Goal: Transaction & Acquisition: Purchase product/service

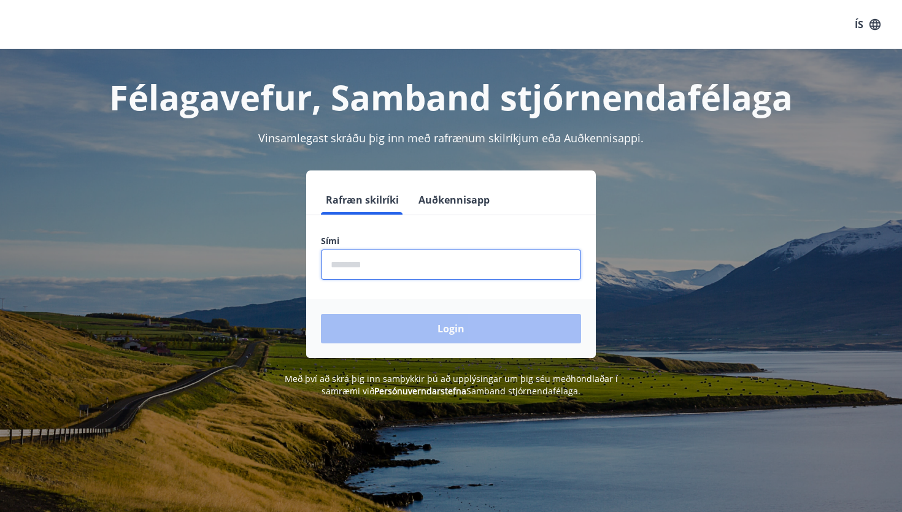
click at [344, 262] on input "phone" at bounding box center [451, 265] width 260 height 30
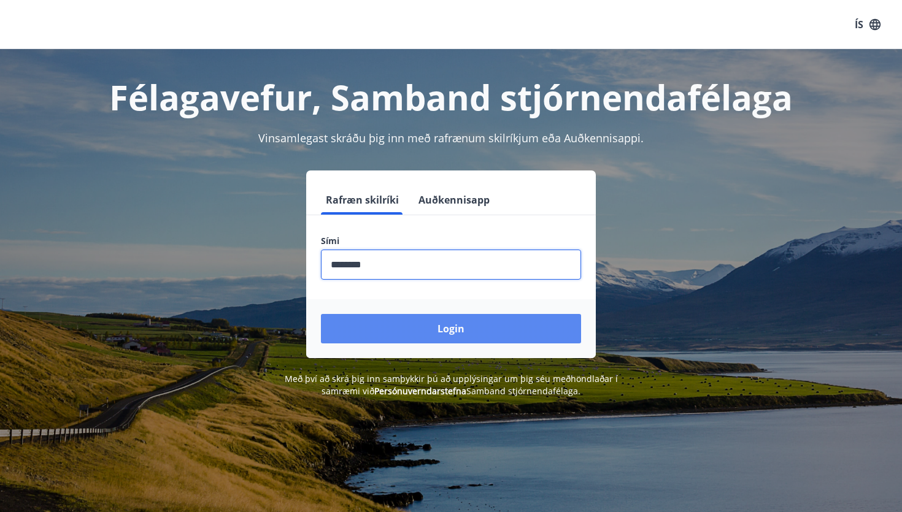
type input "********"
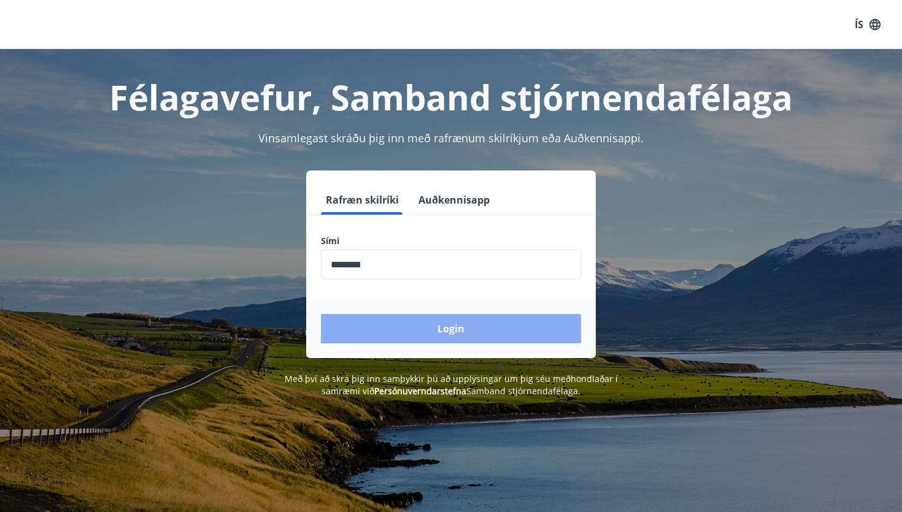
click at [407, 336] on button "Login" at bounding box center [451, 328] width 260 height 29
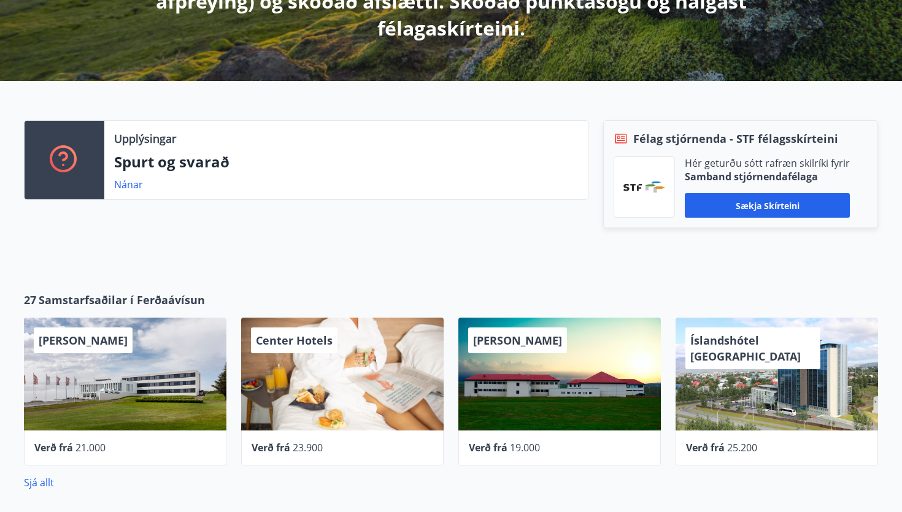
scroll to position [309, 0]
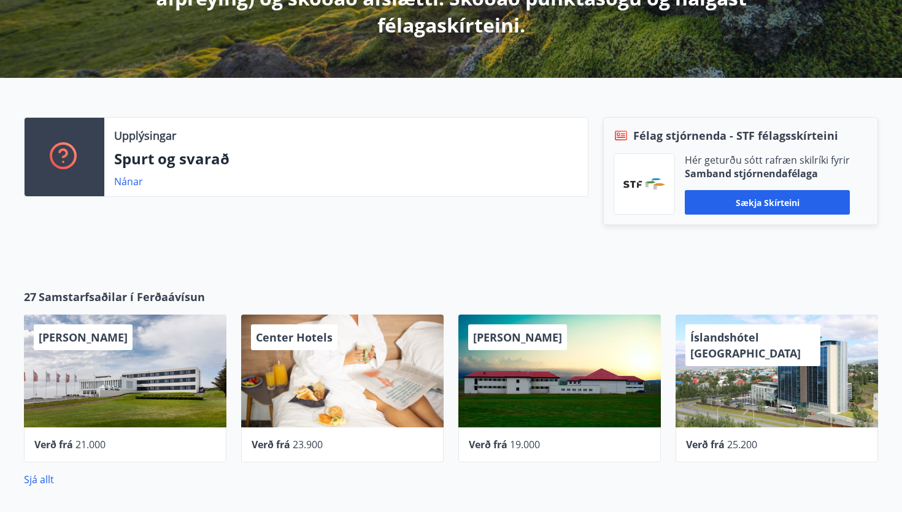
click at [62, 342] on span "[PERSON_NAME]" at bounding box center [83, 337] width 89 height 15
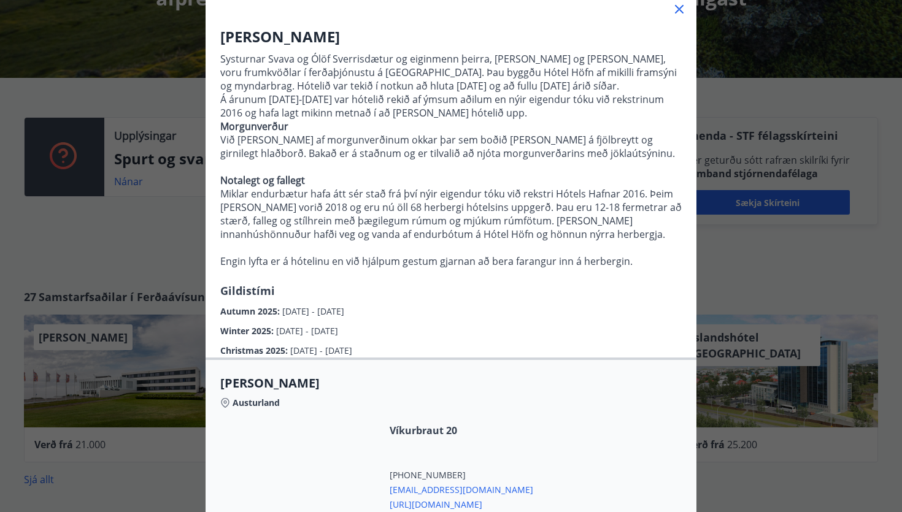
scroll to position [80, 0]
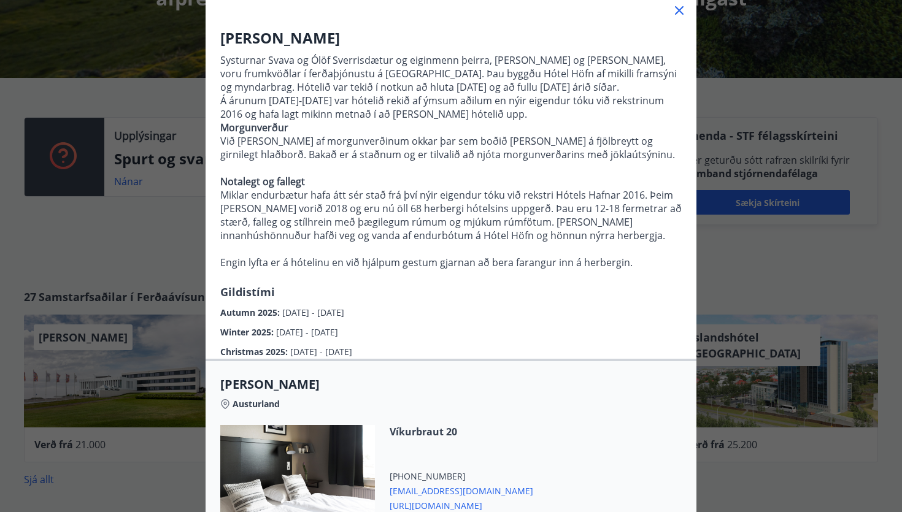
click at [683, 10] on icon at bounding box center [679, 10] width 15 height 15
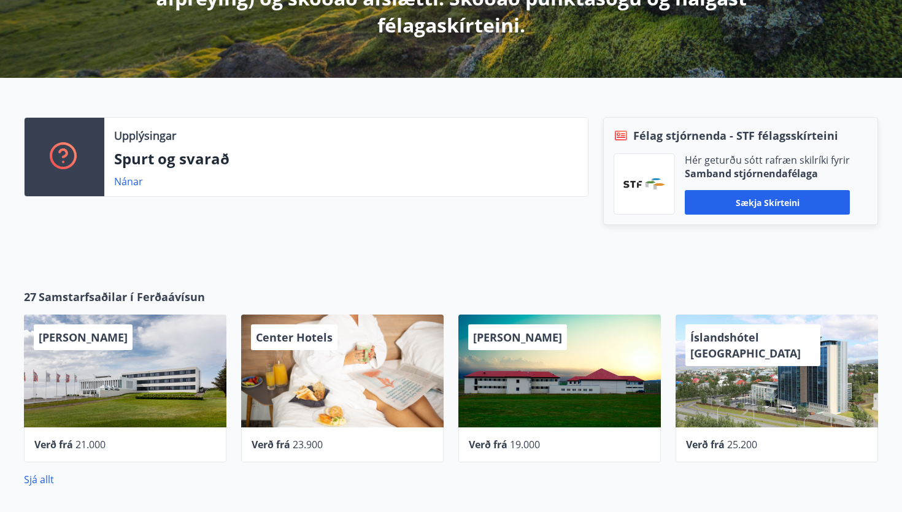
scroll to position [0, 0]
click at [786, 347] on div "Íslandshótel [GEOGRAPHIC_DATA]" at bounding box center [752, 345] width 135 height 42
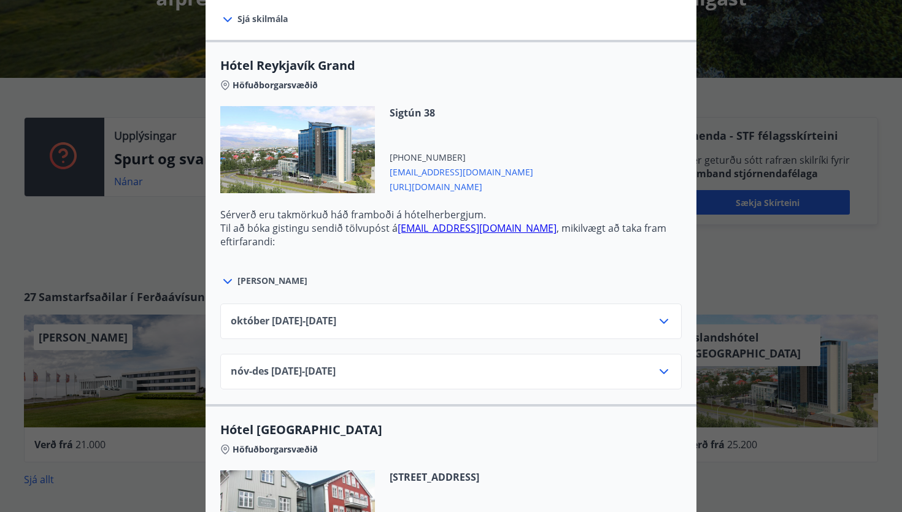
scroll to position [387, 0]
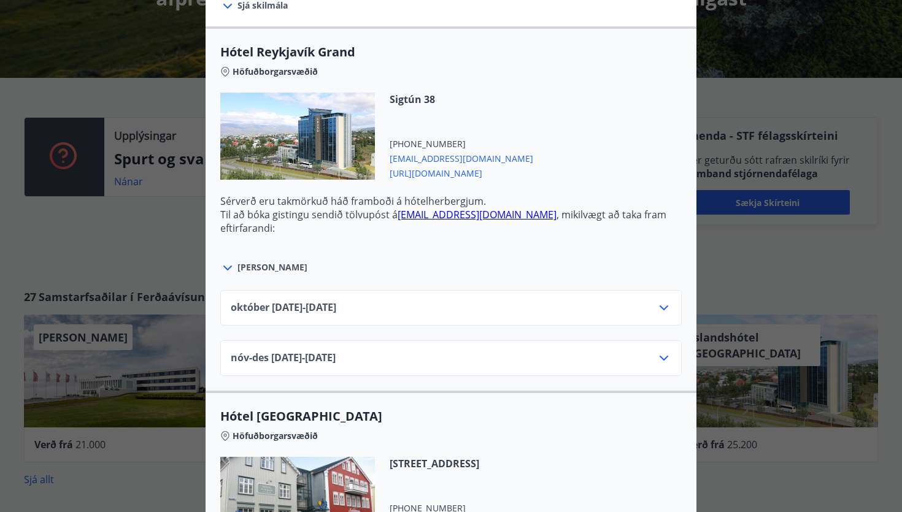
click at [656, 309] on icon at bounding box center [663, 308] width 15 height 15
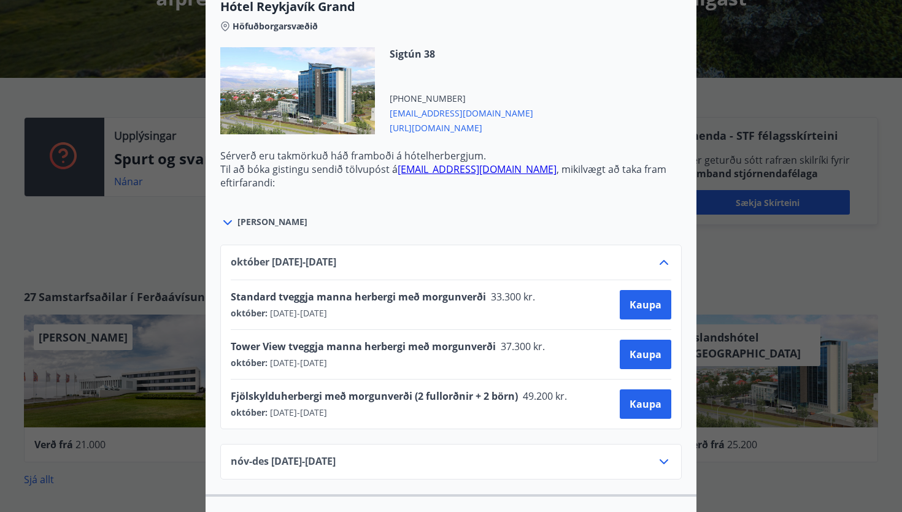
scroll to position [435, 0]
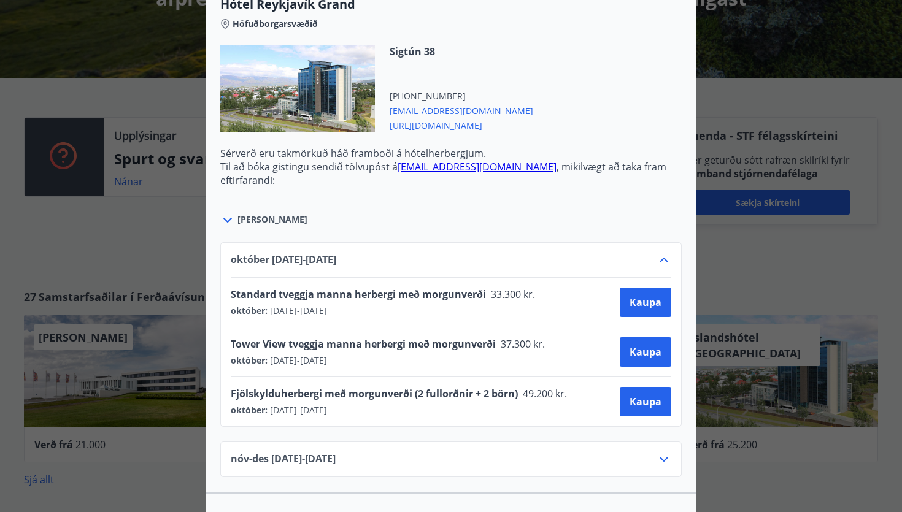
click at [663, 258] on icon at bounding box center [663, 260] width 9 height 5
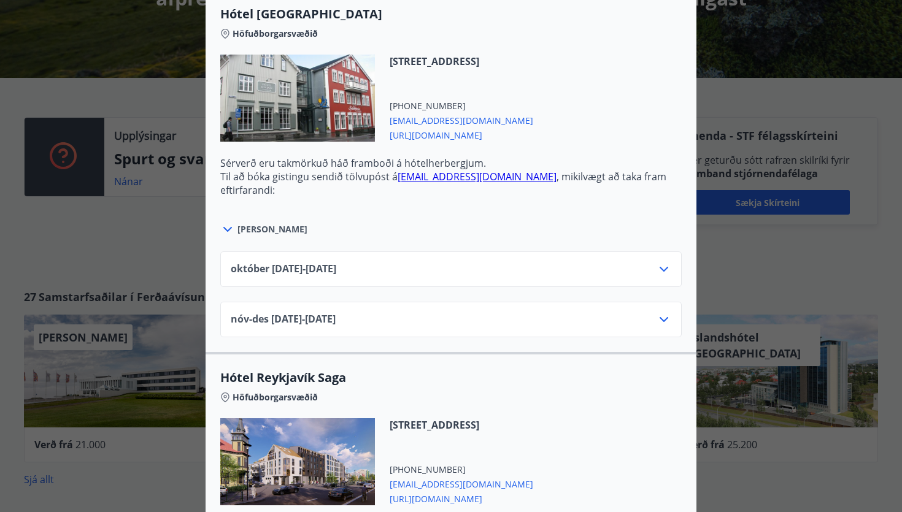
scroll to position [797, 0]
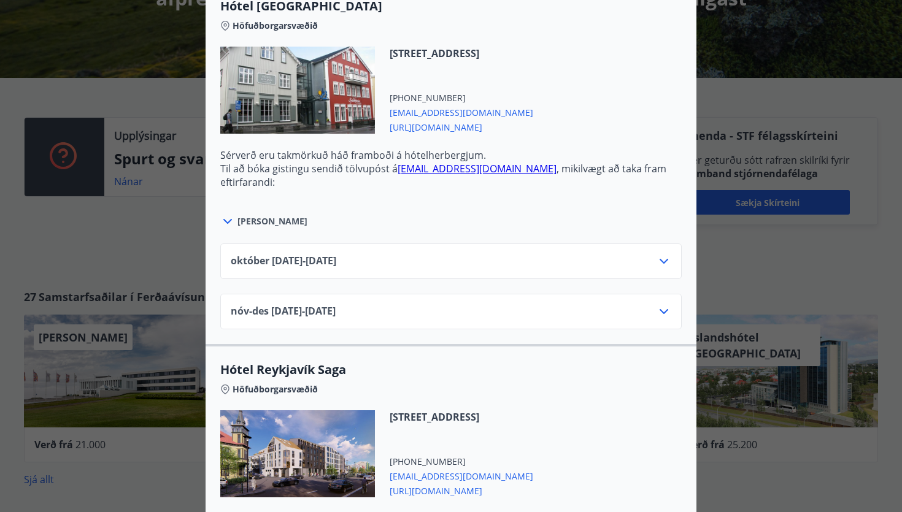
click at [667, 266] on icon at bounding box center [663, 261] width 15 height 15
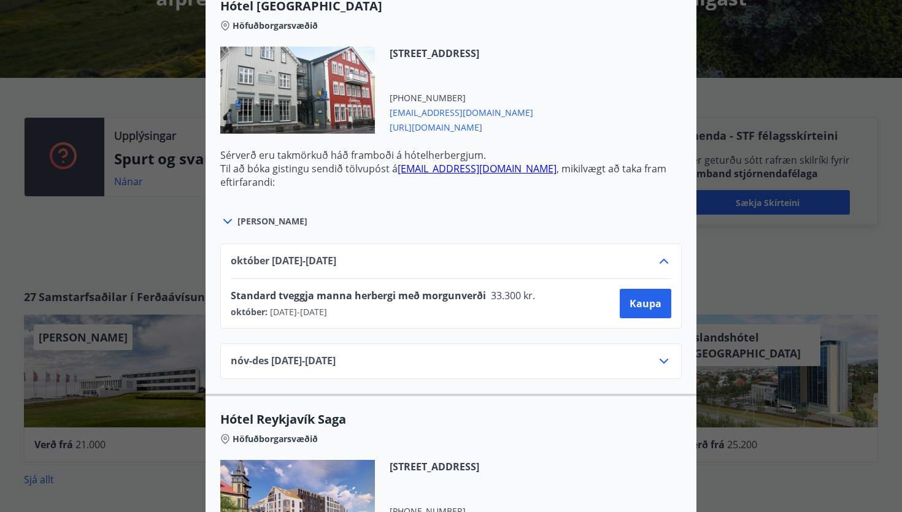
click at [667, 267] on icon at bounding box center [663, 261] width 15 height 15
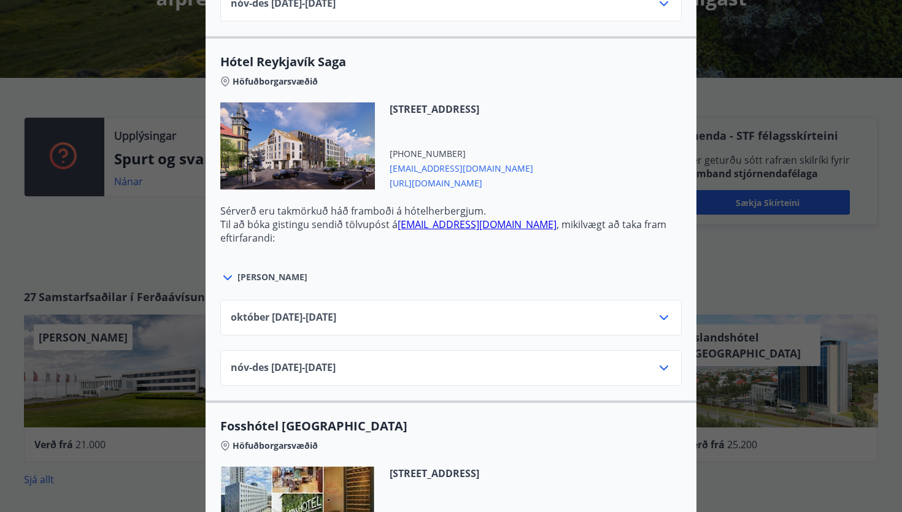
scroll to position [1126, 0]
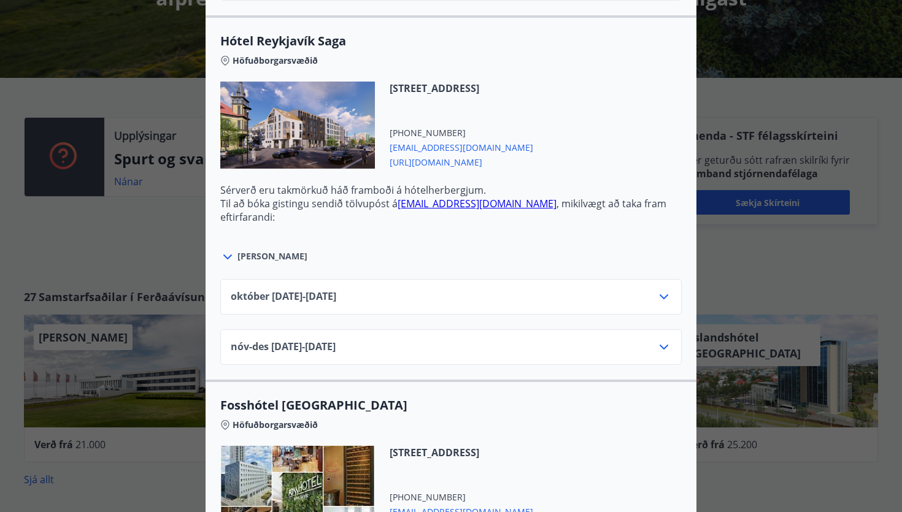
click at [664, 304] on icon at bounding box center [663, 297] width 15 height 15
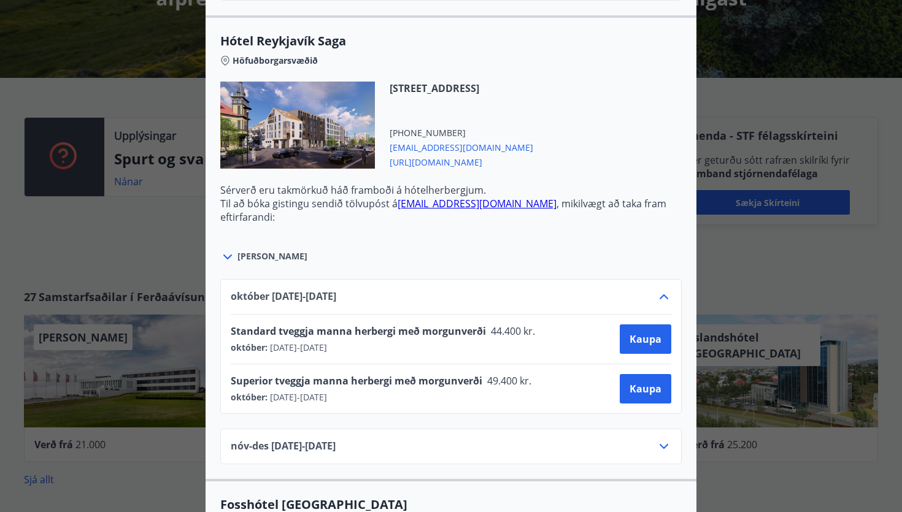
click at [663, 302] on icon at bounding box center [663, 297] width 15 height 15
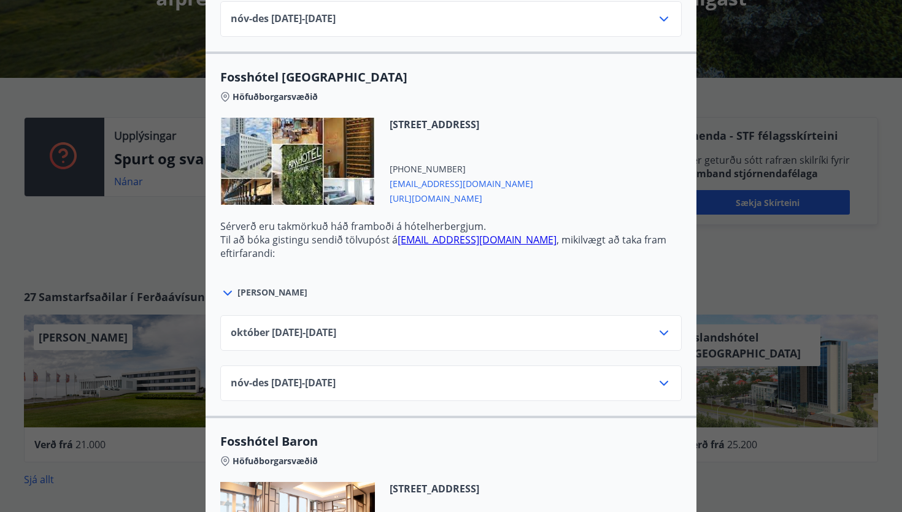
scroll to position [1455, 0]
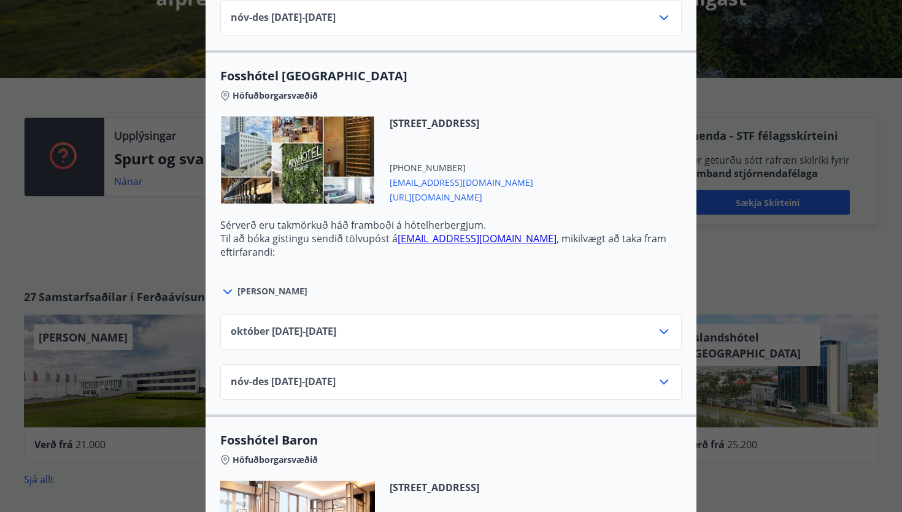
click at [664, 332] on icon at bounding box center [663, 331] width 9 height 5
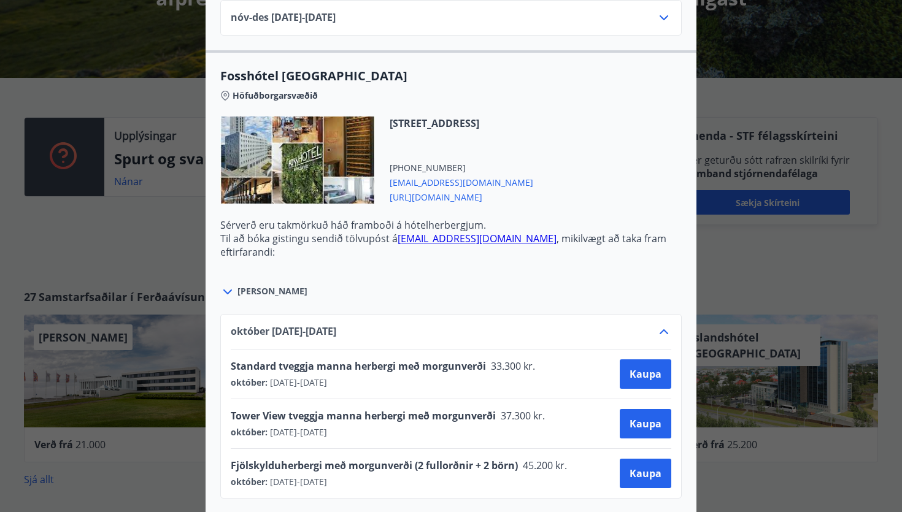
click at [660, 333] on icon at bounding box center [663, 331] width 9 height 5
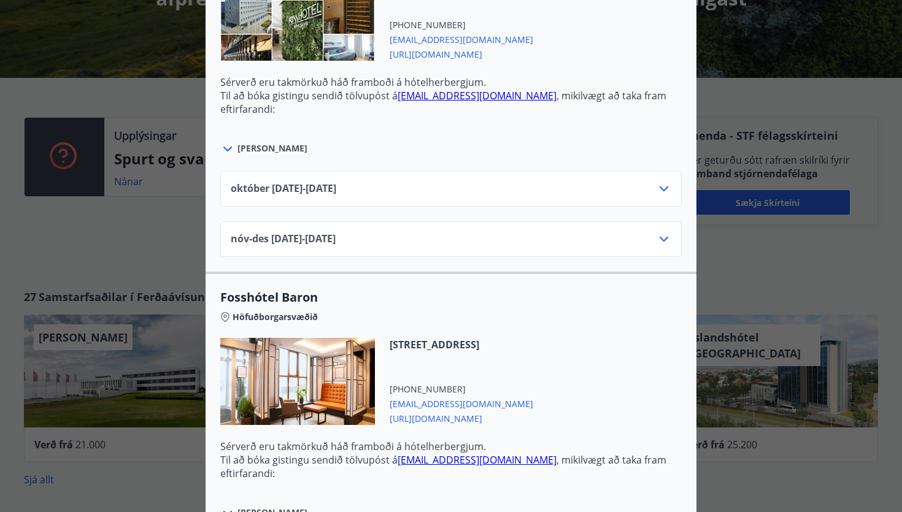
scroll to position [1597, 0]
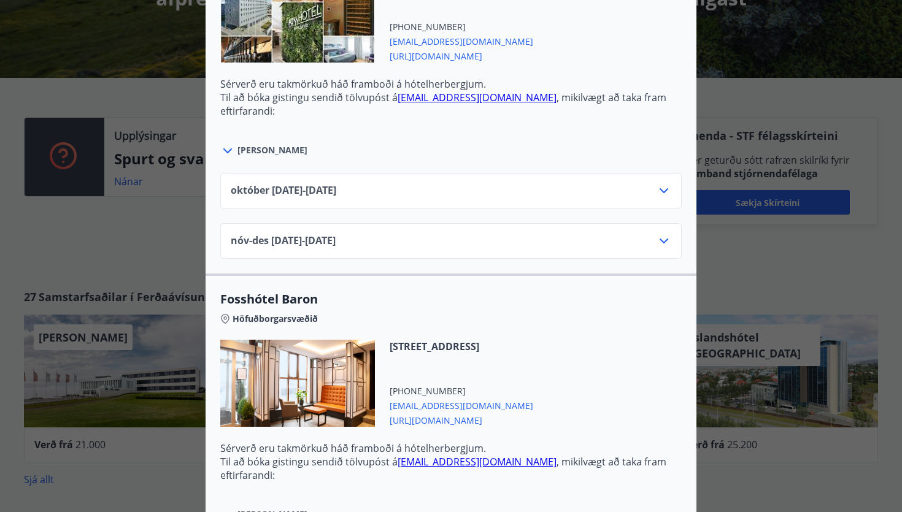
click at [666, 193] on icon at bounding box center [663, 190] width 15 height 15
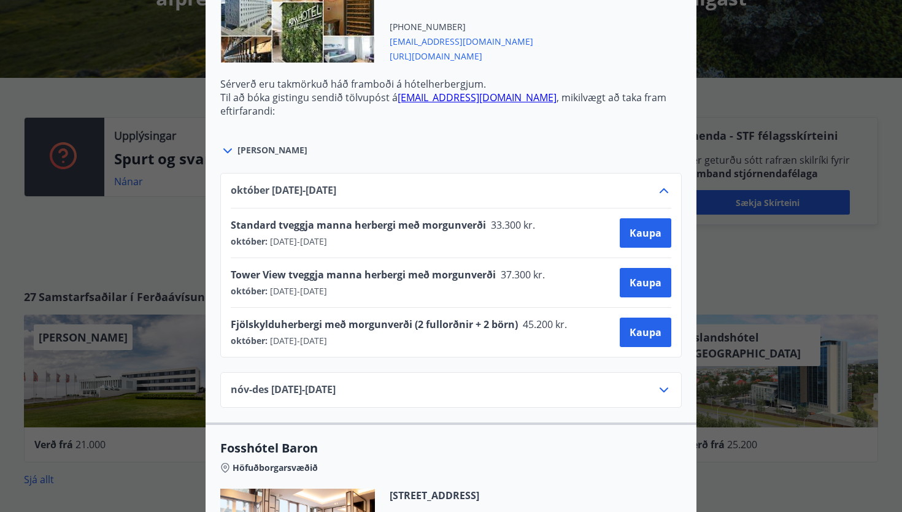
click at [668, 186] on icon at bounding box center [663, 190] width 15 height 15
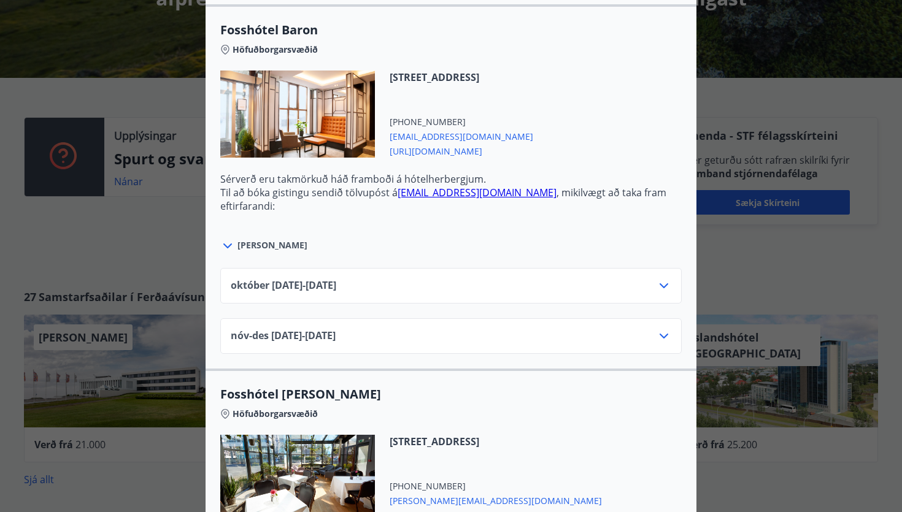
scroll to position [1870, 0]
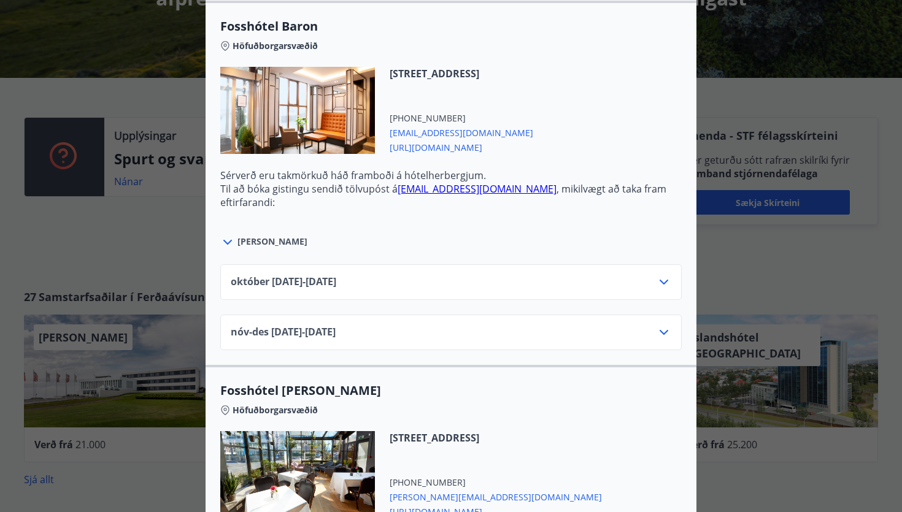
click at [659, 282] on icon at bounding box center [663, 282] width 15 height 15
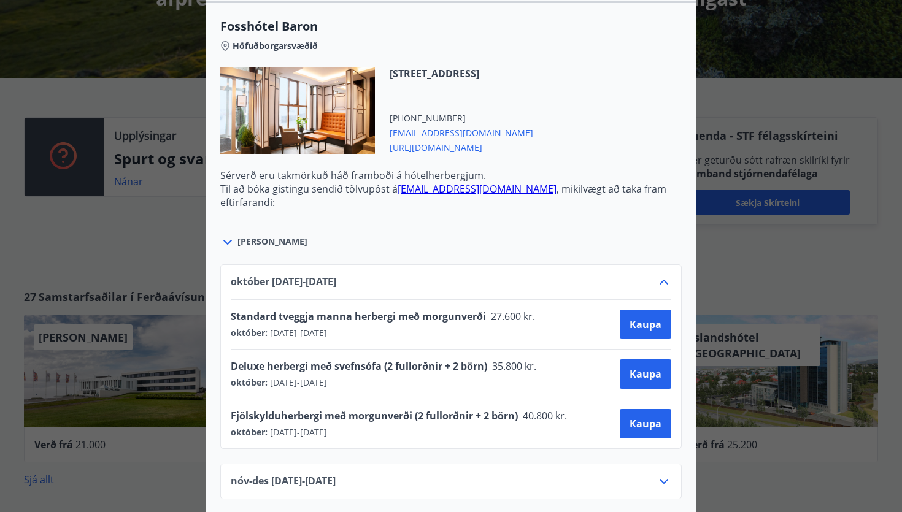
click at [665, 280] on icon at bounding box center [663, 282] width 15 height 15
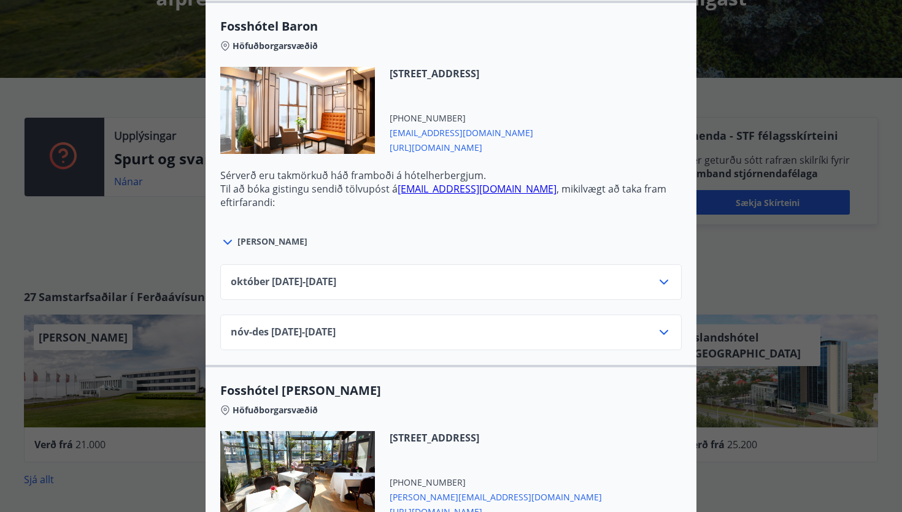
scroll to position [1882, 0]
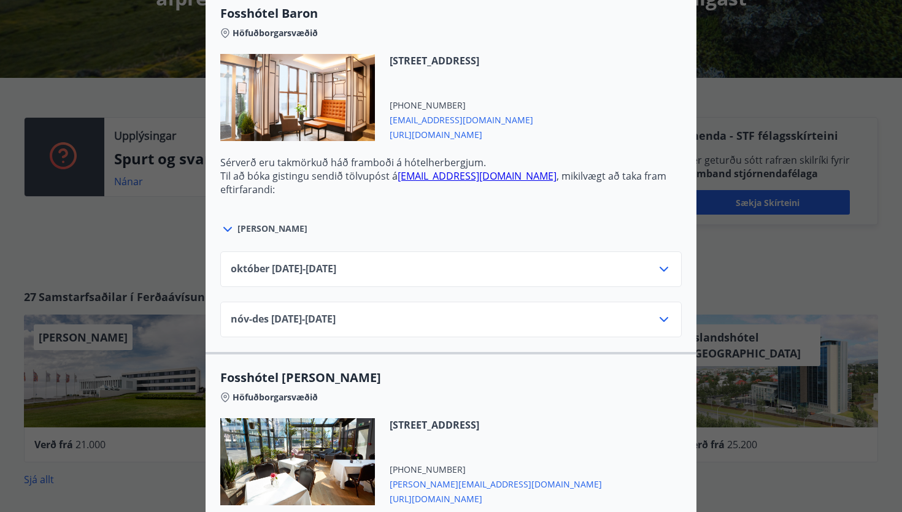
click at [660, 268] on icon at bounding box center [663, 269] width 9 height 5
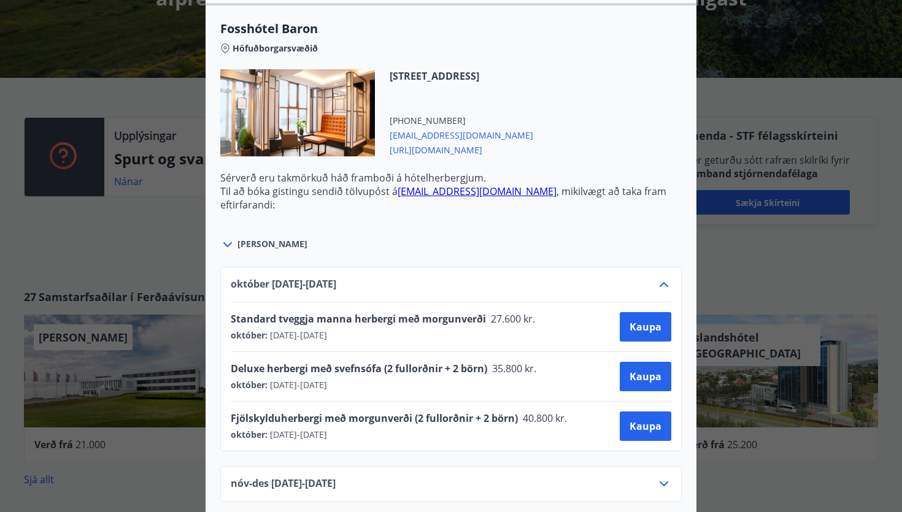
scroll to position [1864, 0]
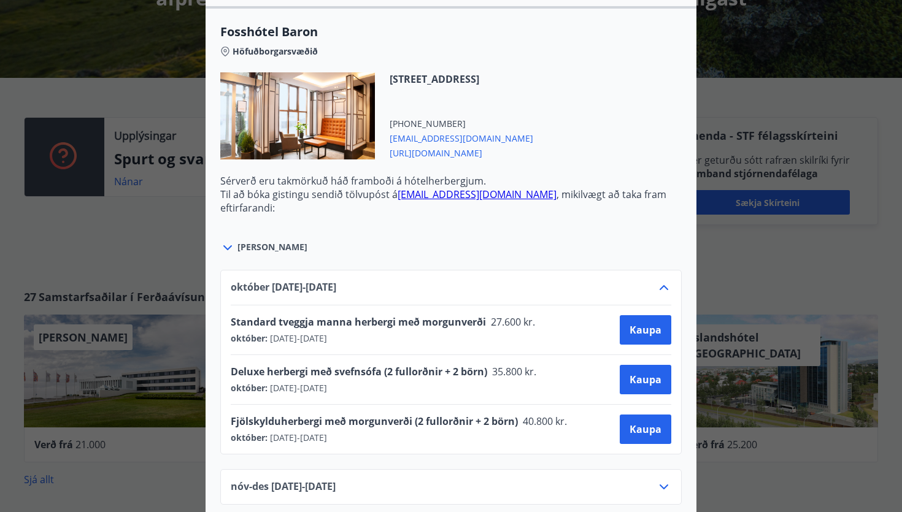
click at [662, 286] on icon at bounding box center [663, 287] width 9 height 5
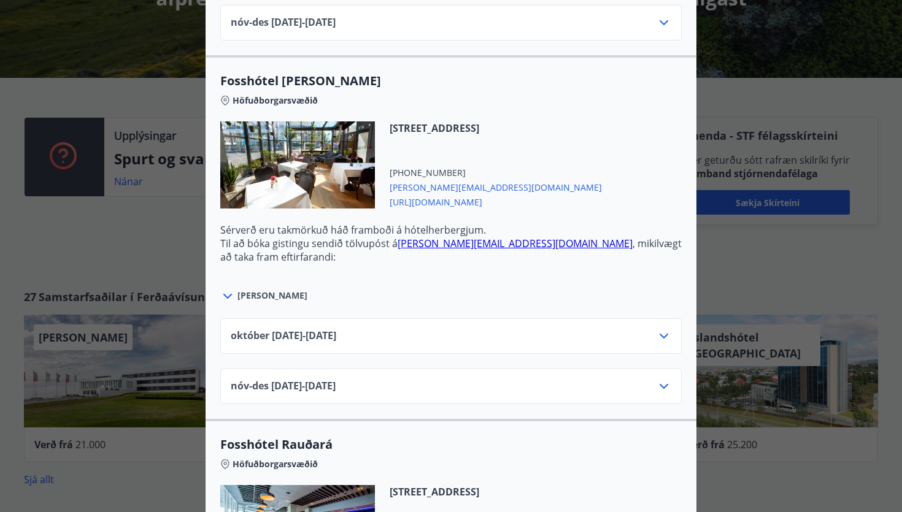
scroll to position [2190, 0]
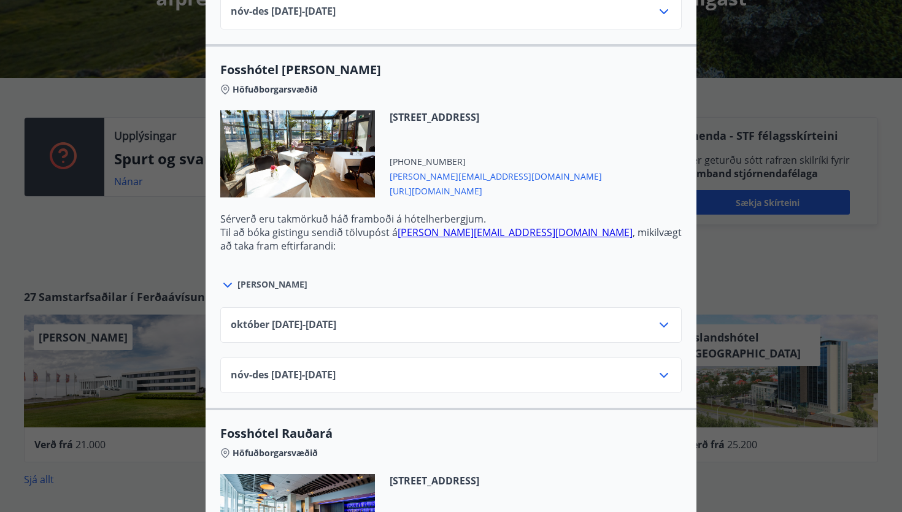
click at [658, 329] on icon at bounding box center [663, 325] width 15 height 15
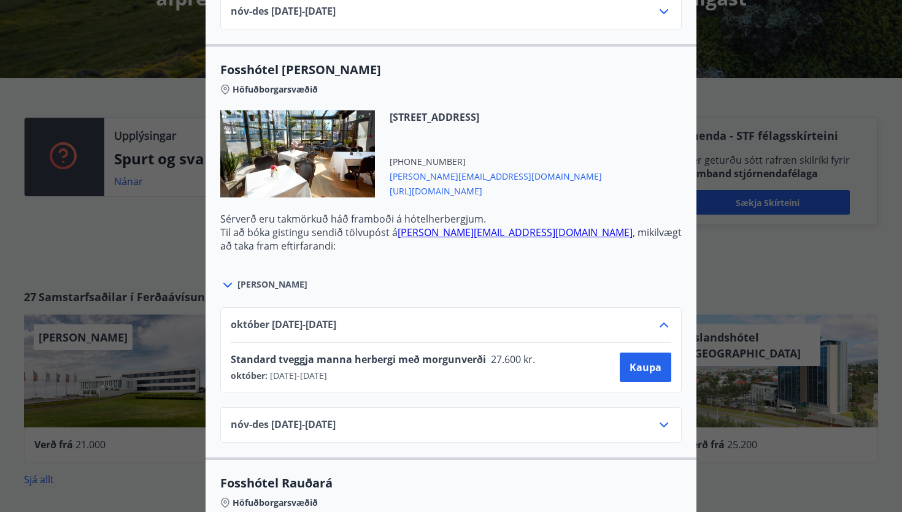
click at [658, 329] on icon at bounding box center [663, 325] width 15 height 15
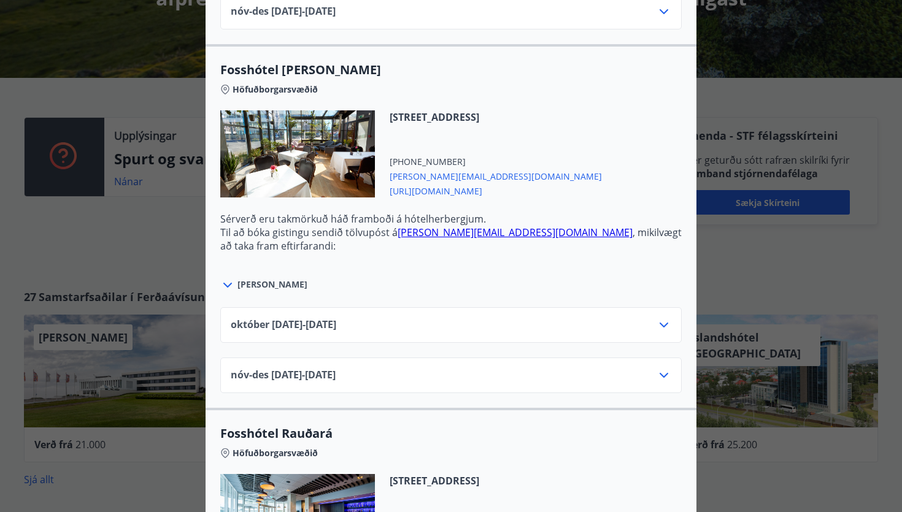
drag, startPoint x: 388, startPoint y: 118, endPoint x: 561, endPoint y: 125, distance: 173.1
click at [561, 125] on div "[STREET_ADDRESS] [PHONE_NUMBER] [PERSON_NAME][EMAIL_ADDRESS][DOMAIN_NAME] [URL]…" at bounding box center [450, 161] width 461 height 102
copy span "[STREET_ADDRESS]"
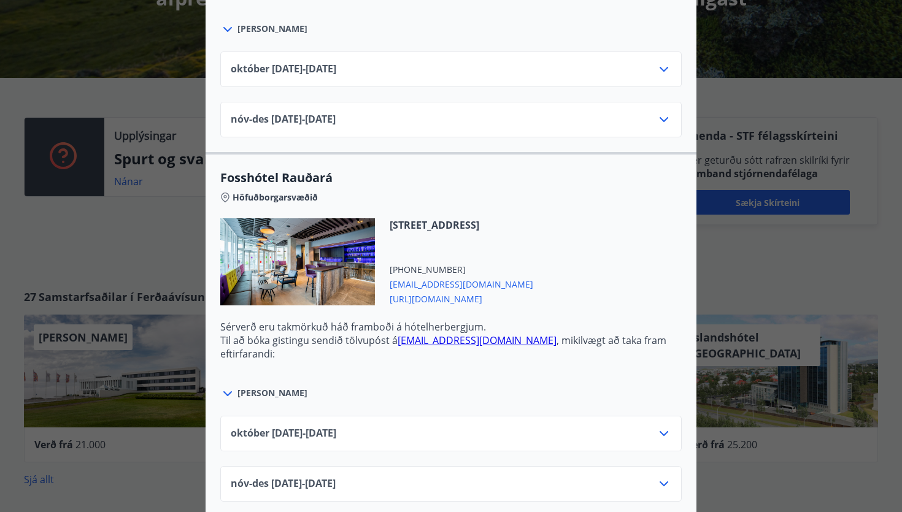
scroll to position [2450, 0]
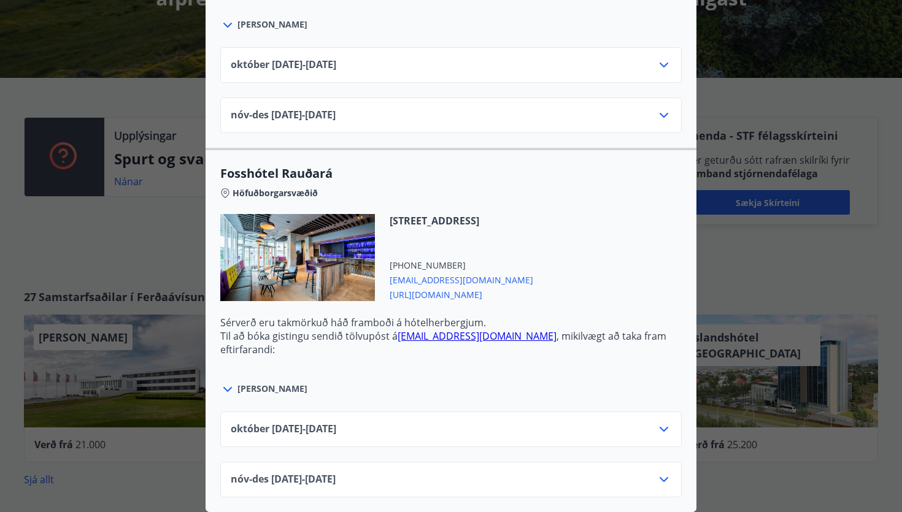
click at [661, 427] on icon at bounding box center [663, 429] width 15 height 15
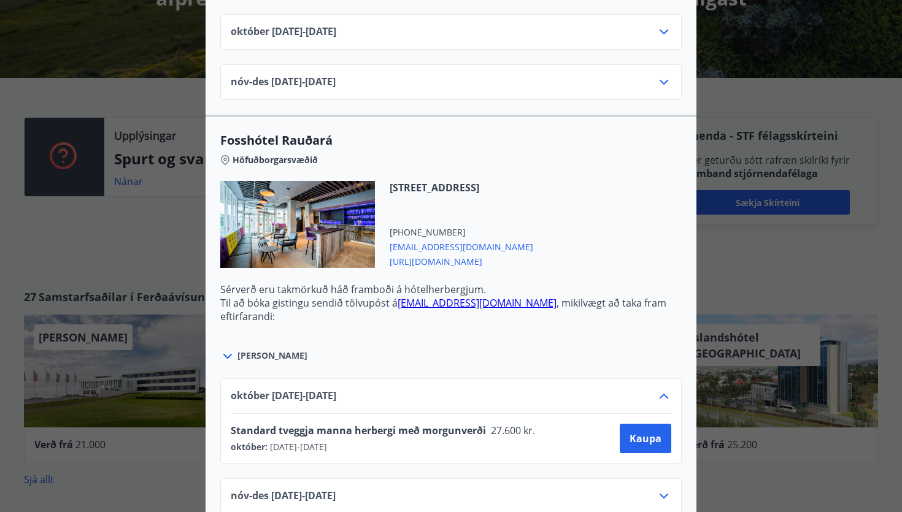
scroll to position [2500, 0]
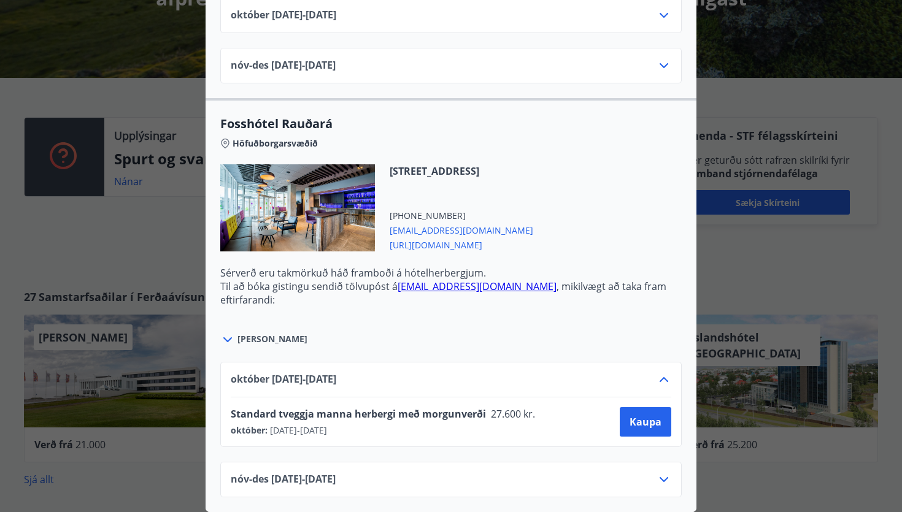
click at [526, 234] on span "[EMAIL_ADDRESS][DOMAIN_NAME]" at bounding box center [461, 229] width 144 height 15
drag, startPoint x: 389, startPoint y: 174, endPoint x: 578, endPoint y: 173, distance: 188.3
click at [577, 174] on div "[STREET_ADDRESS] [PHONE_NUMBER] [EMAIL_ADDRESS][DOMAIN_NAME] [URL][DOMAIN_NAME]" at bounding box center [450, 215] width 461 height 102
copy span "[STREET_ADDRESS]"
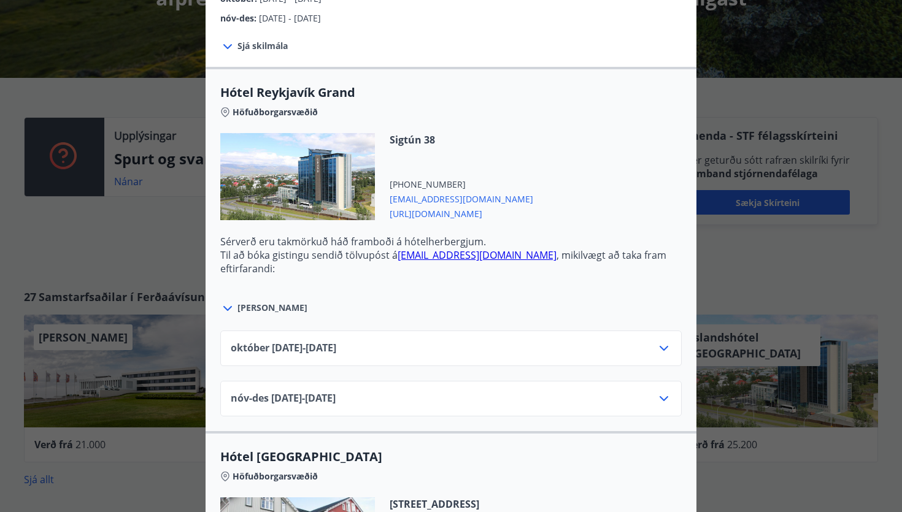
scroll to position [312, 0]
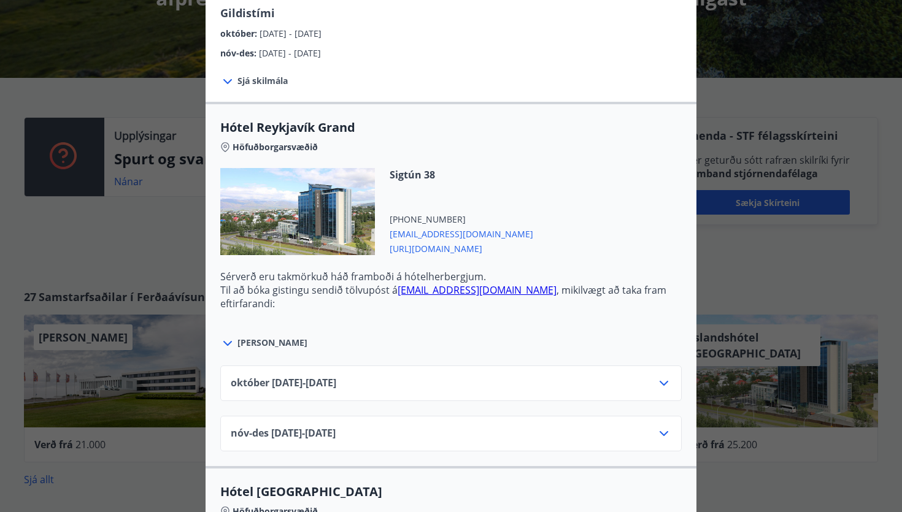
click at [151, 236] on div "Íslandshótel Reykjavík Ekki er hægt að nýta Ferðaávísun fyrir bókanir sem eru g…" at bounding box center [451, 256] width 902 height 512
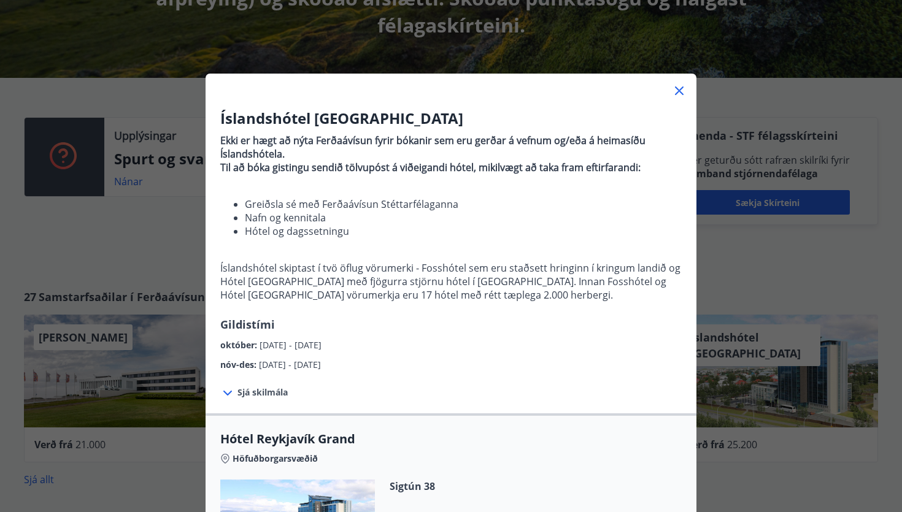
click at [684, 91] on icon at bounding box center [679, 90] width 15 height 15
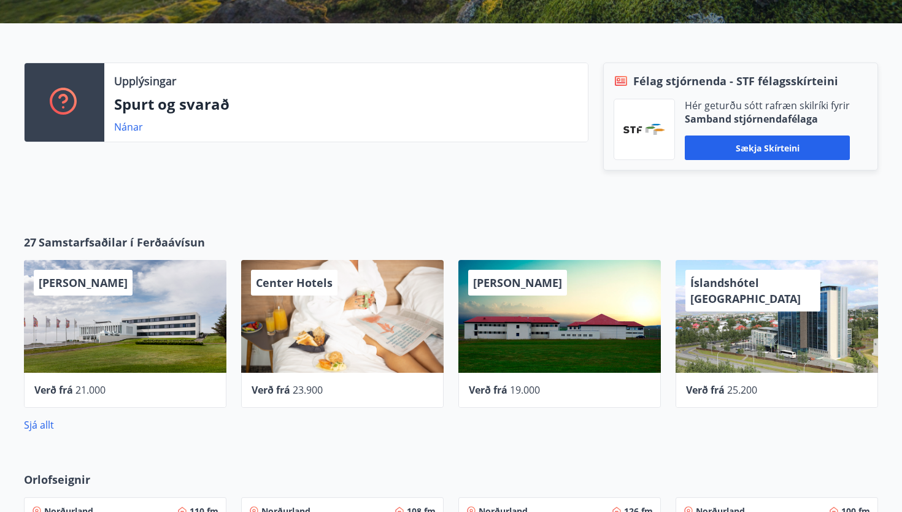
scroll to position [408, 0]
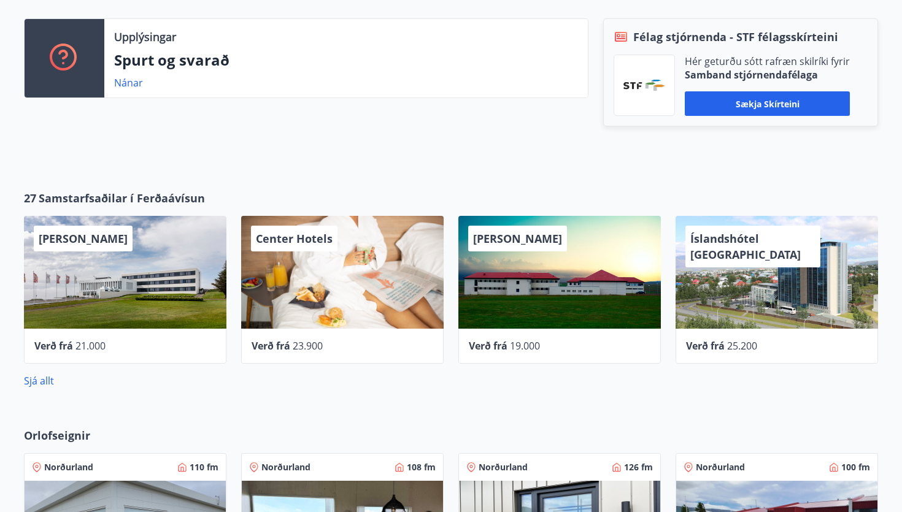
click at [300, 286] on div "Center Hotels" at bounding box center [342, 272] width 202 height 113
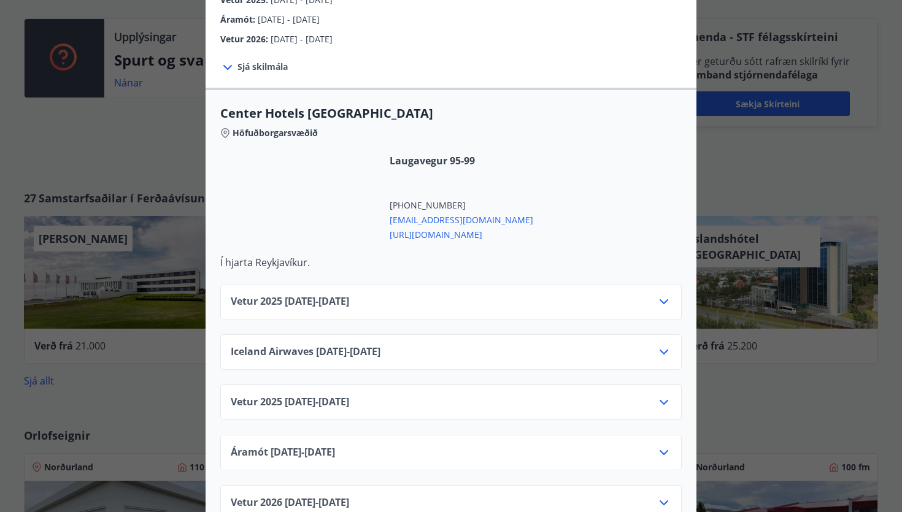
scroll to position [345, 0]
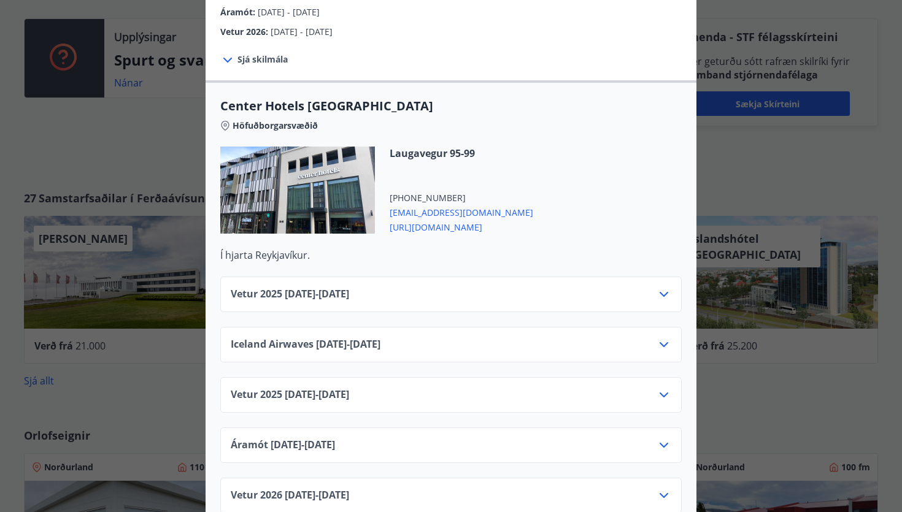
click at [662, 287] on icon at bounding box center [663, 294] width 15 height 15
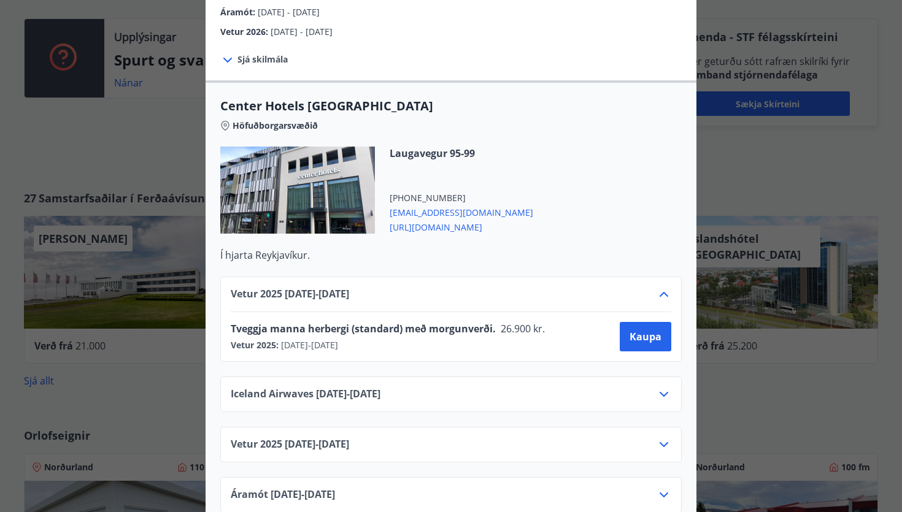
click at [662, 292] on icon at bounding box center [663, 294] width 9 height 5
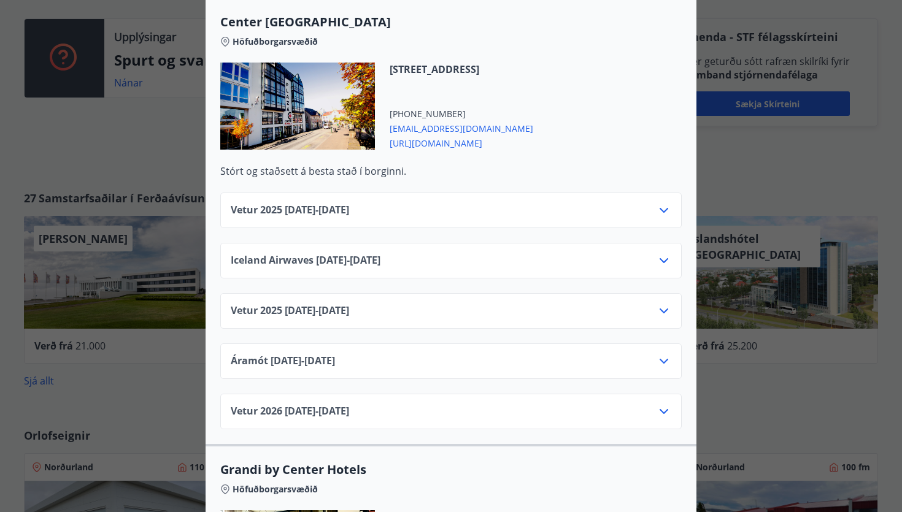
scroll to position [882, 0]
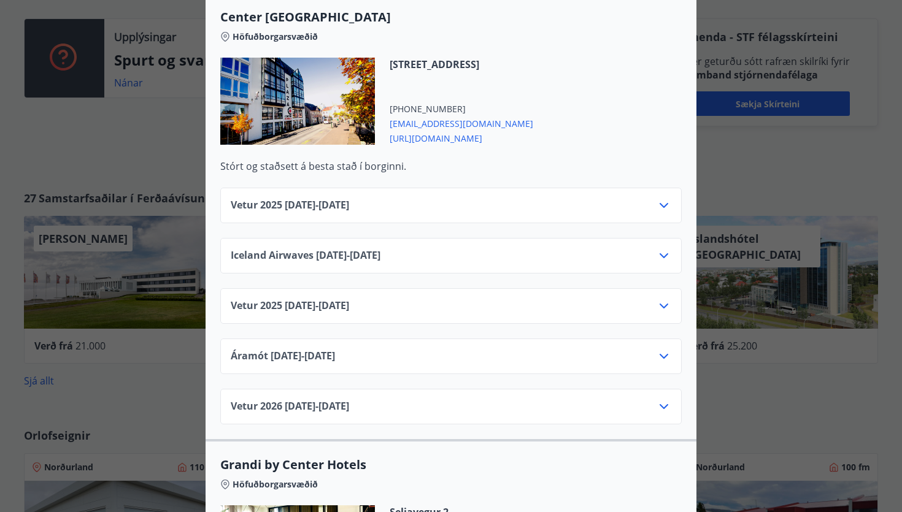
click at [667, 198] on icon at bounding box center [663, 205] width 15 height 15
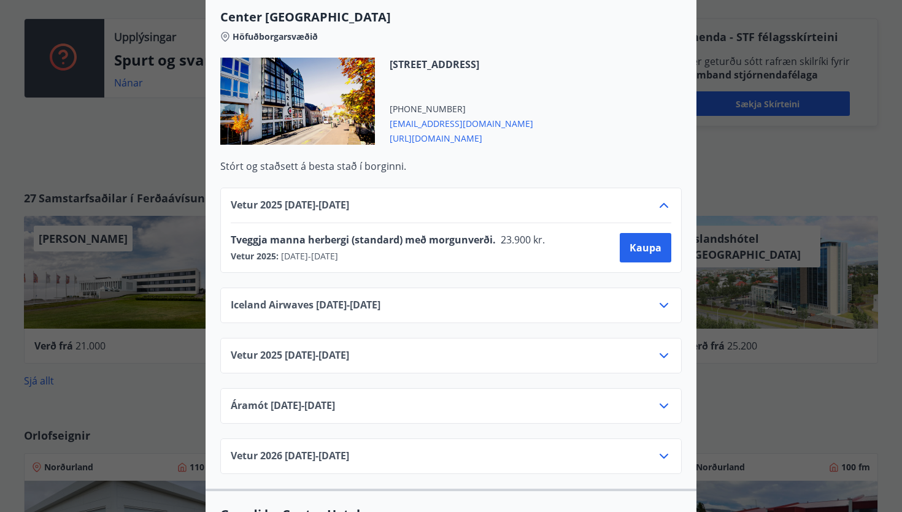
click at [667, 198] on icon at bounding box center [663, 205] width 15 height 15
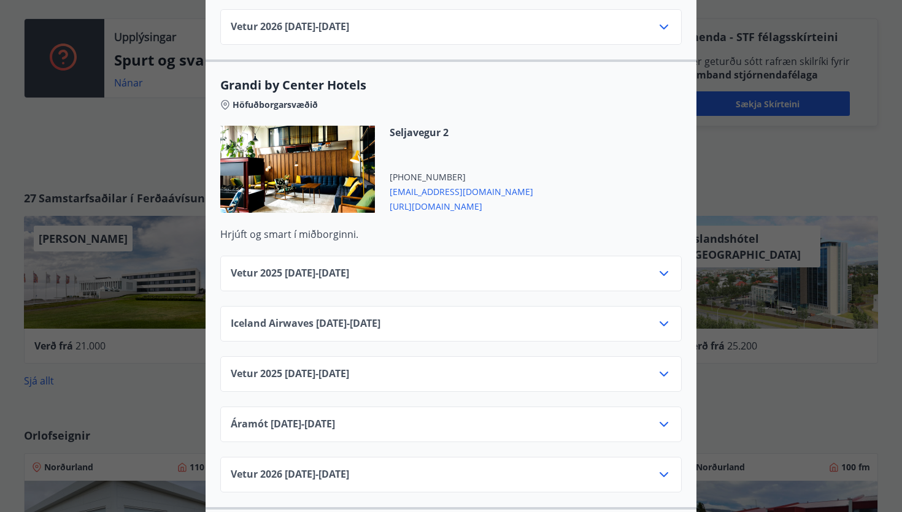
scroll to position [1286, 0]
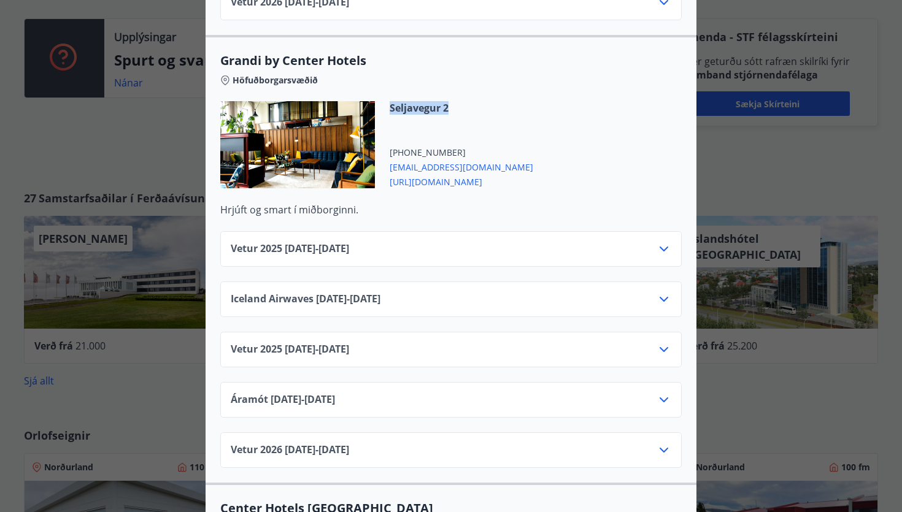
drag, startPoint x: 388, startPoint y: 96, endPoint x: 467, endPoint y: 101, distance: 79.3
click at [466, 102] on div "Seljavegur 2 [PHONE_NUMBER] [EMAIL_ADDRESS][DOMAIN_NAME] [URL][DOMAIN_NAME]" at bounding box center [454, 144] width 158 height 87
copy span "Seljavegur 2"
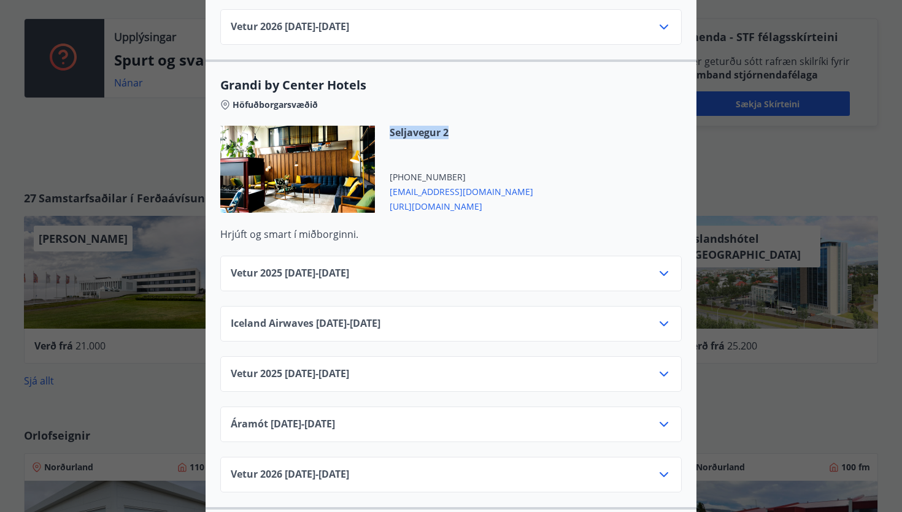
scroll to position [1259, 0]
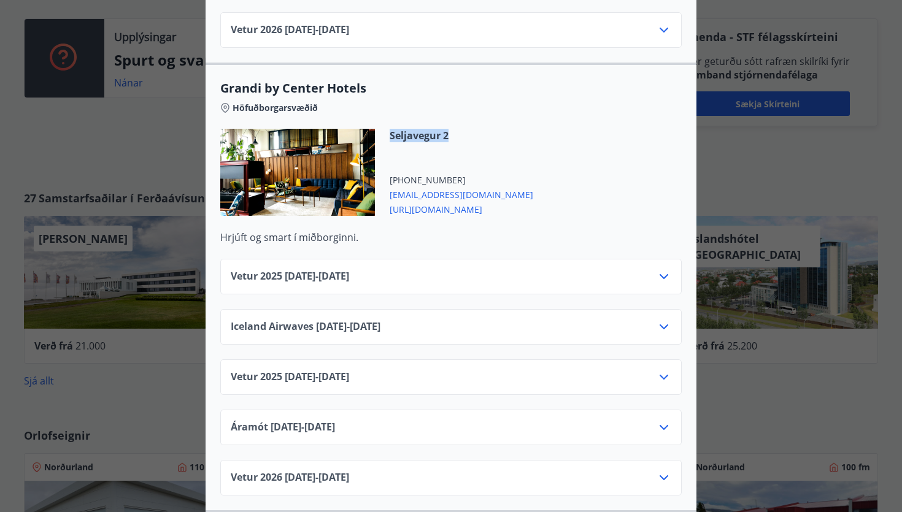
click at [664, 274] on icon at bounding box center [663, 276] width 9 height 5
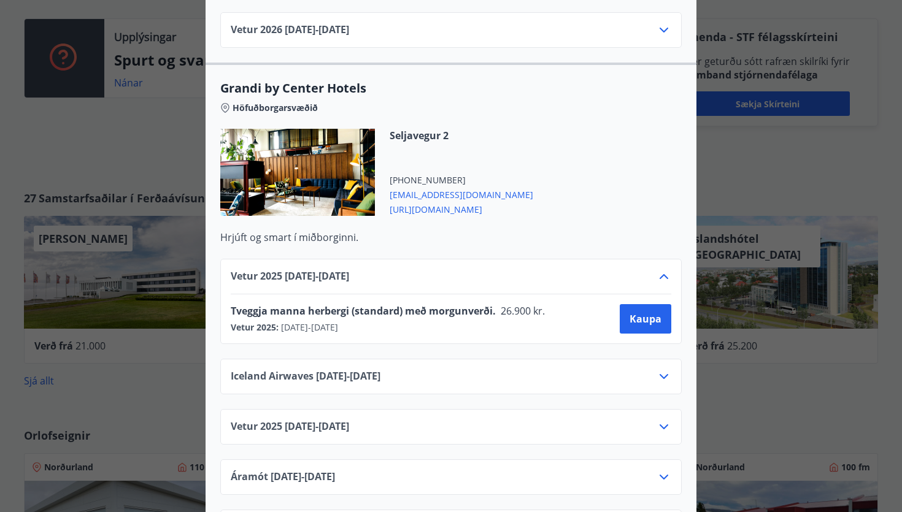
click at [571, 202] on div "Seljavegur 2 [PHONE_NUMBER] [EMAIL_ADDRESS][DOMAIN_NAME] [URL][DOMAIN_NAME]" at bounding box center [450, 180] width 461 height 102
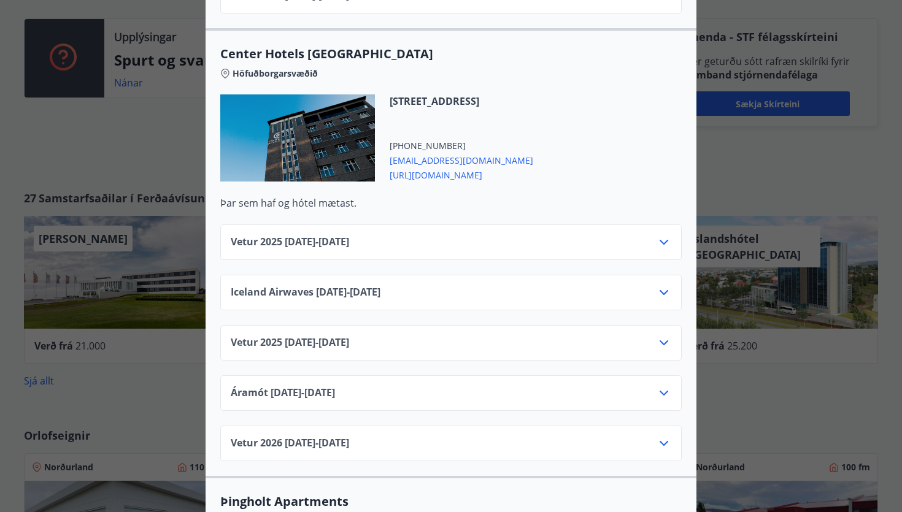
scroll to position [1781, 0]
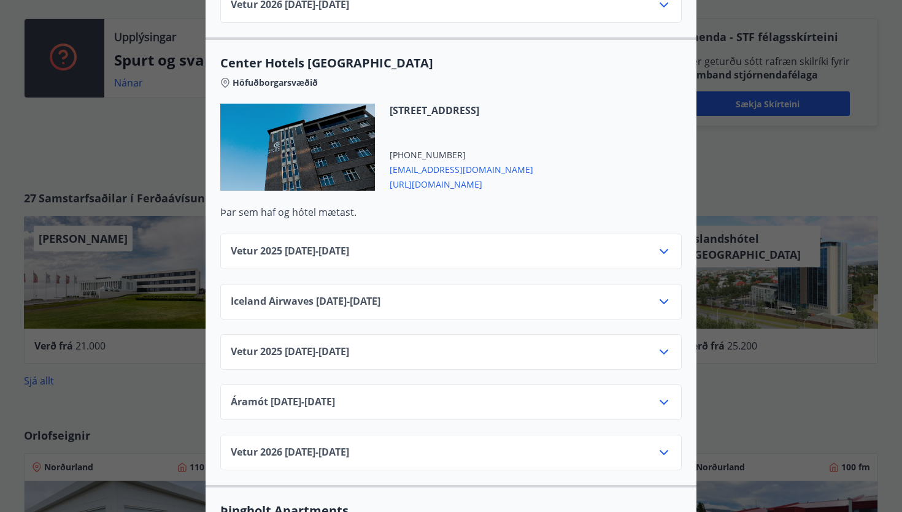
click at [659, 245] on icon at bounding box center [663, 251] width 15 height 15
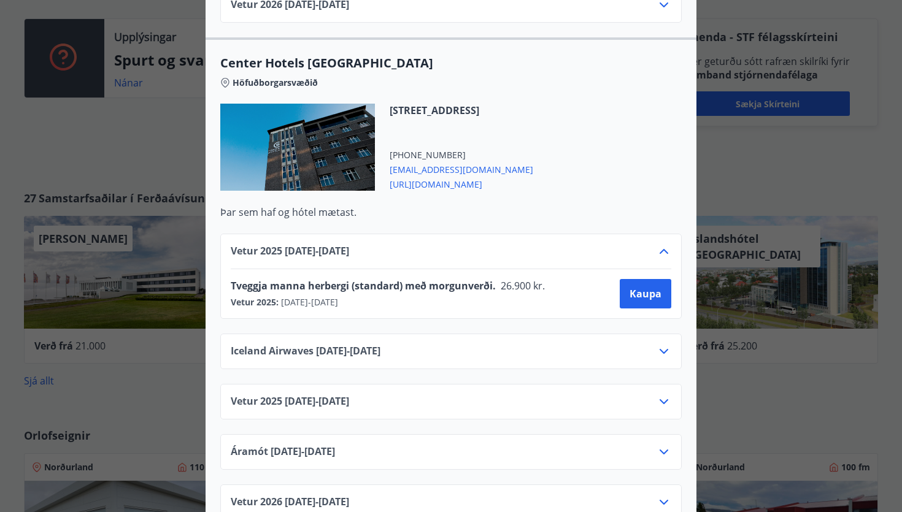
click at [613, 234] on div "Vetur [PHONE_NUMBER][DATE] - [DATE] Tveggja manna herbergi (standard) með morgu…" at bounding box center [450, 276] width 461 height 85
click at [651, 244] on div "Vetur [PHONE_NUMBER][DATE] - [DATE]" at bounding box center [451, 256] width 440 height 25
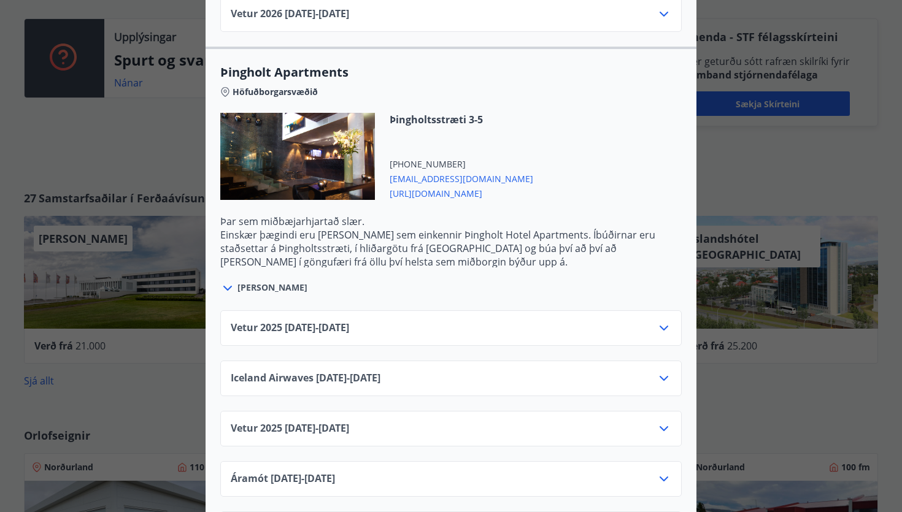
scroll to position [2274, 0]
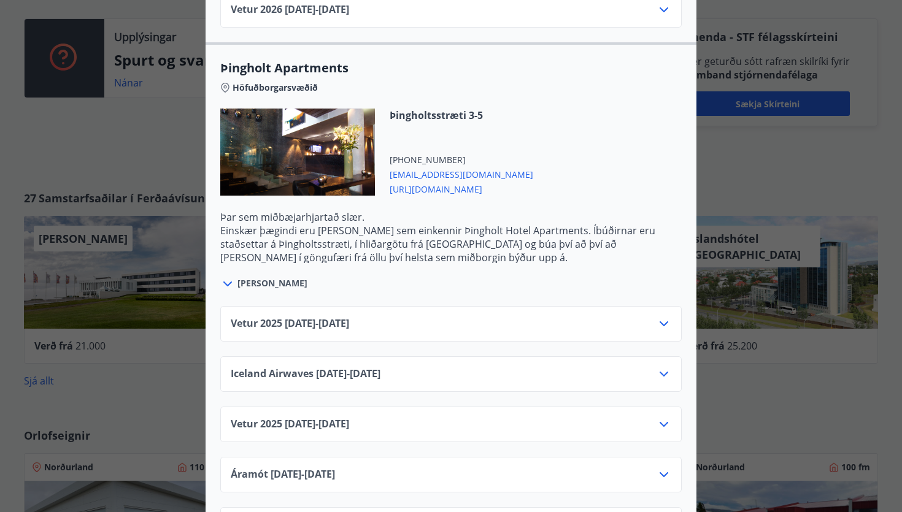
click at [601, 316] on div "Vetur [PHONE_NUMBER][DATE] - [DATE]" at bounding box center [451, 328] width 440 height 25
click at [669, 316] on icon at bounding box center [663, 323] width 15 height 15
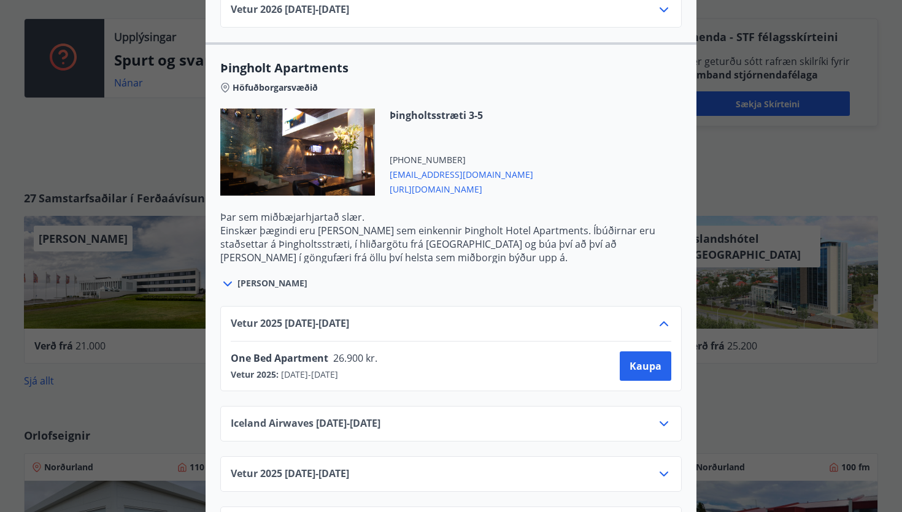
click at [640, 316] on div "Vetur [PHONE_NUMBER][DATE] - [DATE]" at bounding box center [451, 328] width 440 height 25
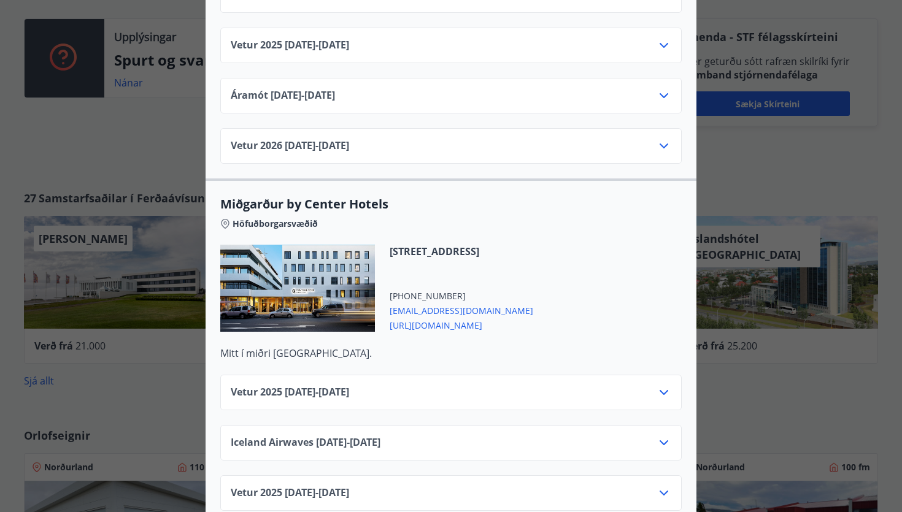
scroll to position [2728, 0]
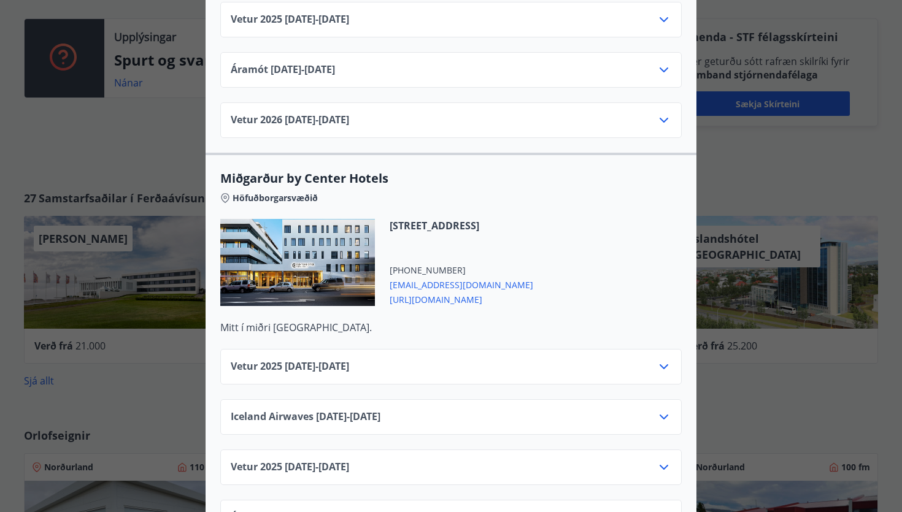
click at [665, 364] on icon at bounding box center [663, 366] width 9 height 5
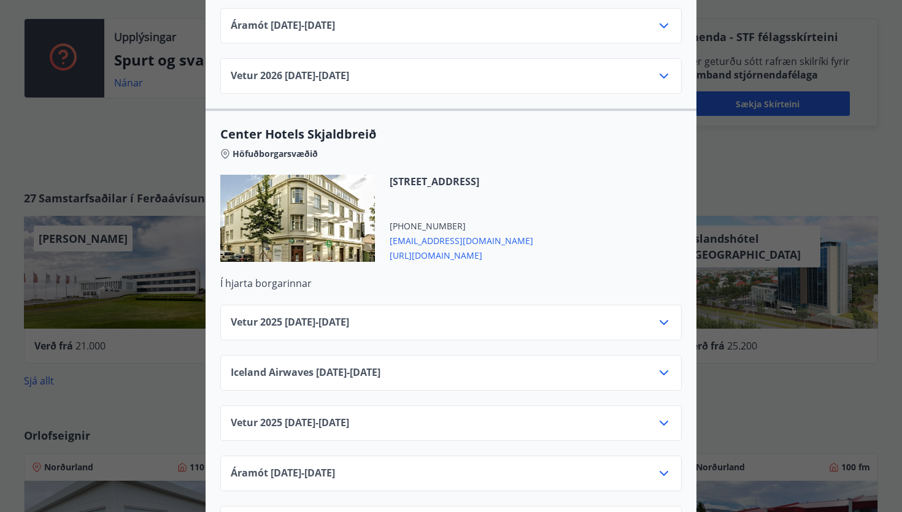
scroll to position [3327, 0]
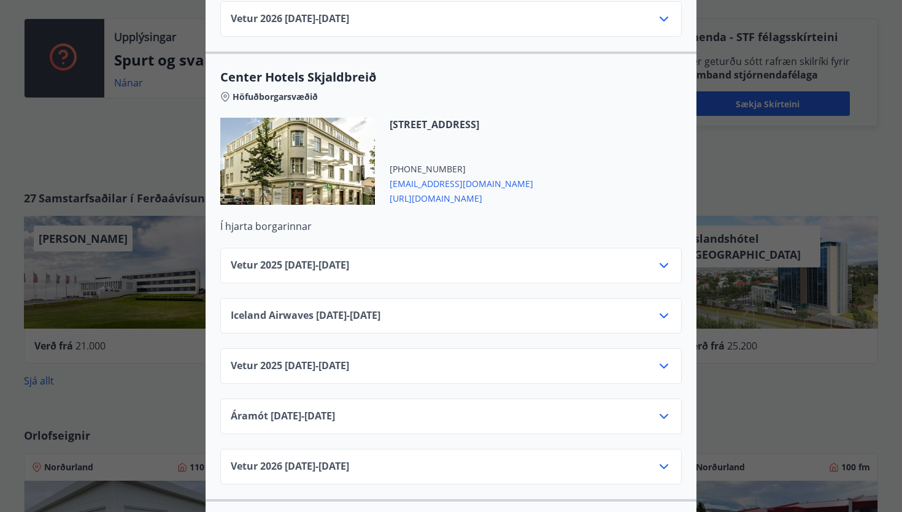
click at [659, 258] on icon at bounding box center [663, 265] width 15 height 15
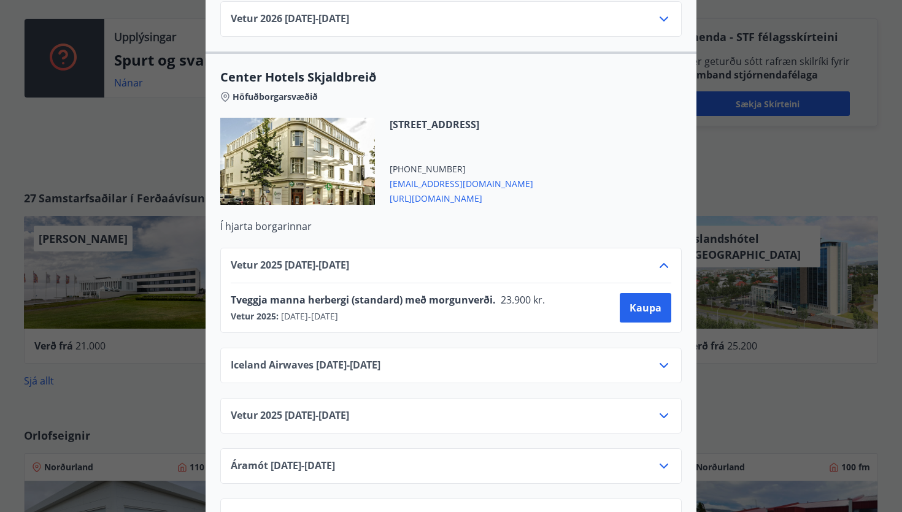
click at [472, 293] on span "Tveggja manna herbergi (standard) með morgunverði." at bounding box center [363, 299] width 265 height 13
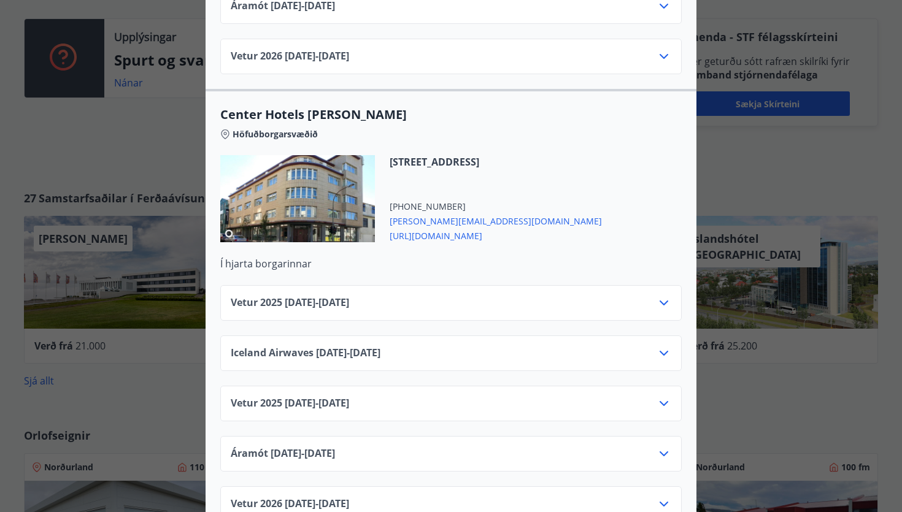
scroll to position [3797, 0]
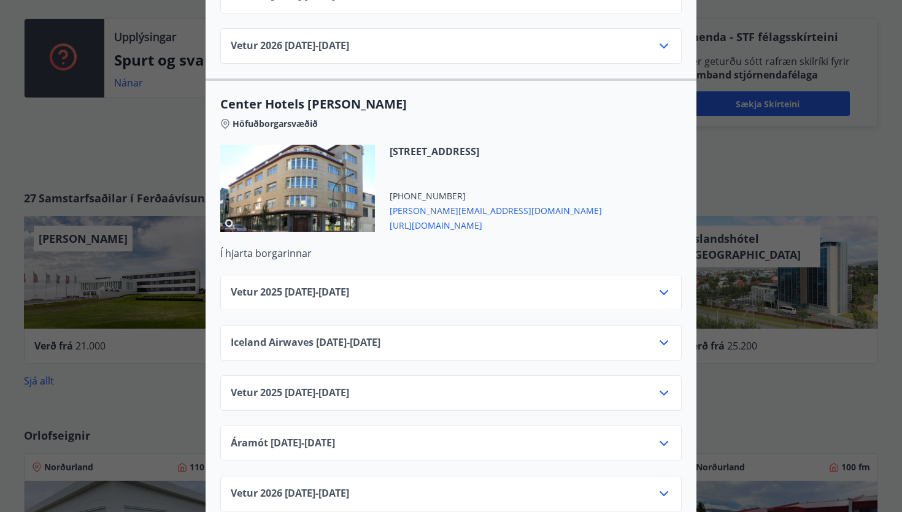
click at [514, 285] on div "Vetur [PHONE_NUMBER][DATE] - [DATE]" at bounding box center [451, 297] width 440 height 25
click at [650, 285] on div "Vetur [PHONE_NUMBER][DATE] - [DATE]" at bounding box center [451, 297] width 440 height 25
click at [661, 285] on icon at bounding box center [663, 292] width 15 height 15
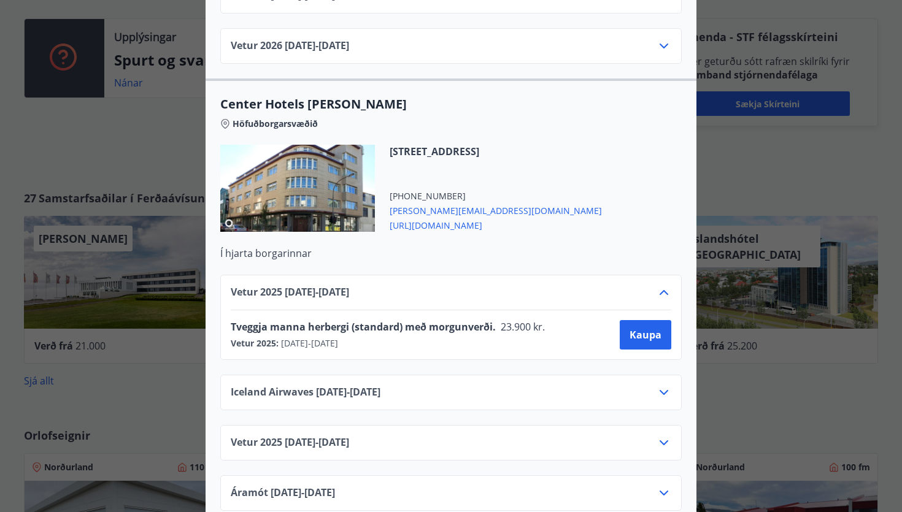
click at [661, 290] on icon at bounding box center [663, 292] width 9 height 5
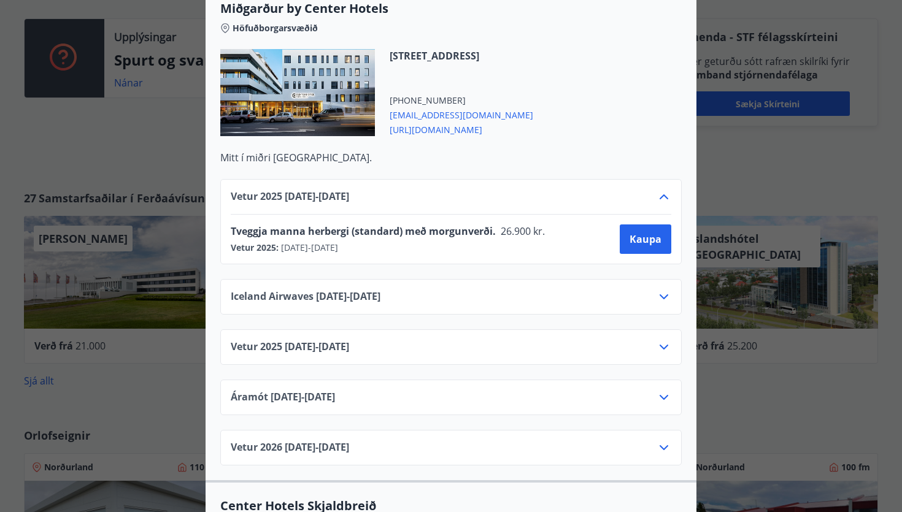
scroll to position [2748, 0]
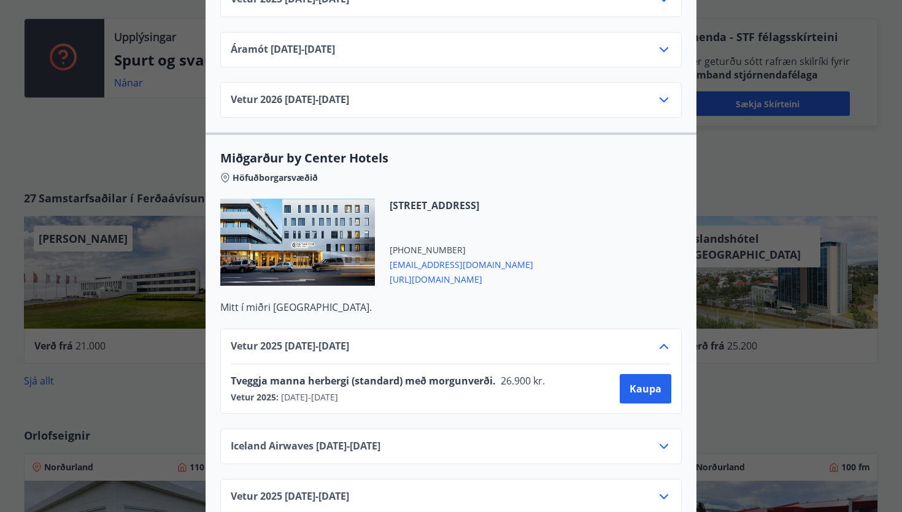
click at [145, 174] on div "Center Hotels Verð er með morgunverði inniföldum og miðast við Standard Double/…" at bounding box center [451, 256] width 902 height 512
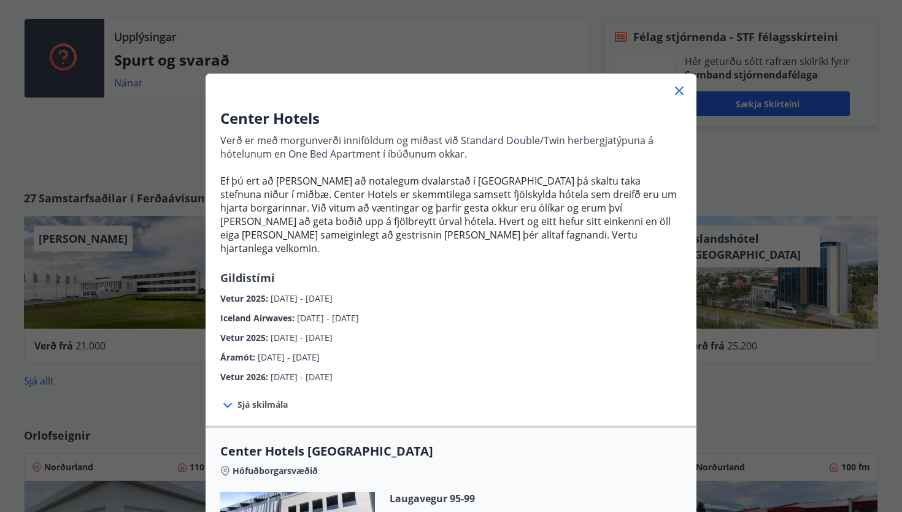
click at [688, 93] on div at bounding box center [450, 86] width 491 height 25
click at [680, 91] on icon at bounding box center [679, 90] width 9 height 9
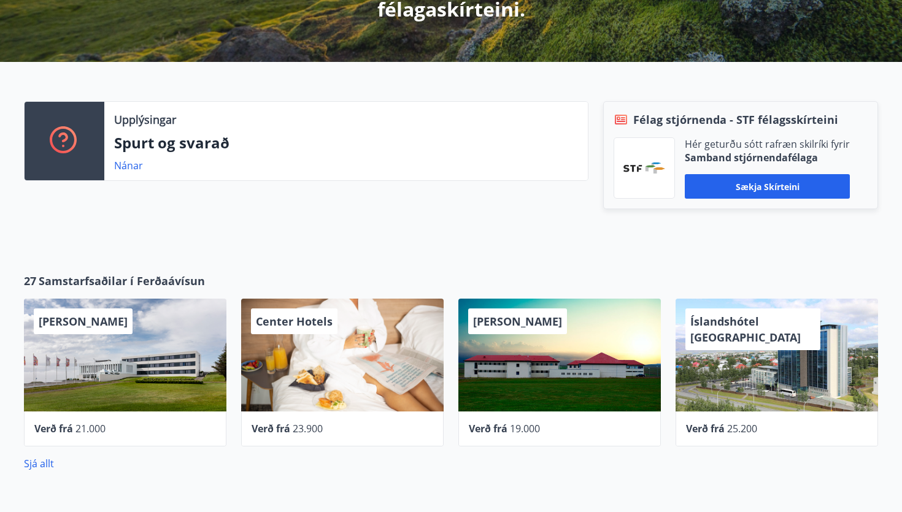
scroll to position [362, 0]
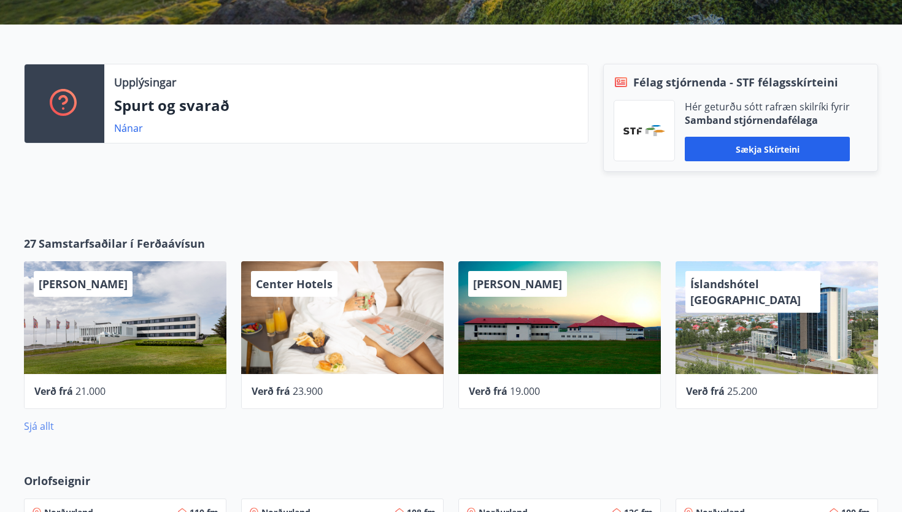
click at [41, 429] on link "Sjá allt" at bounding box center [39, 426] width 30 height 13
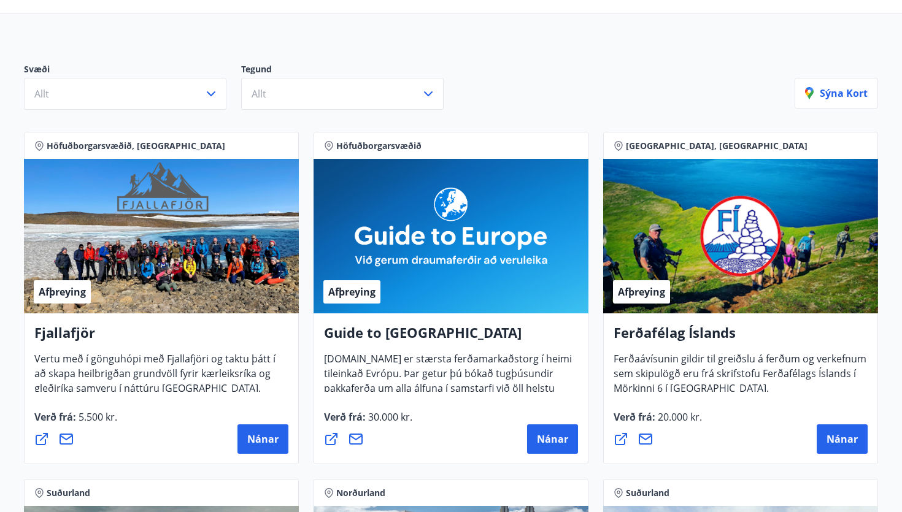
scroll to position [25, 0]
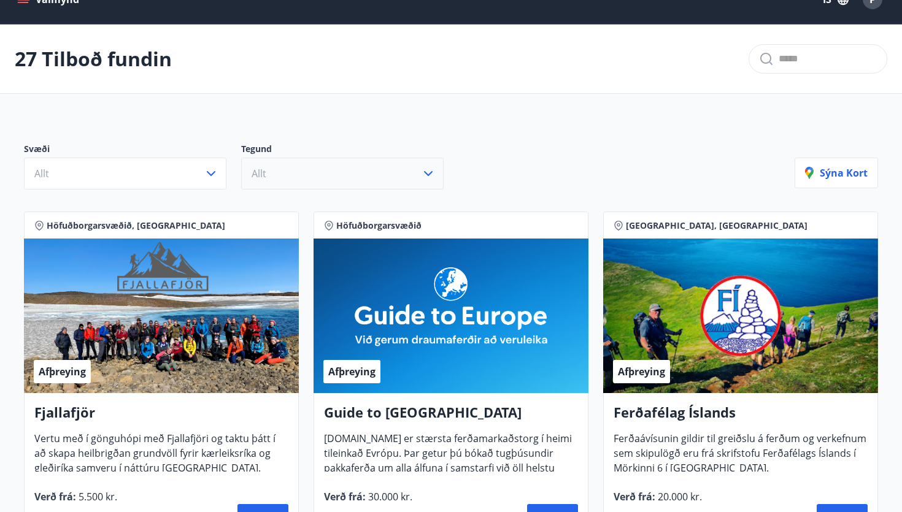
click at [297, 172] on button "Allt" at bounding box center [342, 174] width 202 height 32
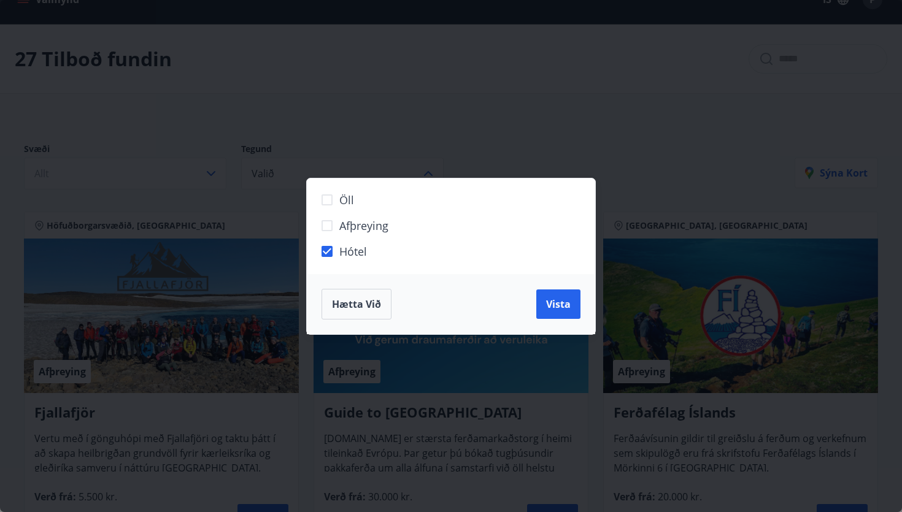
click at [202, 180] on div "Öll Afþreying Hótel Hætta við Vista" at bounding box center [451, 256] width 902 height 512
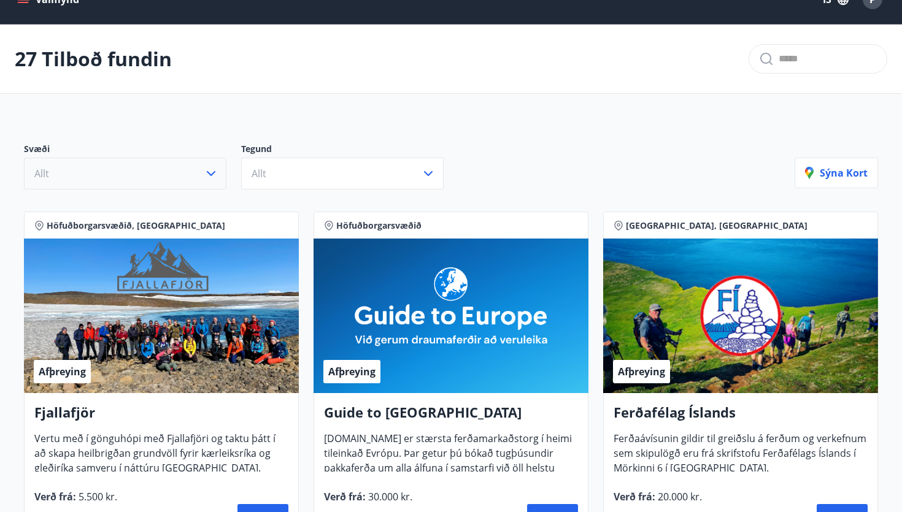
click at [216, 175] on icon "button" at bounding box center [211, 173] width 15 height 15
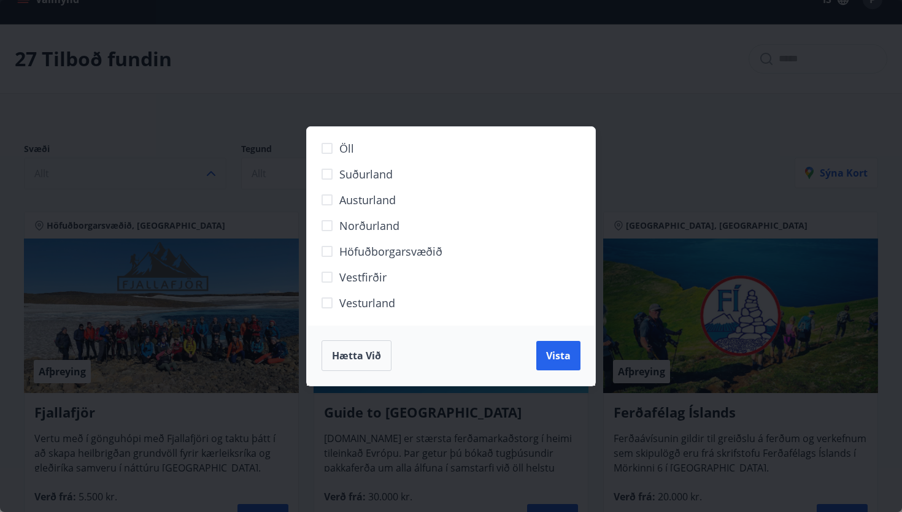
click at [213, 121] on div "Öll Suðurland [GEOGRAPHIC_DATA] Norðurland Höfuðborgarsvæðið [GEOGRAPHIC_DATA] …" at bounding box center [451, 256] width 902 height 512
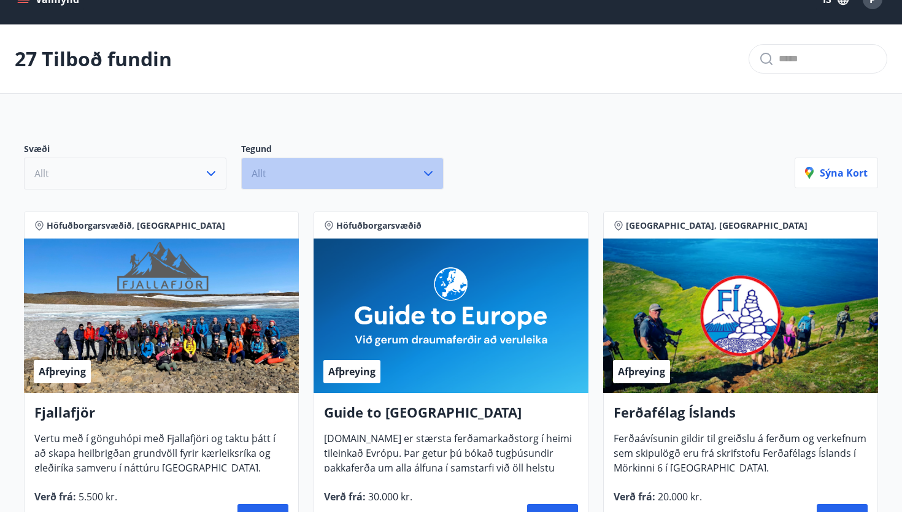
click at [411, 175] on button "Allt" at bounding box center [342, 174] width 202 height 32
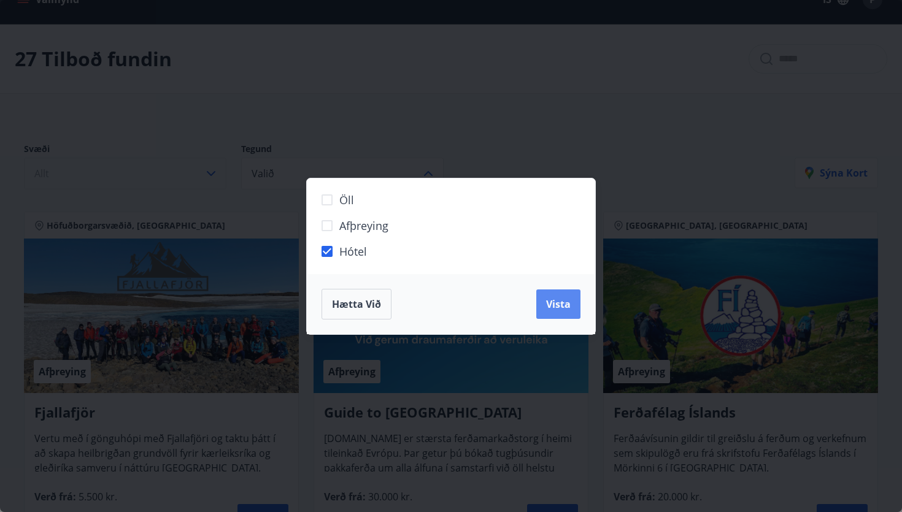
click at [561, 307] on span "Vista" at bounding box center [558, 303] width 25 height 13
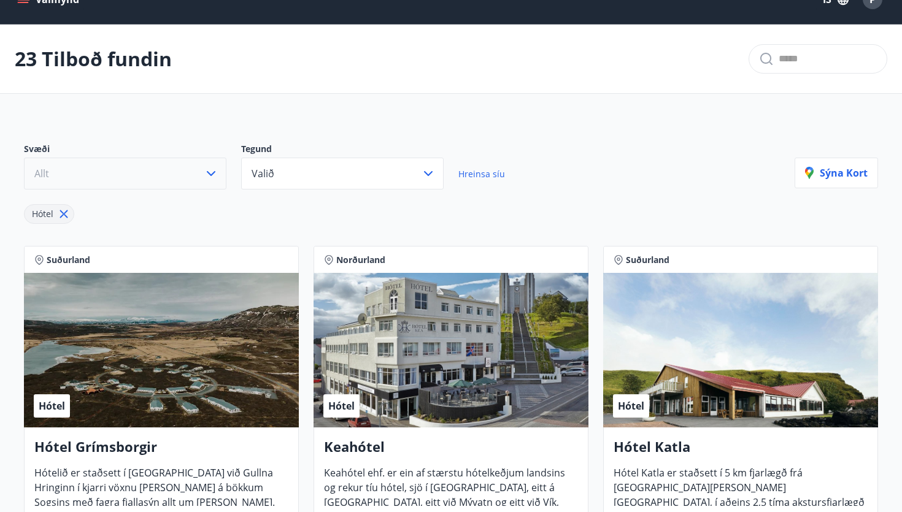
click at [217, 171] on icon "button" at bounding box center [211, 173] width 15 height 15
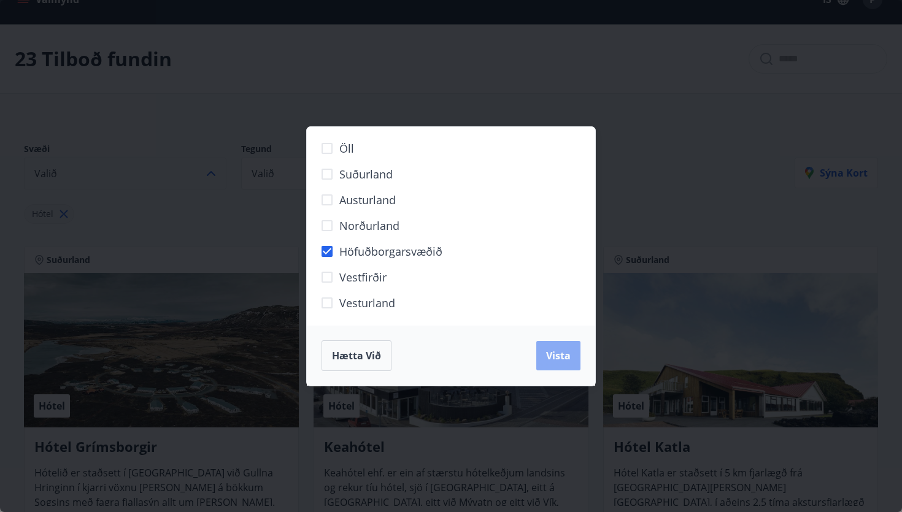
click at [554, 355] on span "Vista" at bounding box center [558, 355] width 25 height 13
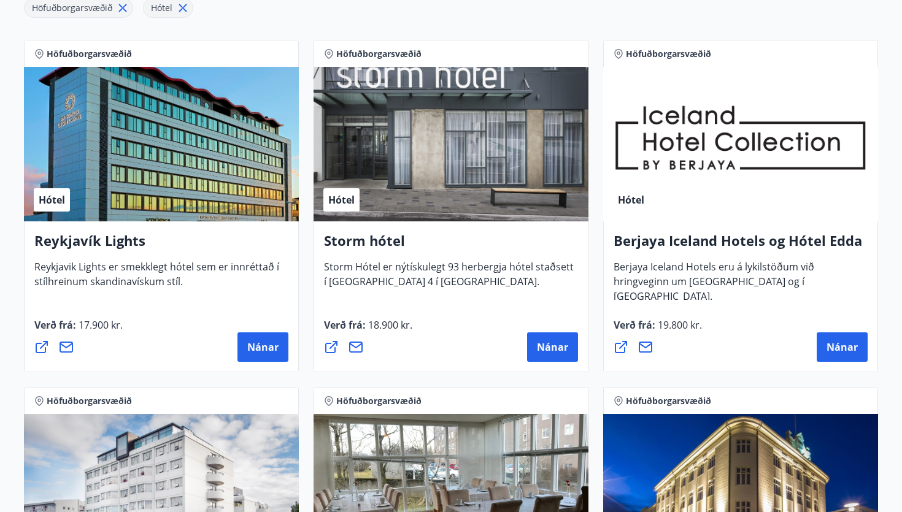
scroll to position [267, 0]
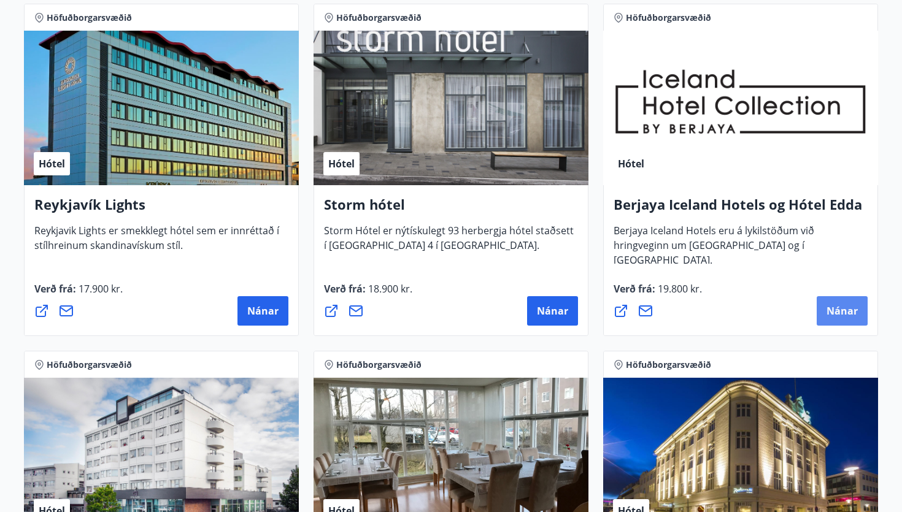
click at [839, 309] on span "Nánar" at bounding box center [841, 310] width 31 height 13
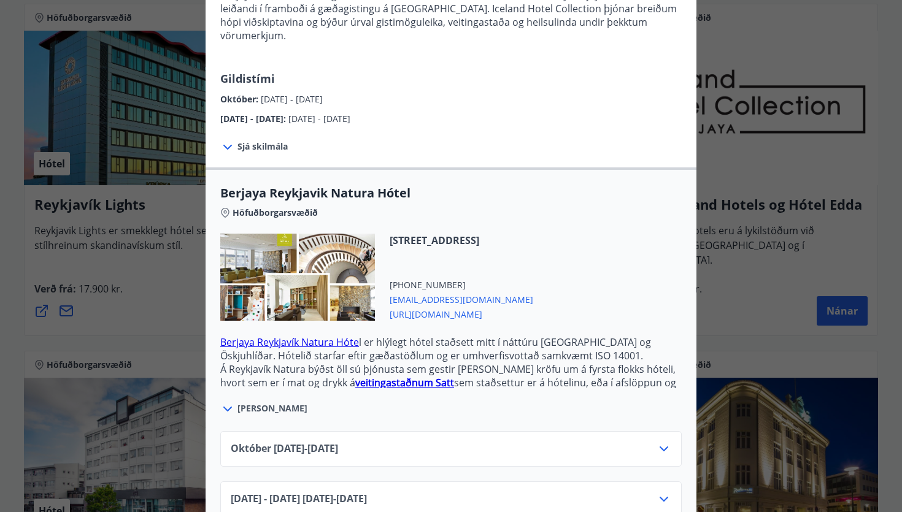
scroll to position [151, 0]
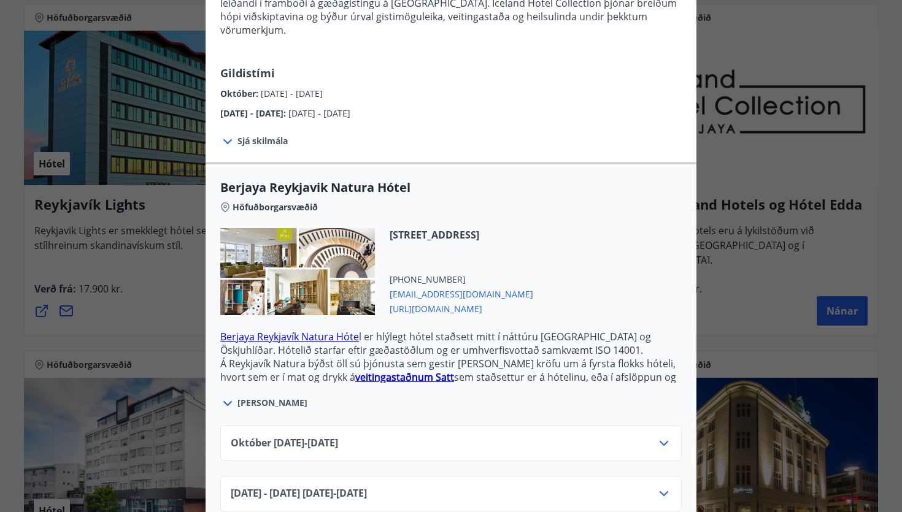
click at [338, 436] on span "[DATE]10.25 - [DATE]" at bounding box center [284, 443] width 107 height 15
click at [660, 436] on icon at bounding box center [663, 443] width 15 height 15
click at [780, 313] on div "Berjaya Iceland Hotels og Hótel Edda Berjaya Iceland Hotels og Hótel Edda eru h…" at bounding box center [451, 105] width 902 height 512
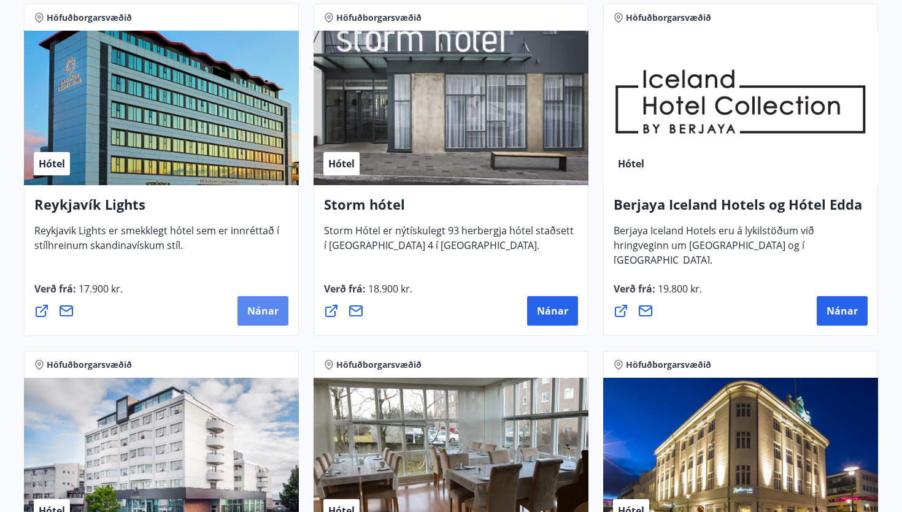
click at [261, 316] on span "Nánar" at bounding box center [262, 310] width 31 height 13
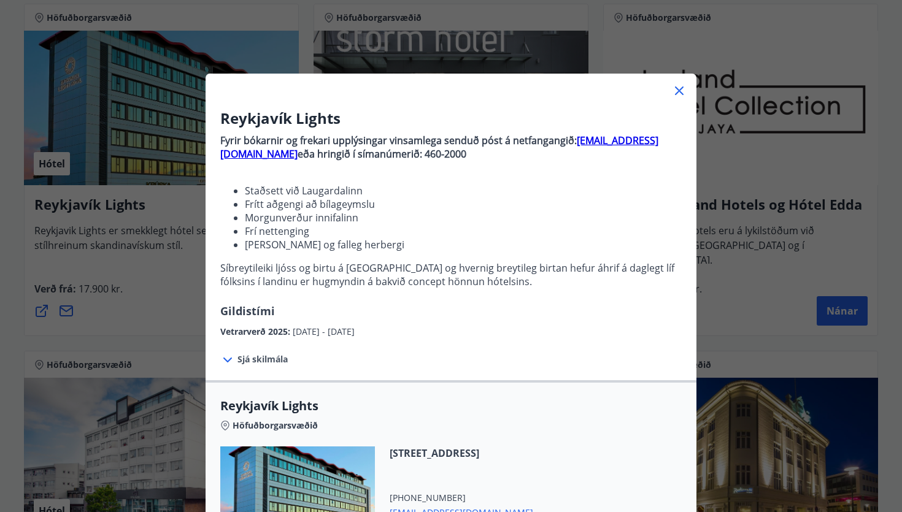
drag, startPoint x: 393, startPoint y: 453, endPoint x: 562, endPoint y: 458, distance: 169.3
click at [533, 458] on span "[STREET_ADDRESS]" at bounding box center [461, 453] width 144 height 13
drag, startPoint x: 562, startPoint y: 458, endPoint x: 405, endPoint y: 453, distance: 156.5
click at [405, 453] on span "[STREET_ADDRESS]" at bounding box center [461, 453] width 144 height 13
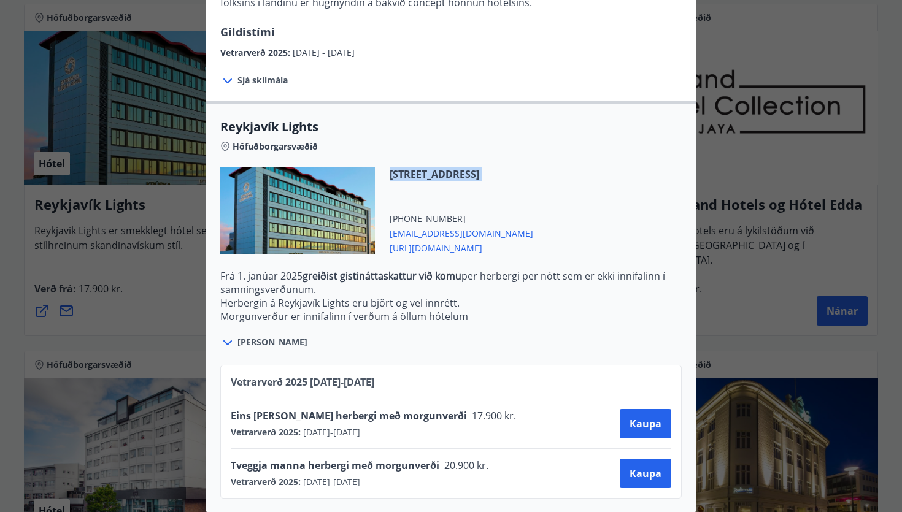
scroll to position [280, 0]
click at [650, 423] on span "Kaupa" at bounding box center [645, 422] width 32 height 13
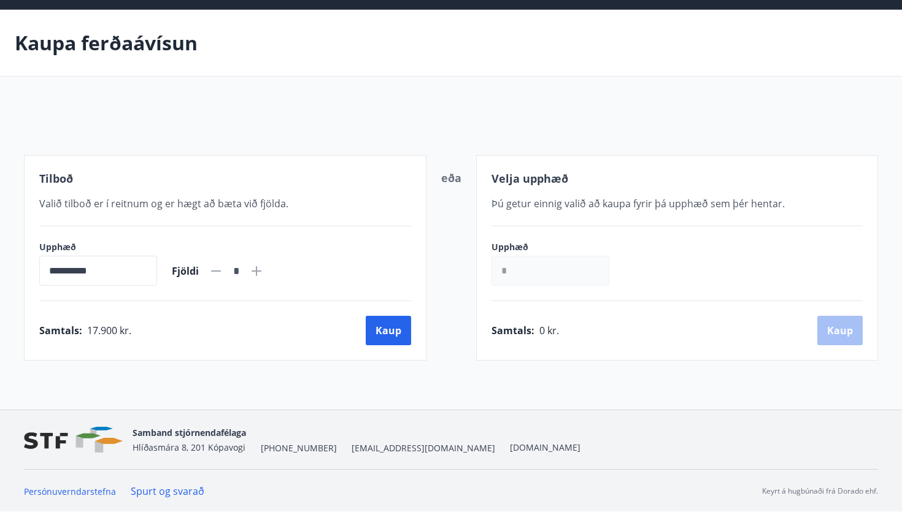
scroll to position [80, 0]
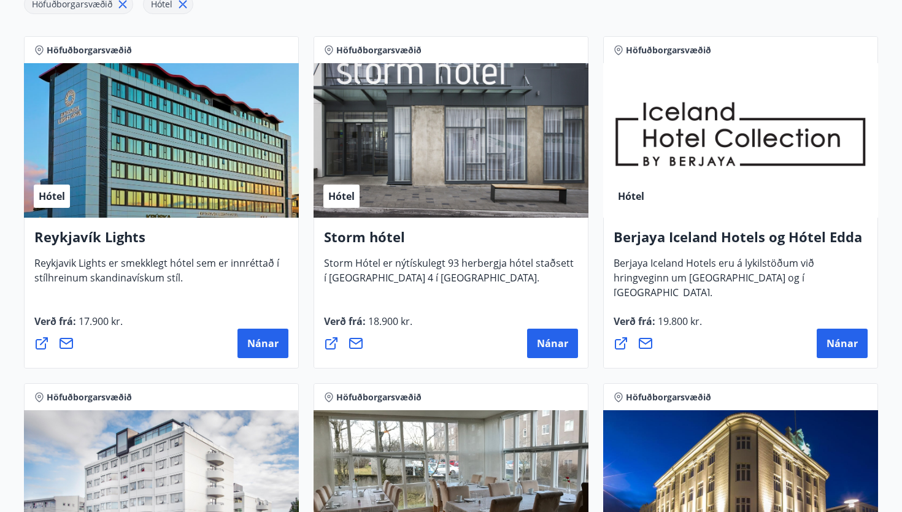
scroll to position [248, 0]
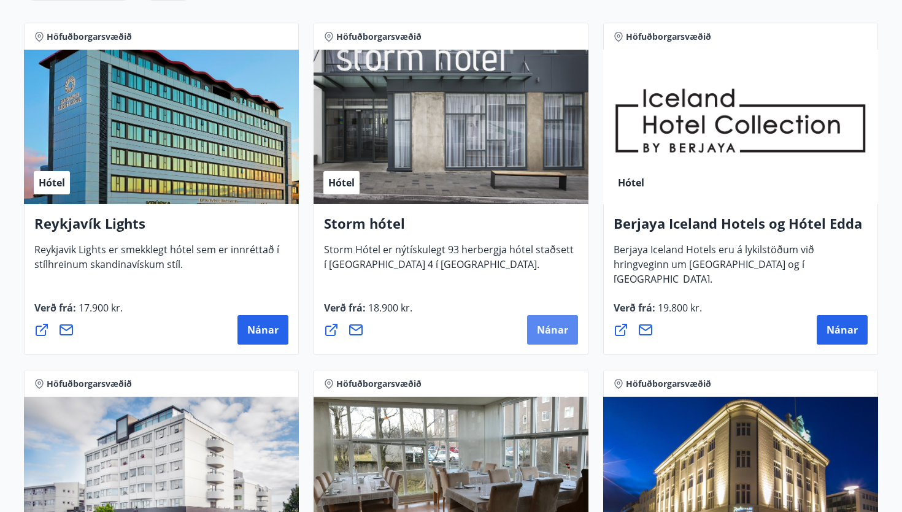
click at [556, 318] on button "Nánar" at bounding box center [552, 329] width 51 height 29
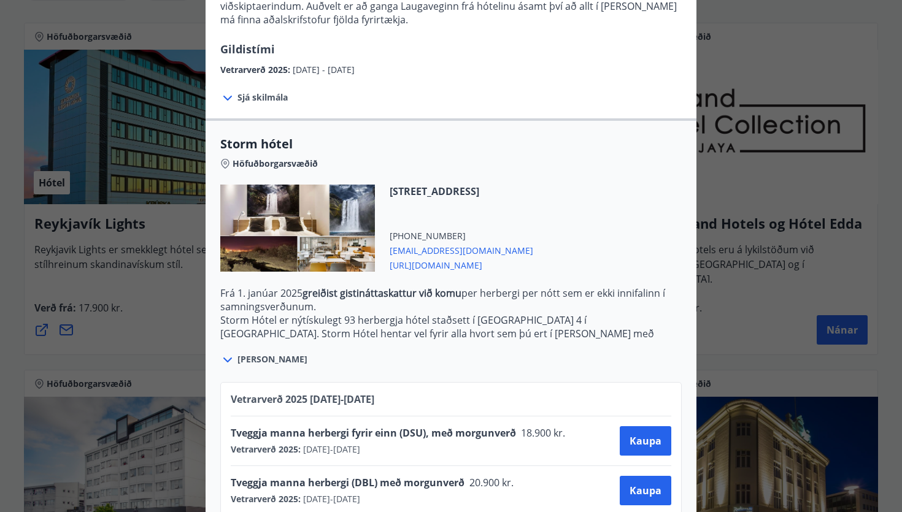
scroll to position [193, 0]
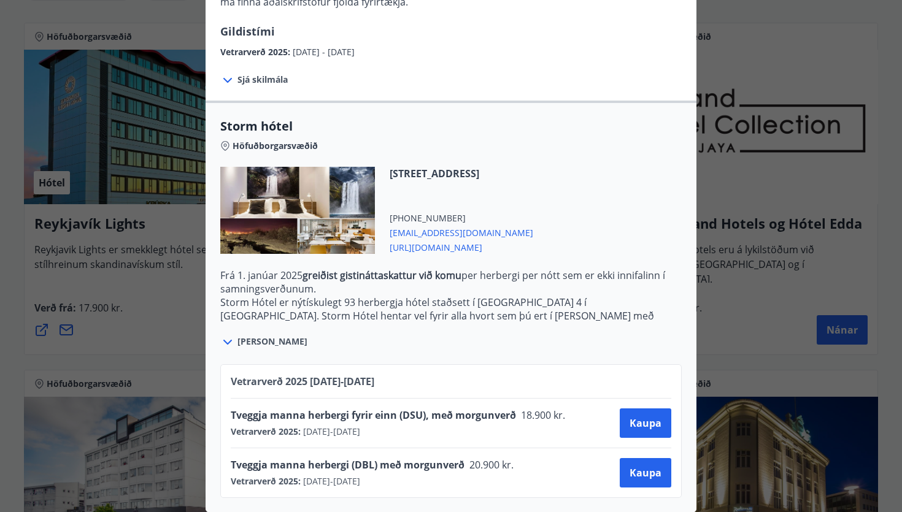
drag, startPoint x: 388, startPoint y: 173, endPoint x: 540, endPoint y: 182, distance: 151.7
click at [533, 182] on div "[STREET_ADDRESS] [PHONE_NUMBER] [EMAIL_ADDRESS][DOMAIN_NAME] [URL][DOMAIN_NAME]" at bounding box center [454, 210] width 158 height 87
copy span "[STREET_ADDRESS]"
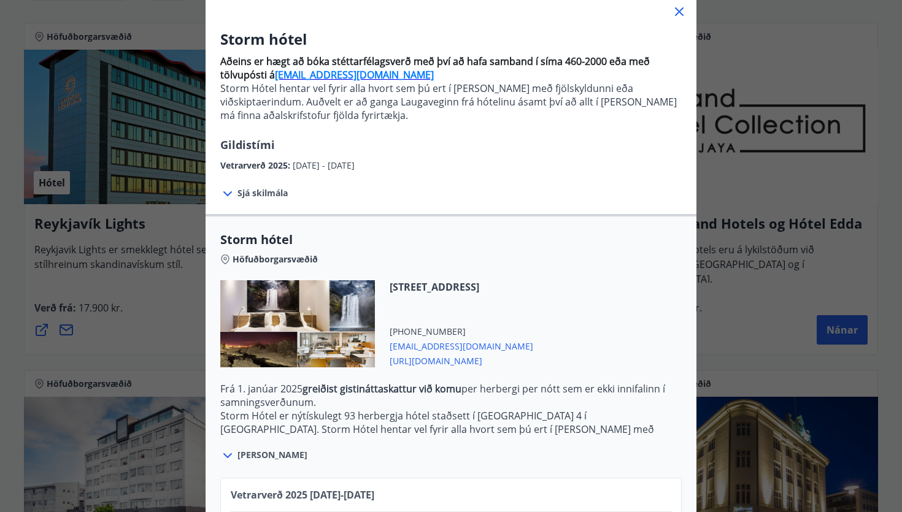
scroll to position [73, 0]
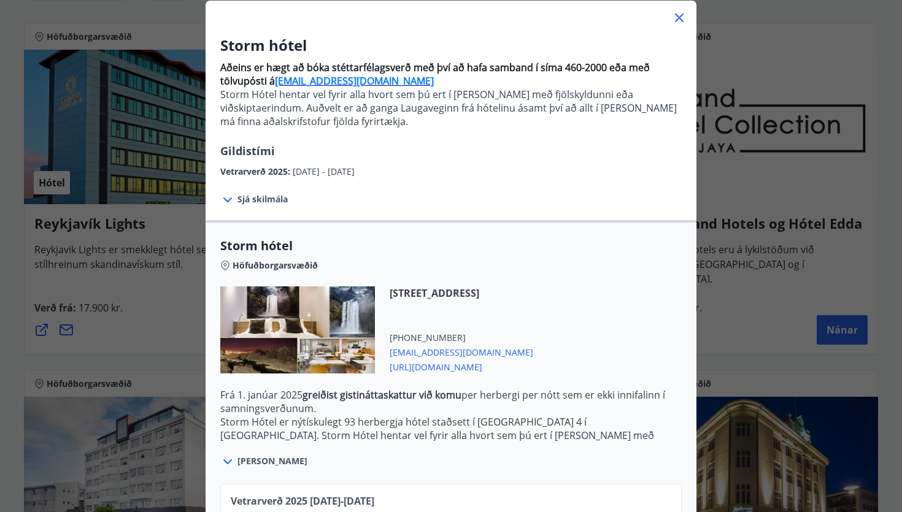
click at [276, 338] on div at bounding box center [297, 329] width 155 height 87
click at [312, 328] on div at bounding box center [297, 329] width 155 height 87
click at [428, 367] on span "[URL][DOMAIN_NAME]" at bounding box center [461, 366] width 144 height 15
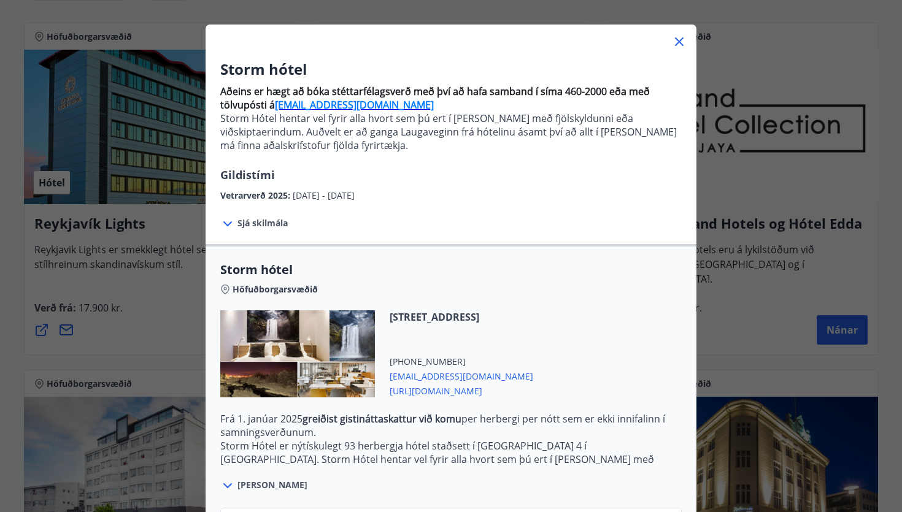
scroll to position [0, 0]
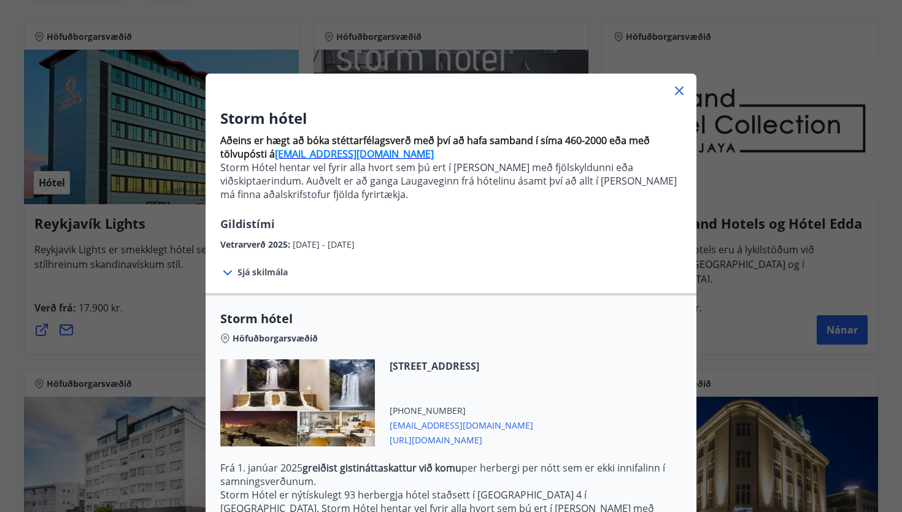
click at [678, 86] on icon at bounding box center [679, 90] width 15 height 15
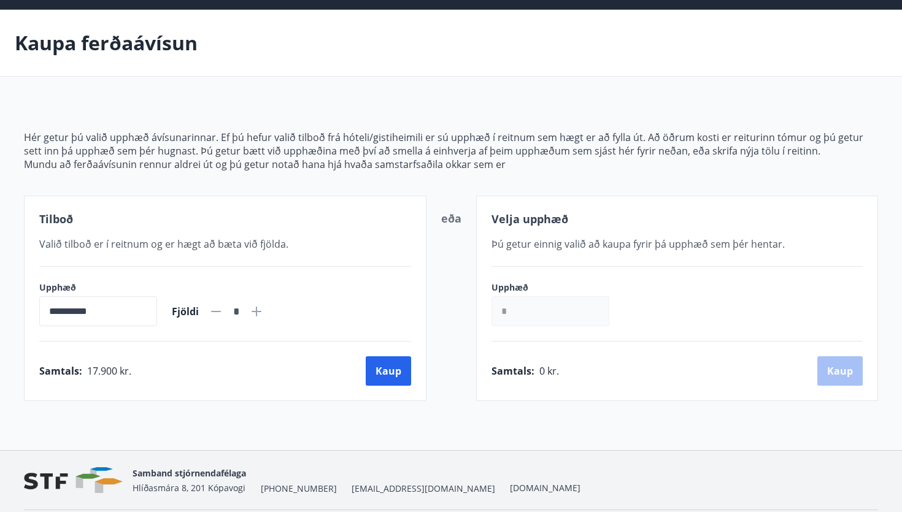
scroll to position [80, 0]
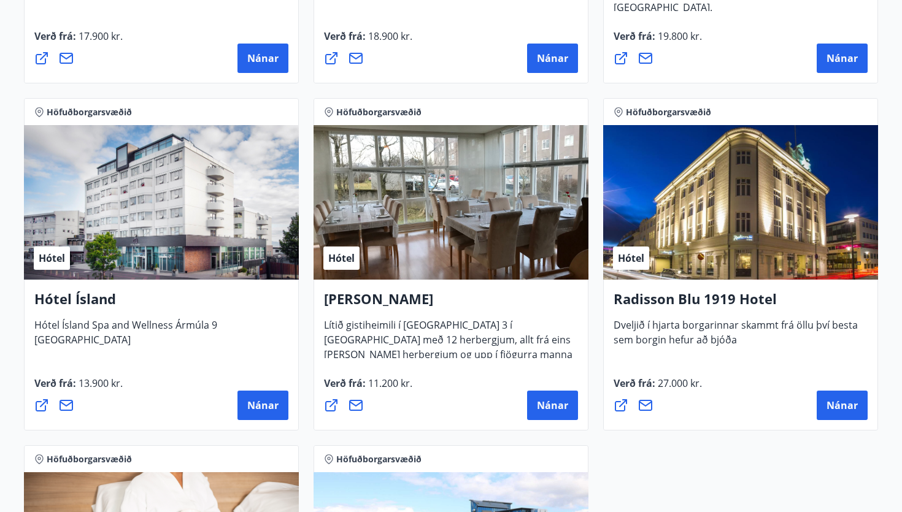
scroll to position [524, 0]
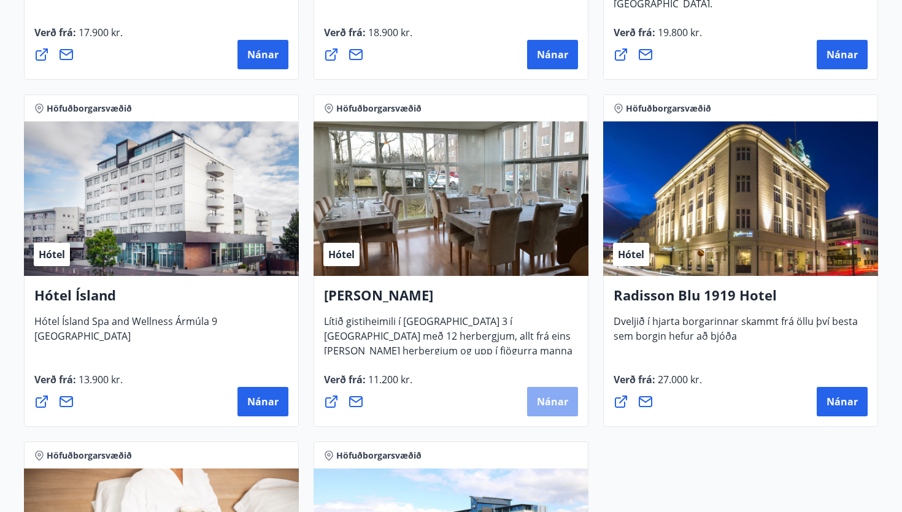
click at [543, 407] on span "Nánar" at bounding box center [552, 401] width 31 height 13
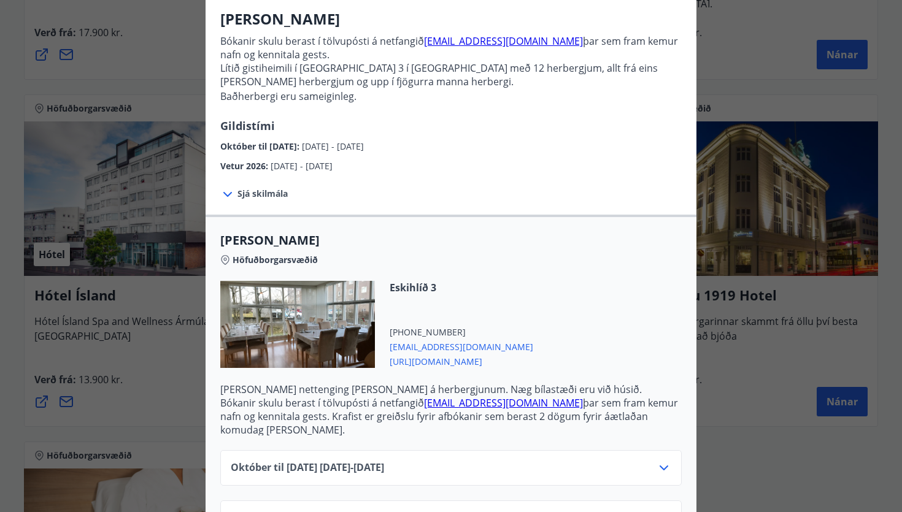
scroll to position [125, 0]
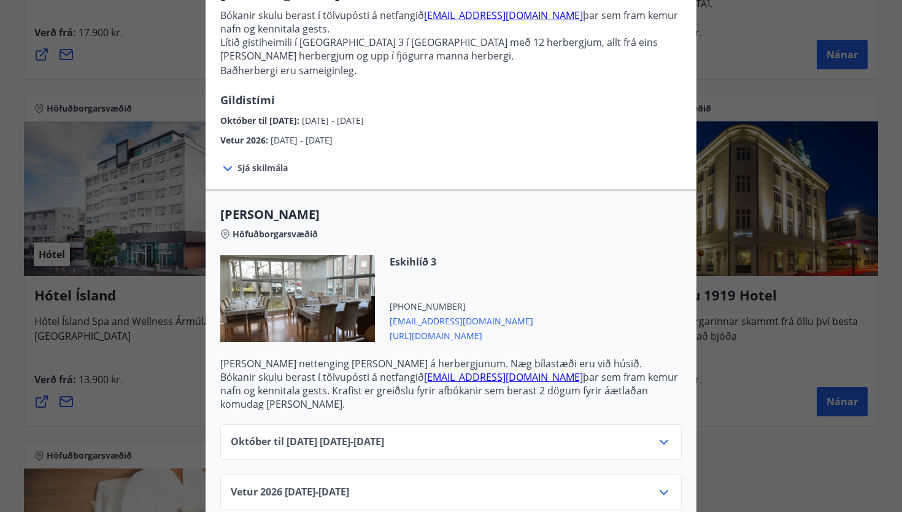
click at [658, 435] on icon at bounding box center [663, 442] width 15 height 15
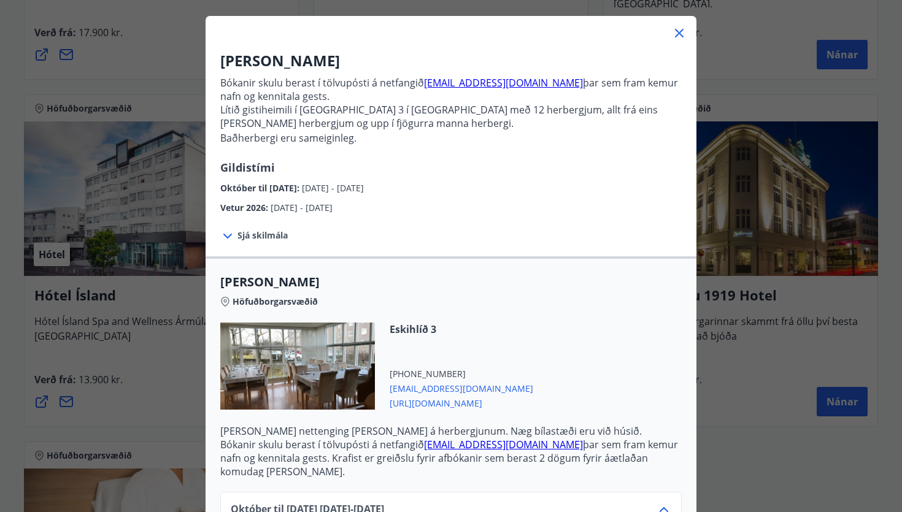
scroll to position [66, 0]
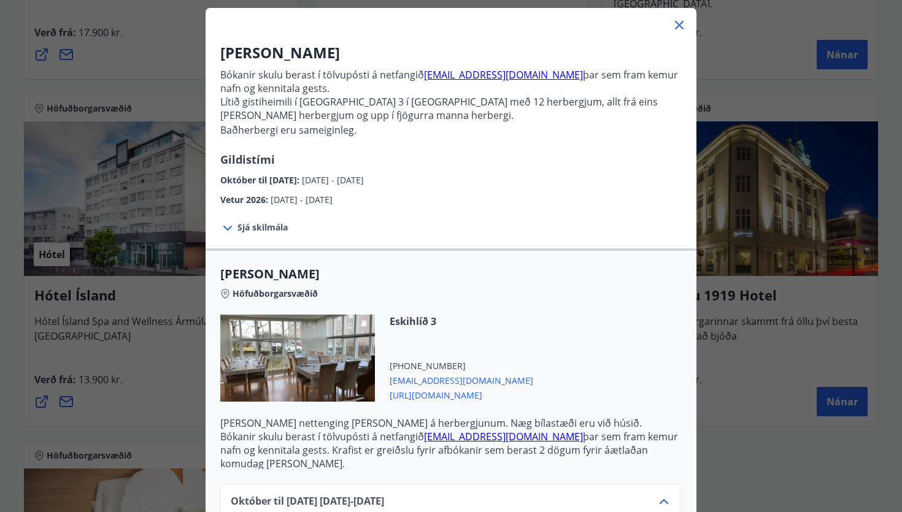
click at [429, 397] on span "[URL][DOMAIN_NAME]" at bounding box center [461, 394] width 144 height 15
click at [680, 28] on icon at bounding box center [679, 25] width 15 height 15
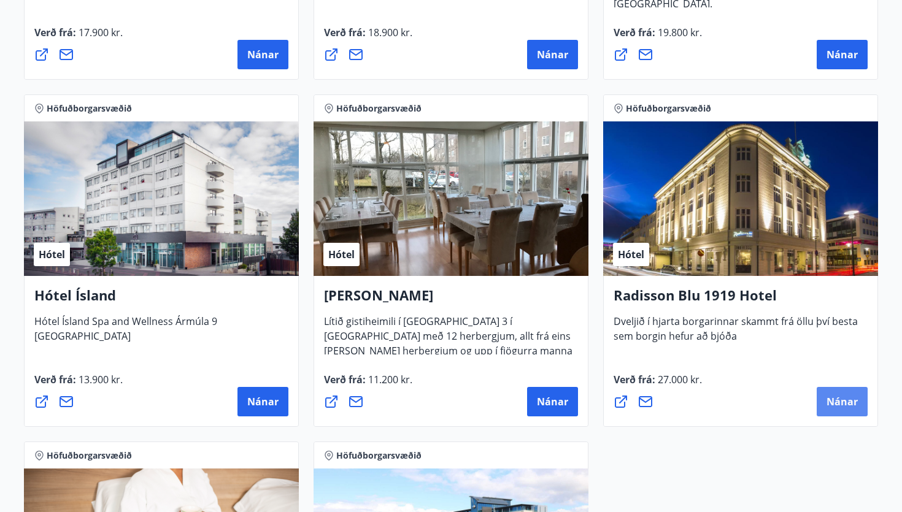
click at [832, 398] on span "Nánar" at bounding box center [841, 401] width 31 height 13
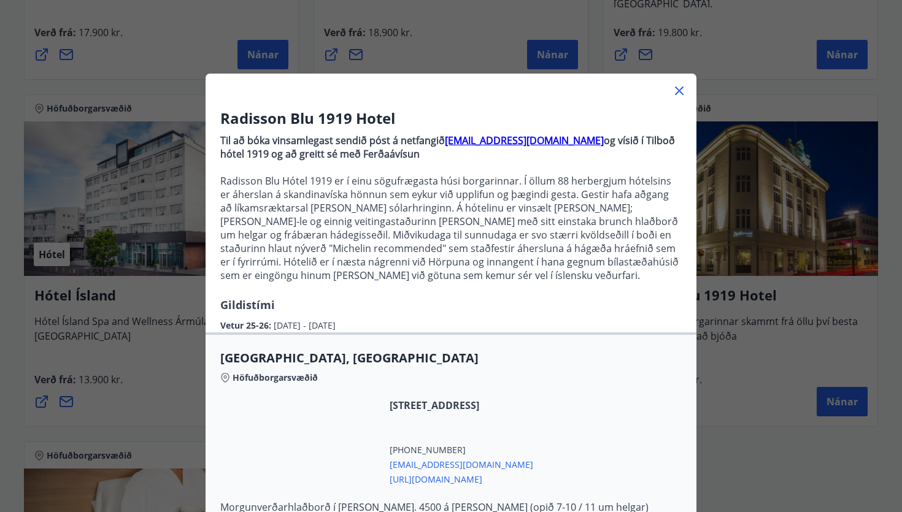
scroll to position [129, 0]
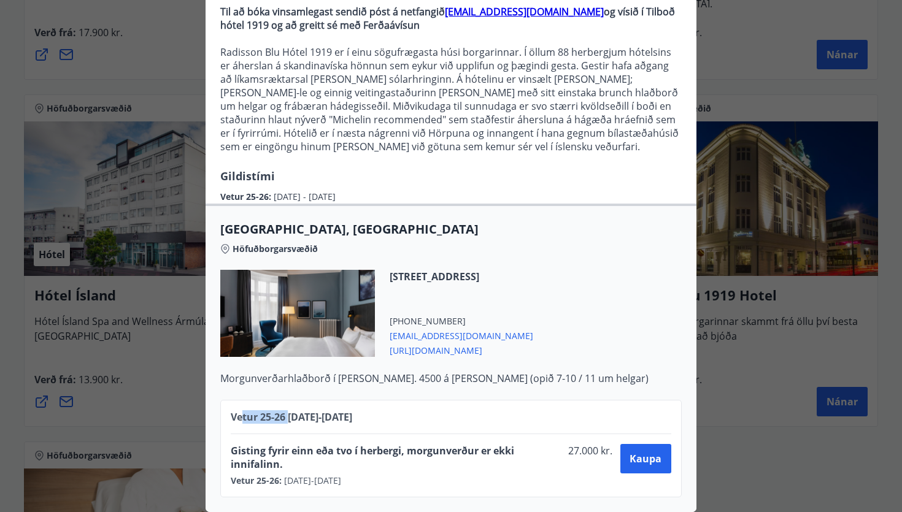
drag, startPoint x: 288, startPoint y: 418, endPoint x: 240, endPoint y: 415, distance: 47.9
click at [240, 415] on span "Vetur 25-26 [DATE] - [DATE]" at bounding box center [291, 416] width 121 height 13
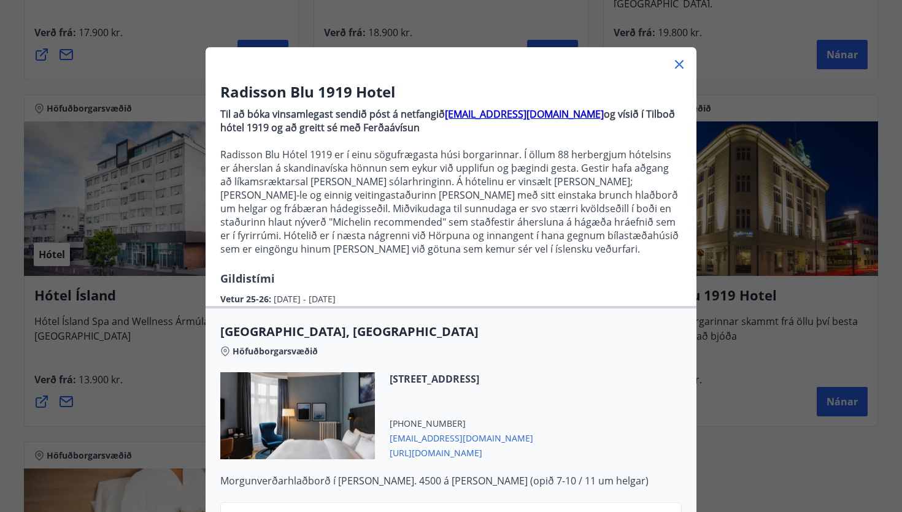
scroll to position [0, 0]
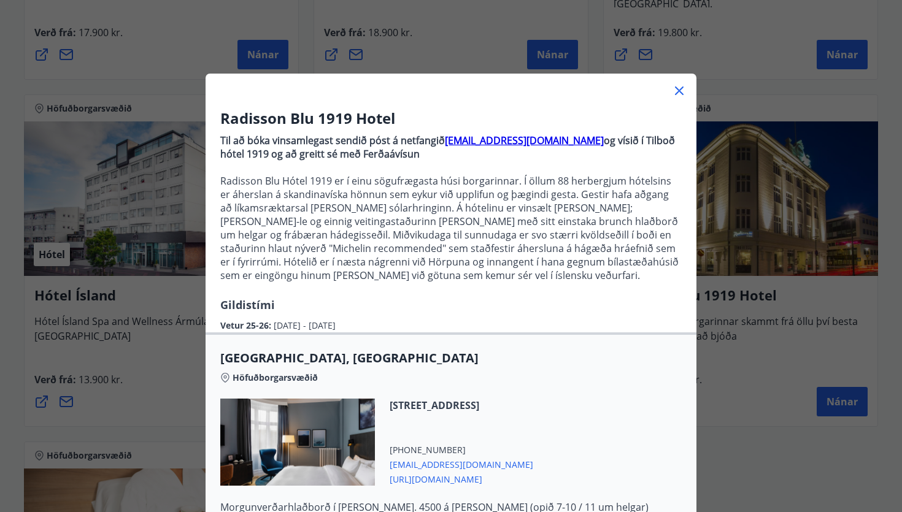
click at [678, 90] on icon at bounding box center [679, 90] width 9 height 9
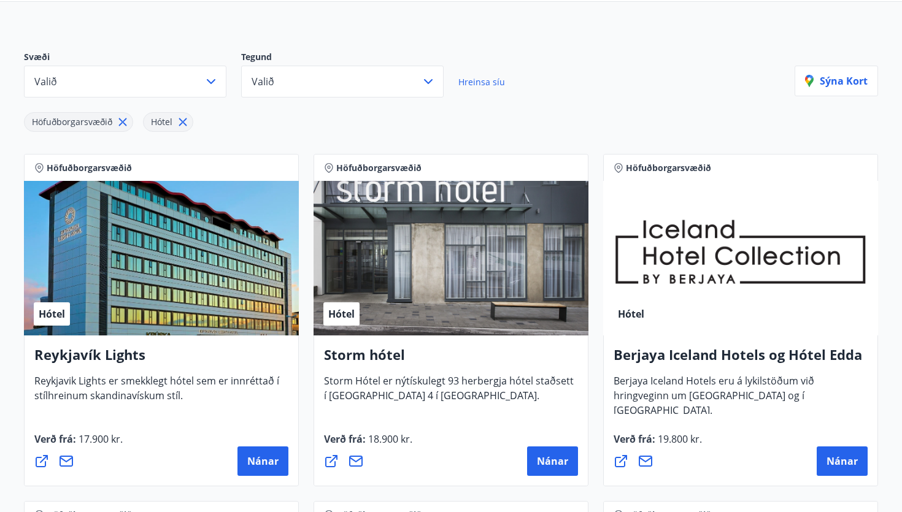
scroll to position [127, 0]
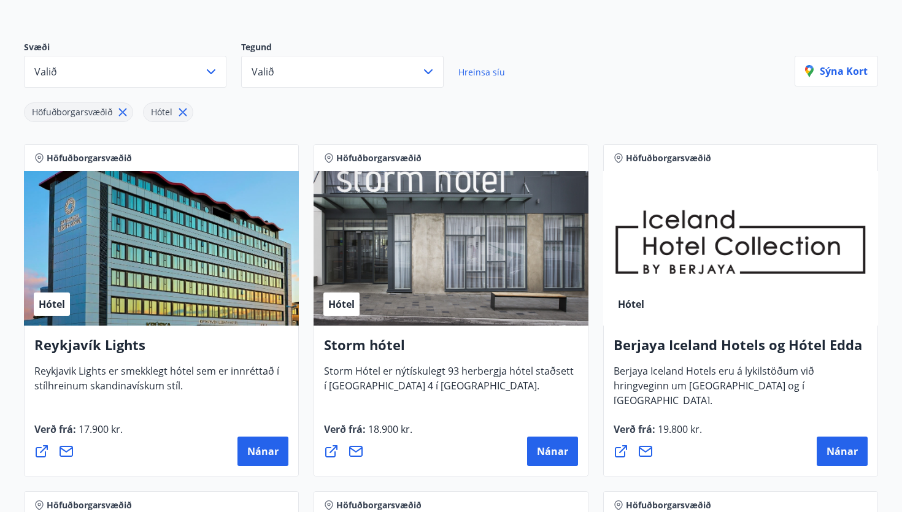
click at [429, 318] on div "Hótel" at bounding box center [450, 248] width 275 height 155
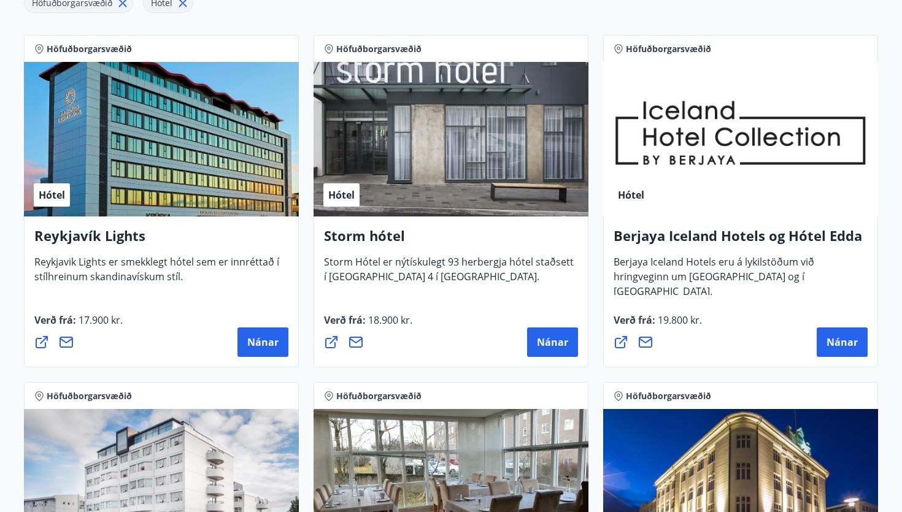
scroll to position [247, 0]
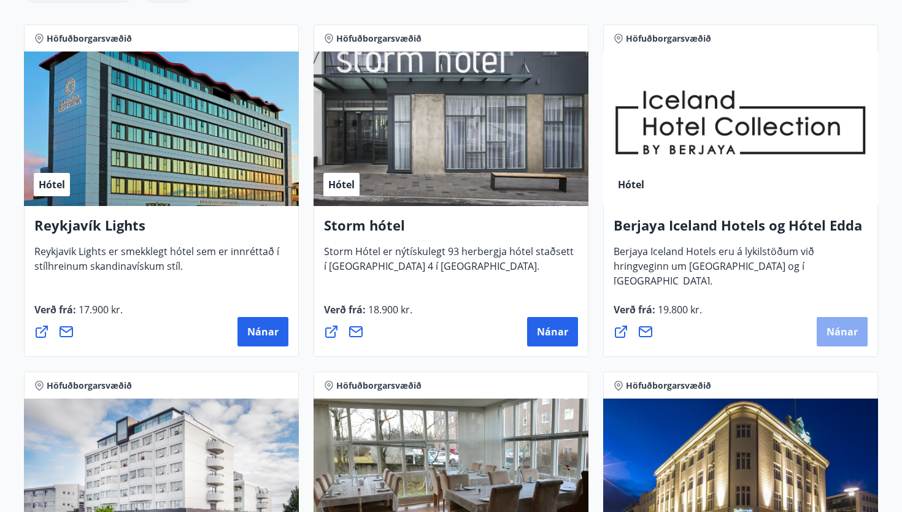
click at [840, 337] on span "Nánar" at bounding box center [841, 331] width 31 height 13
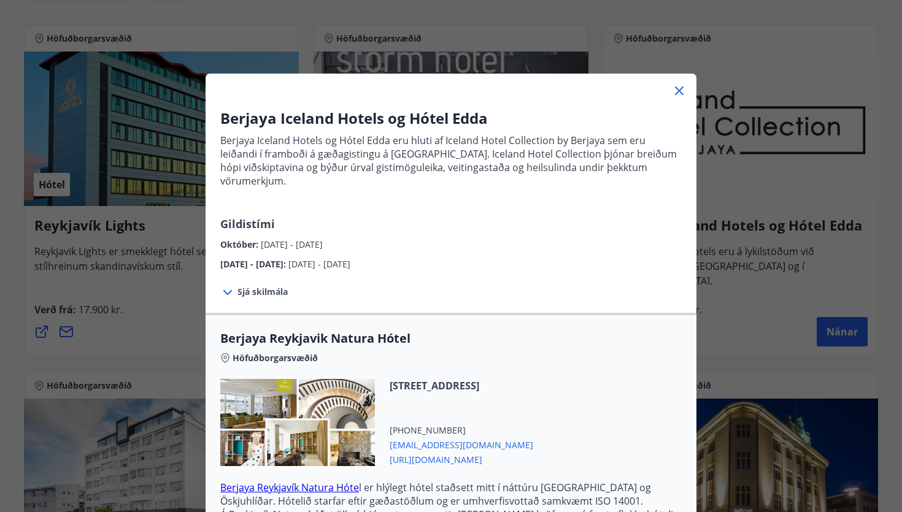
click at [423, 451] on span "[URL][DOMAIN_NAME]" at bounding box center [461, 458] width 144 height 15
click at [322, 401] on div at bounding box center [297, 422] width 155 height 87
click at [421, 437] on span "[EMAIL_ADDRESS][DOMAIN_NAME]" at bounding box center [461, 444] width 144 height 15
click at [678, 93] on icon at bounding box center [679, 90] width 15 height 15
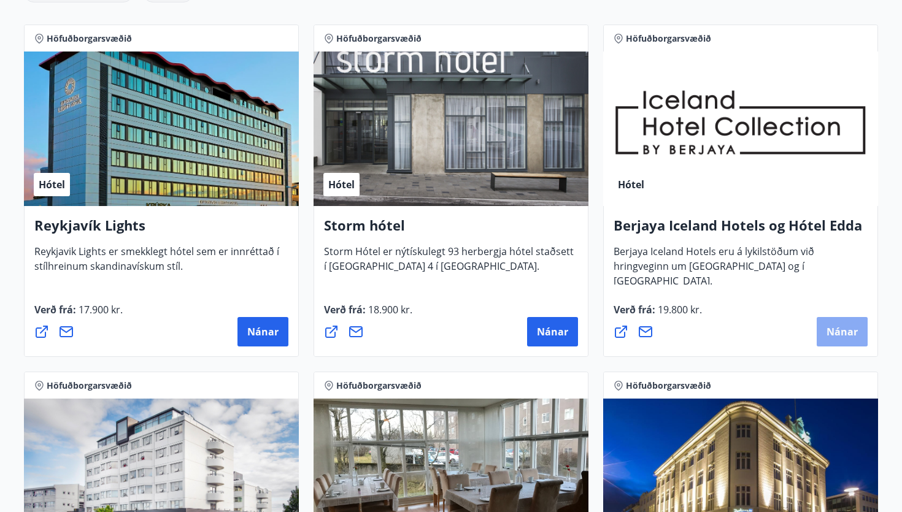
click at [855, 336] on span "Nánar" at bounding box center [841, 331] width 31 height 13
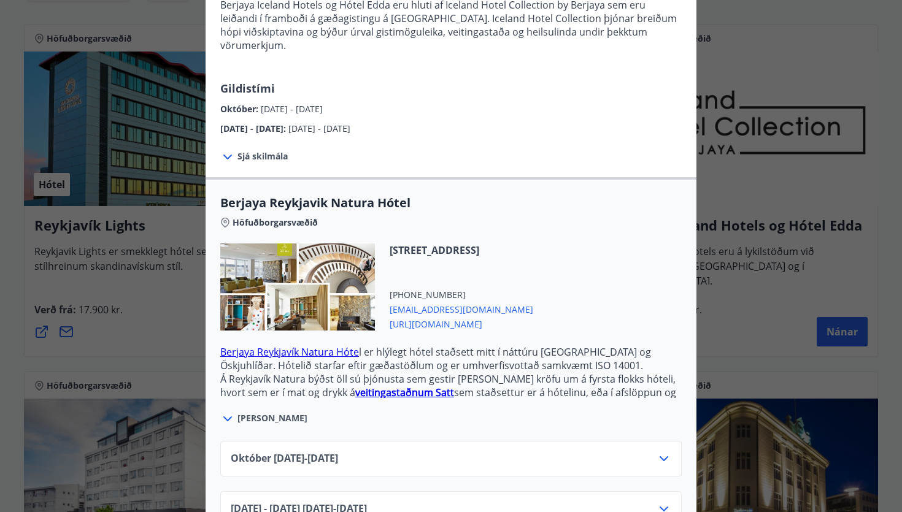
scroll to position [151, 0]
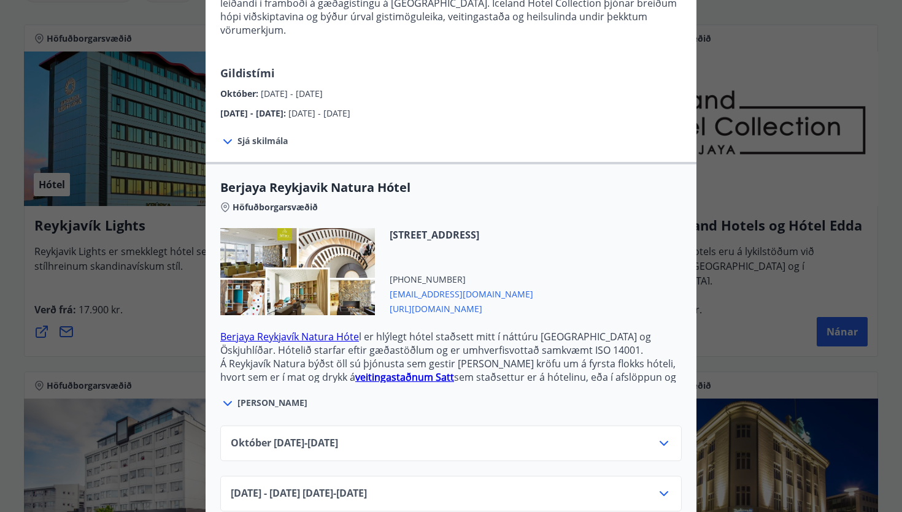
click at [423, 436] on div "[DATE]10.25 - [DATE]" at bounding box center [451, 448] width 440 height 25
click at [670, 436] on icon at bounding box center [663, 443] width 15 height 15
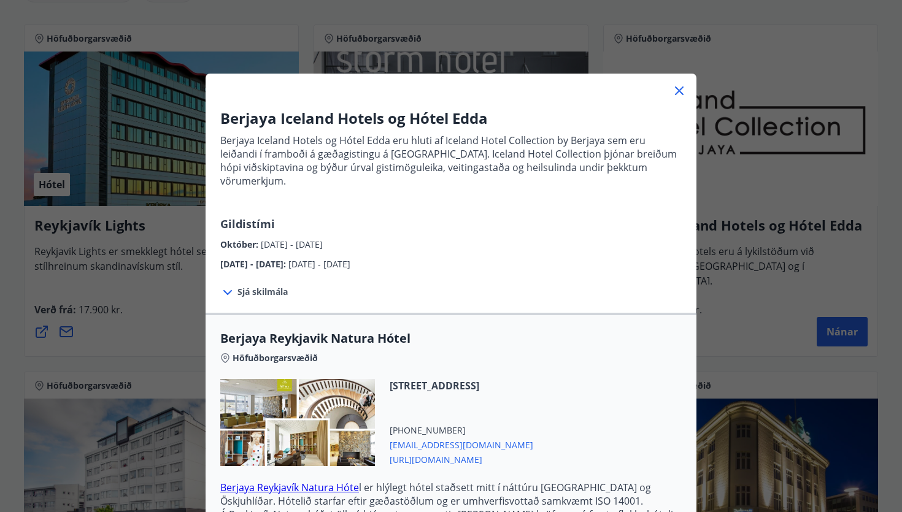
scroll to position [201, 0]
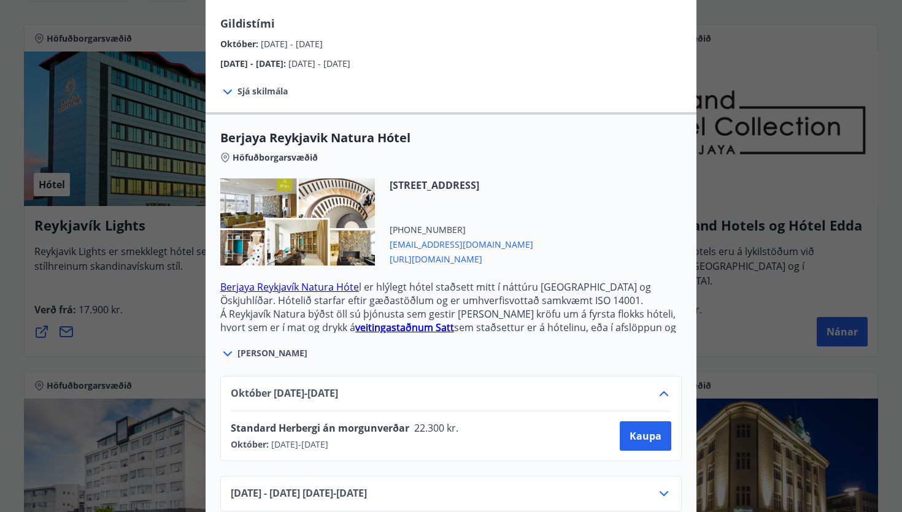
click at [367, 486] on span "[DATE] - [DATE] [DATE] - [DATE]" at bounding box center [299, 493] width 136 height 15
click at [670, 486] on icon at bounding box center [663, 493] width 15 height 15
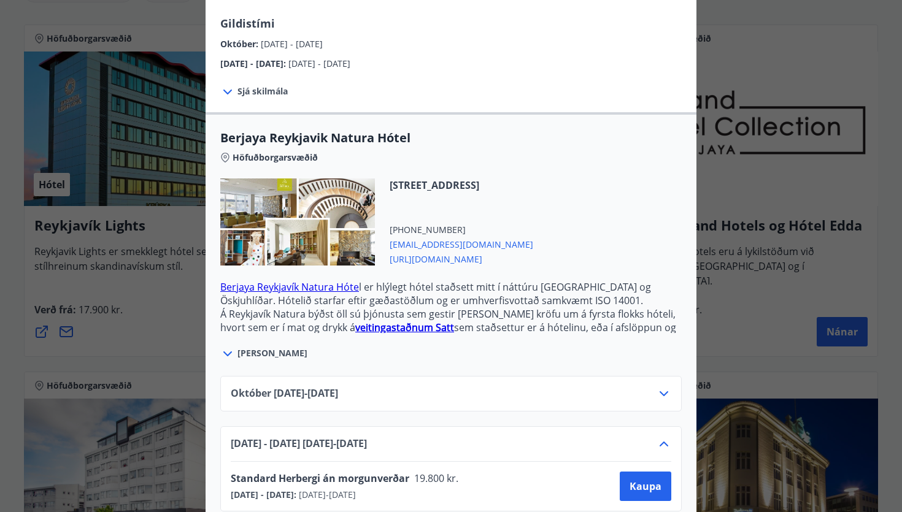
click at [664, 386] on icon at bounding box center [663, 393] width 15 height 15
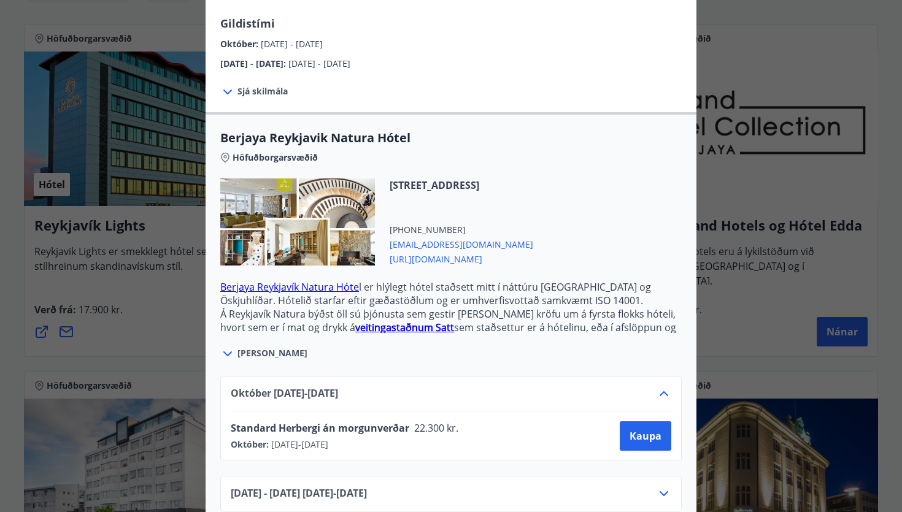
click at [778, 57] on div "Berjaya Iceland Hotels og Hótel Edda Berjaya Iceland Hotels og Hótel Edda eru h…" at bounding box center [451, 55] width 902 height 512
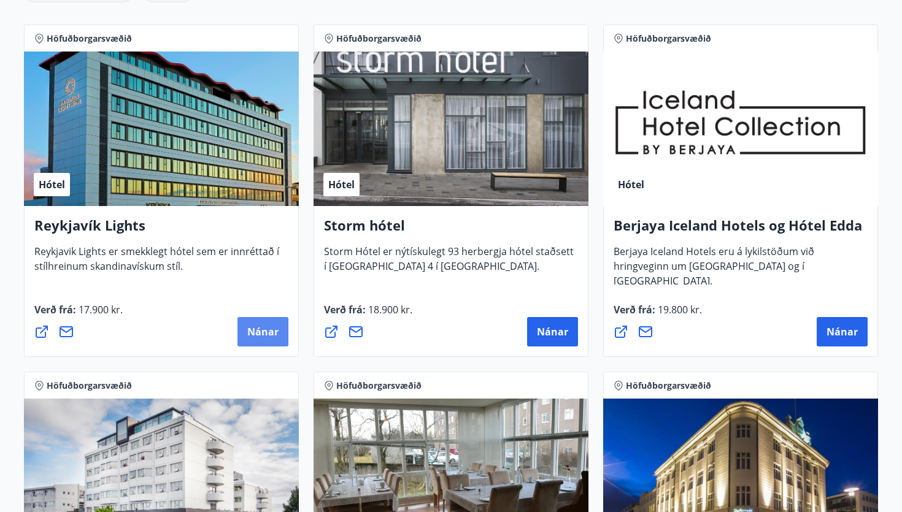
click at [250, 331] on span "Nánar" at bounding box center [262, 331] width 31 height 13
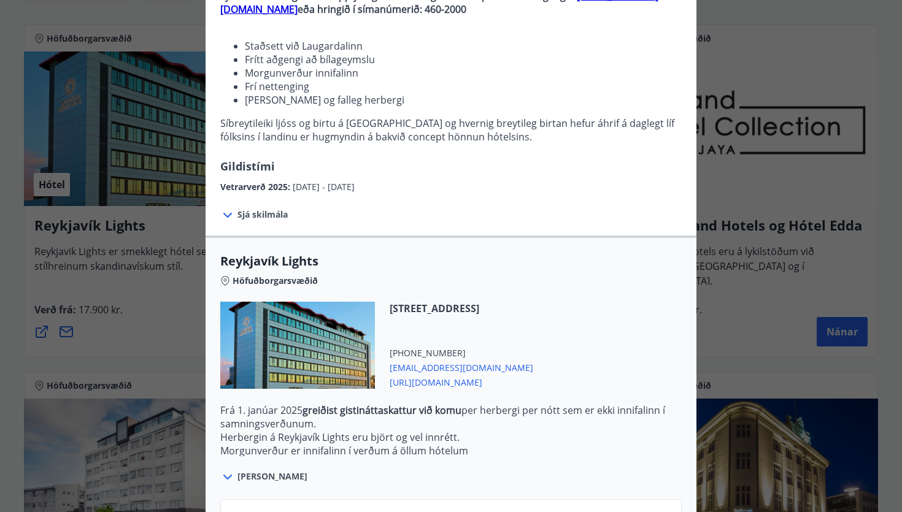
scroll to position [0, 0]
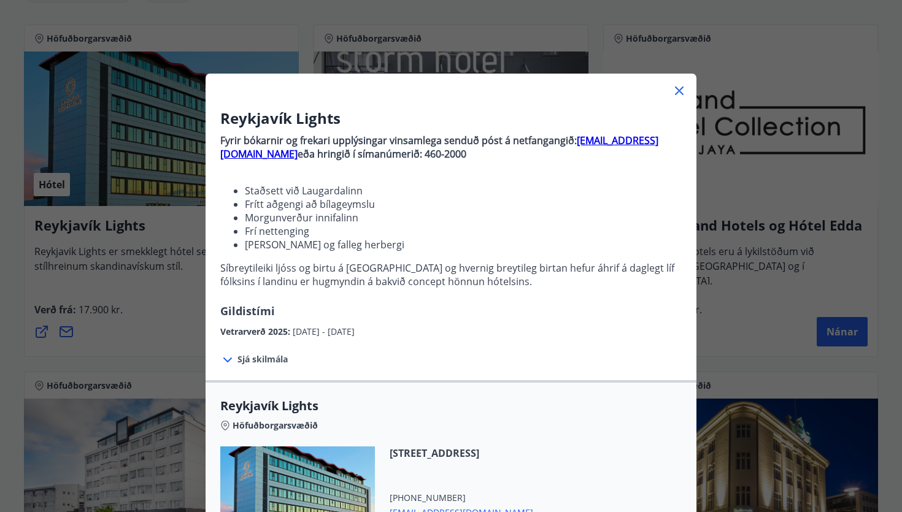
click at [677, 91] on icon at bounding box center [679, 90] width 15 height 15
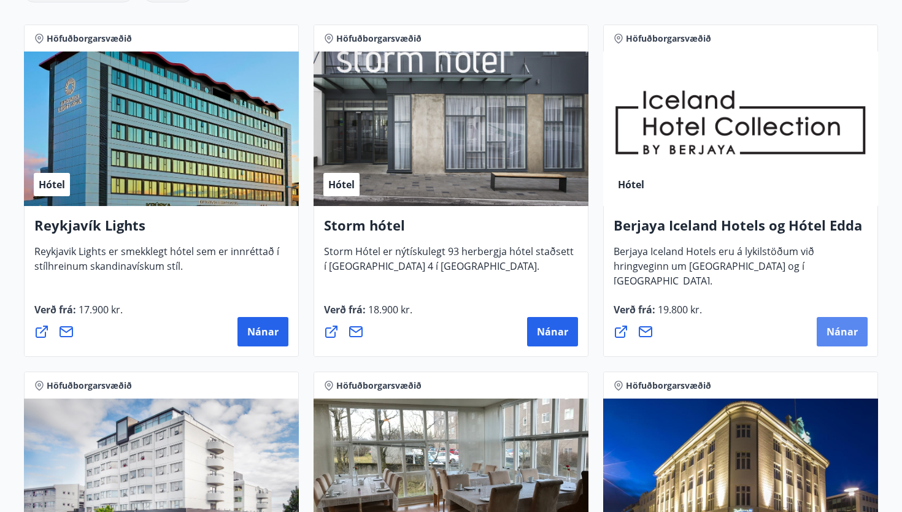
click at [834, 326] on span "Nánar" at bounding box center [841, 331] width 31 height 13
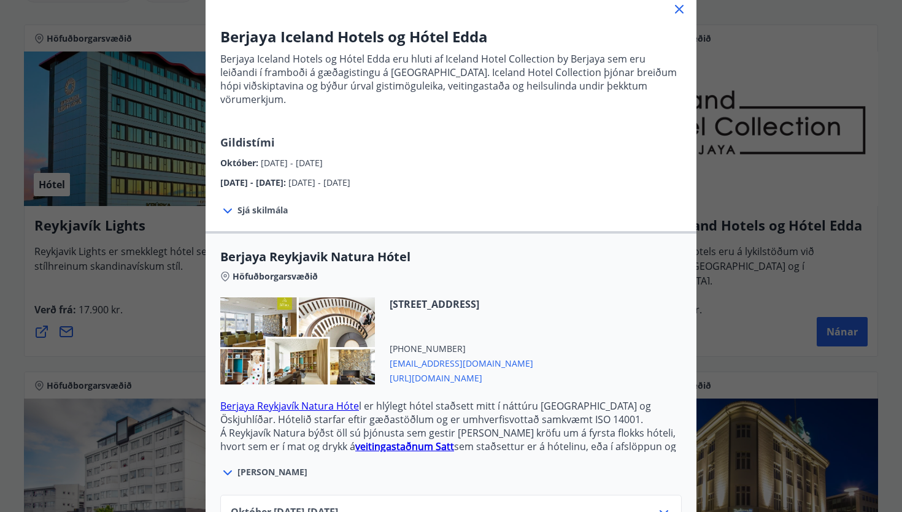
scroll to position [151, 0]
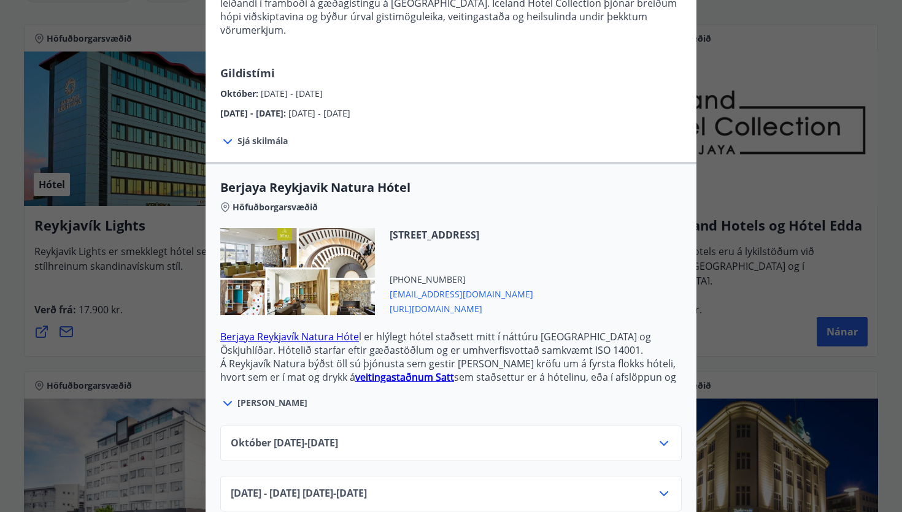
click at [405, 436] on div "[DATE]10.25 - [DATE]" at bounding box center [451, 448] width 440 height 25
click at [656, 436] on icon at bounding box center [663, 443] width 15 height 15
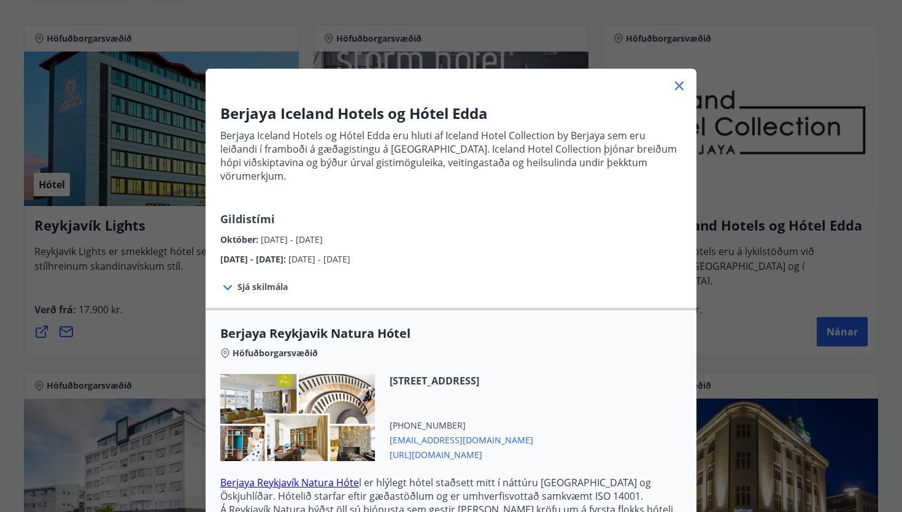
scroll to position [0, 0]
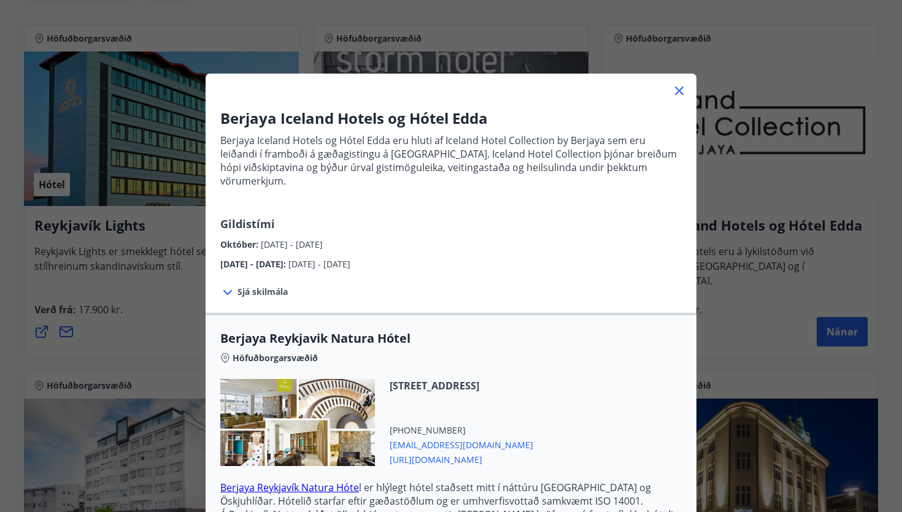
click at [681, 86] on icon at bounding box center [679, 90] width 15 height 15
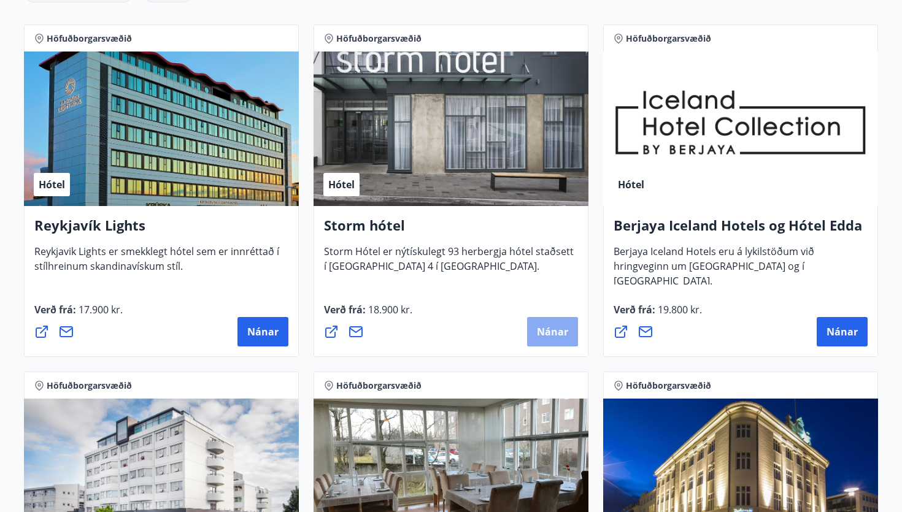
click at [550, 343] on button "Nánar" at bounding box center [552, 331] width 51 height 29
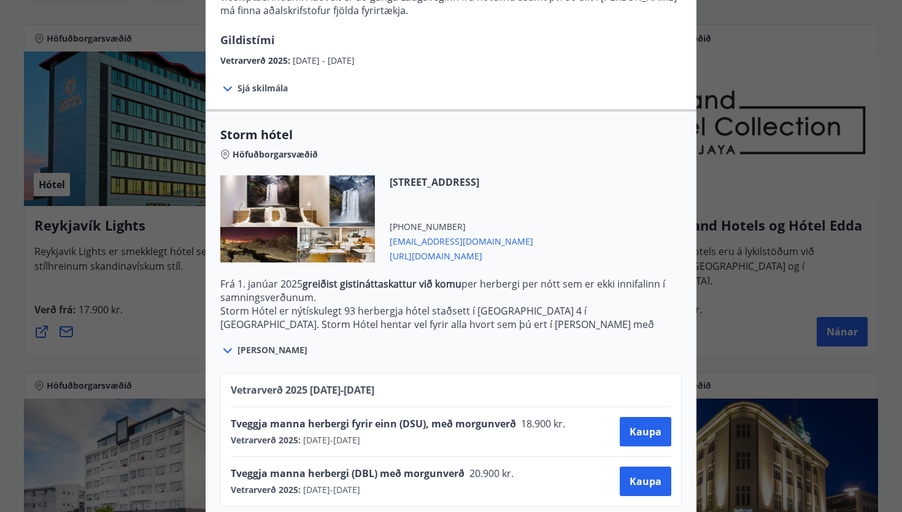
scroll to position [193, 0]
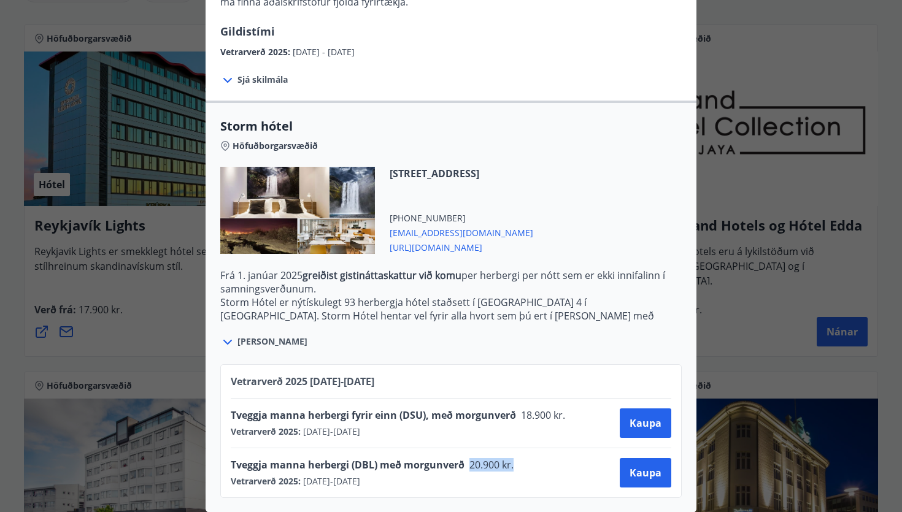
drag, startPoint x: 516, startPoint y: 464, endPoint x: 460, endPoint y: 462, distance: 56.5
click at [460, 462] on div "Tveggja manna herbergi (DBL) með morgunverð 20.900 kr." at bounding box center [376, 466] width 291 height 17
click at [178, 326] on div "Storm hótel Aðeins er hægt að bóka stéttarfélagsverð með því að hafa samband í …" at bounding box center [451, 256] width 902 height 512
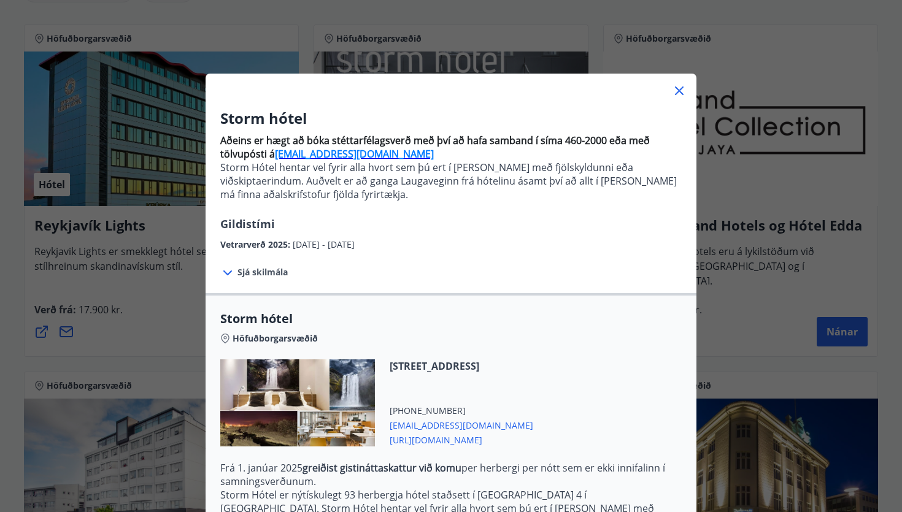
click at [682, 91] on icon at bounding box center [679, 90] width 15 height 15
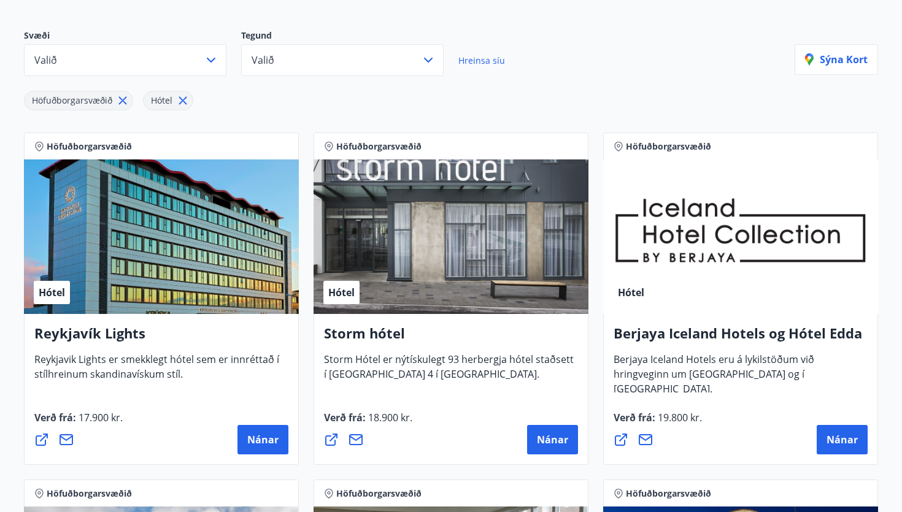
scroll to position [161, 0]
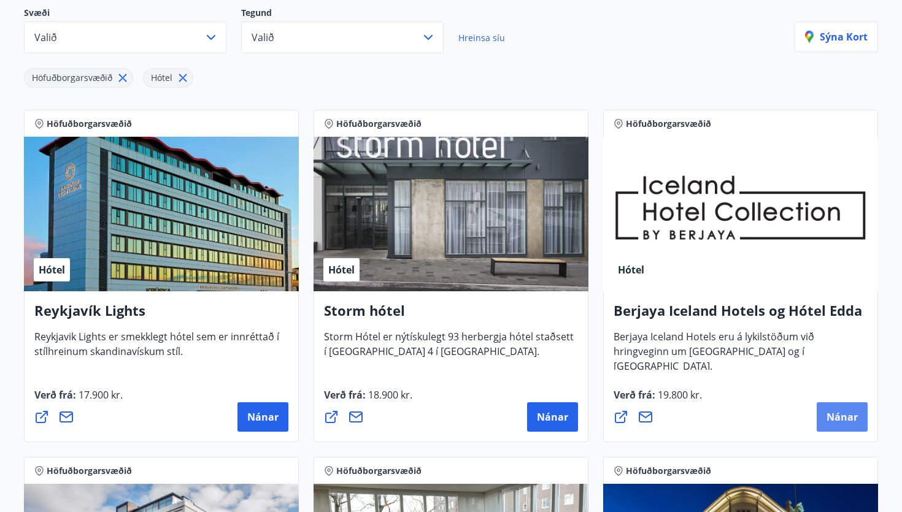
click at [838, 416] on span "Nánar" at bounding box center [841, 416] width 31 height 13
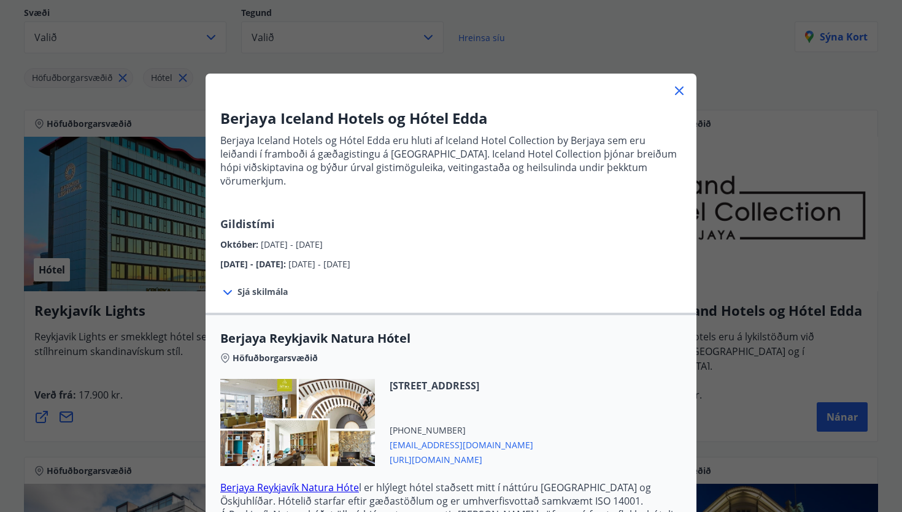
click at [678, 87] on icon at bounding box center [679, 90] width 15 height 15
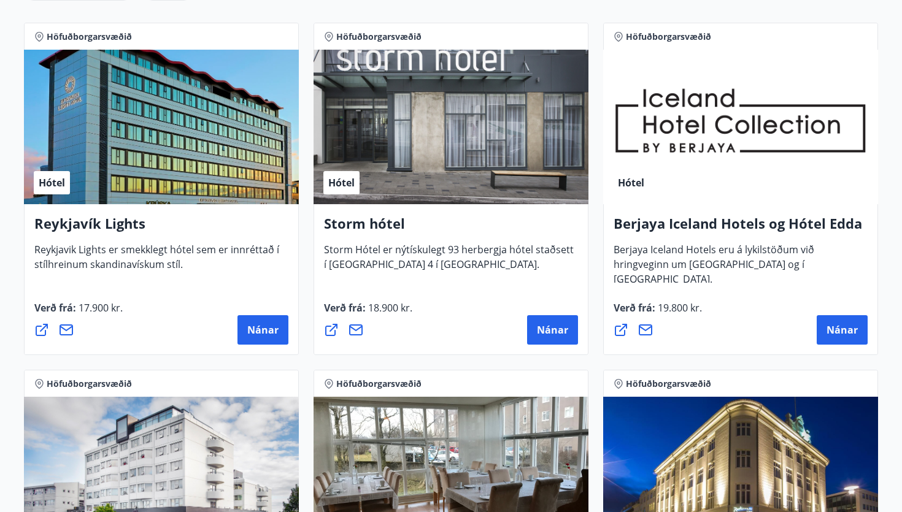
scroll to position [242, 0]
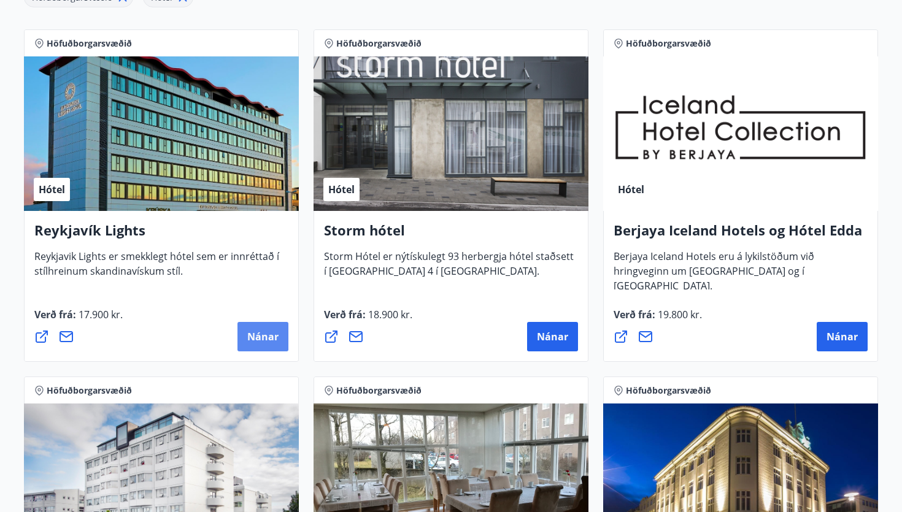
click at [251, 324] on button "Nánar" at bounding box center [262, 336] width 51 height 29
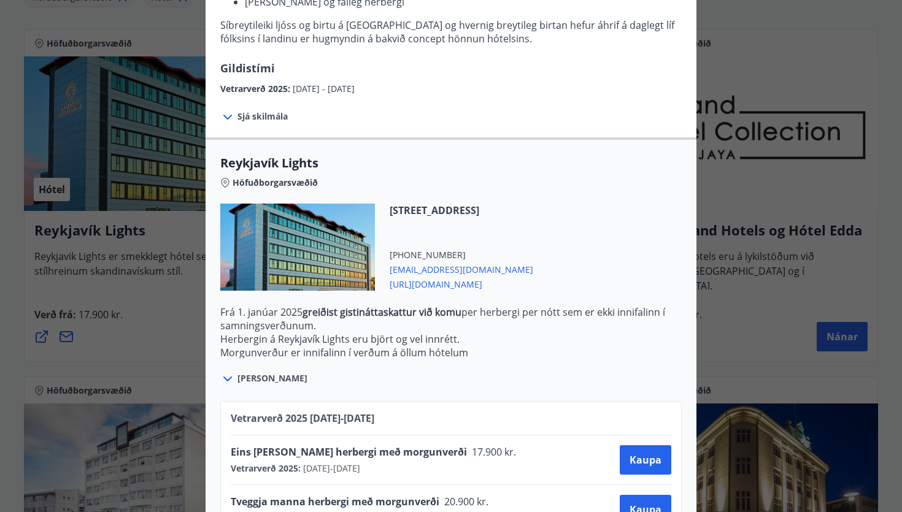
scroll to position [280, 0]
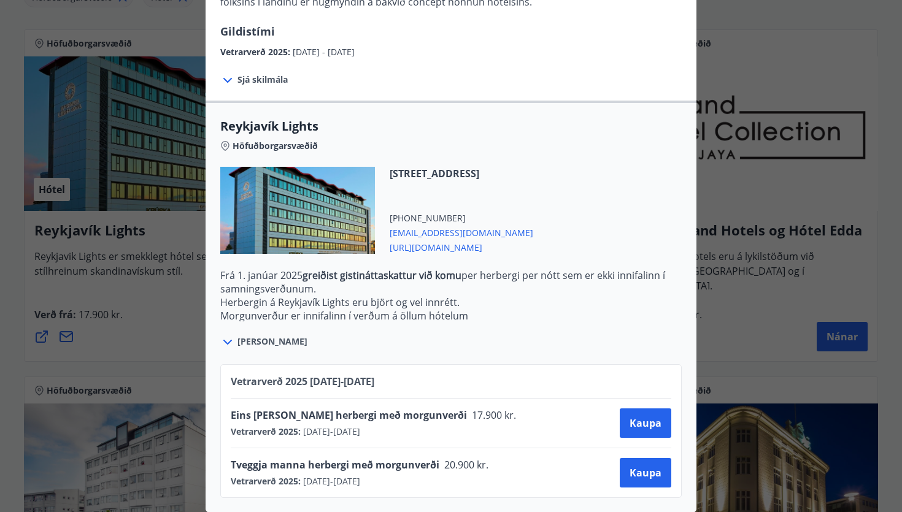
click at [445, 249] on span "[URL][DOMAIN_NAME]" at bounding box center [461, 246] width 144 height 15
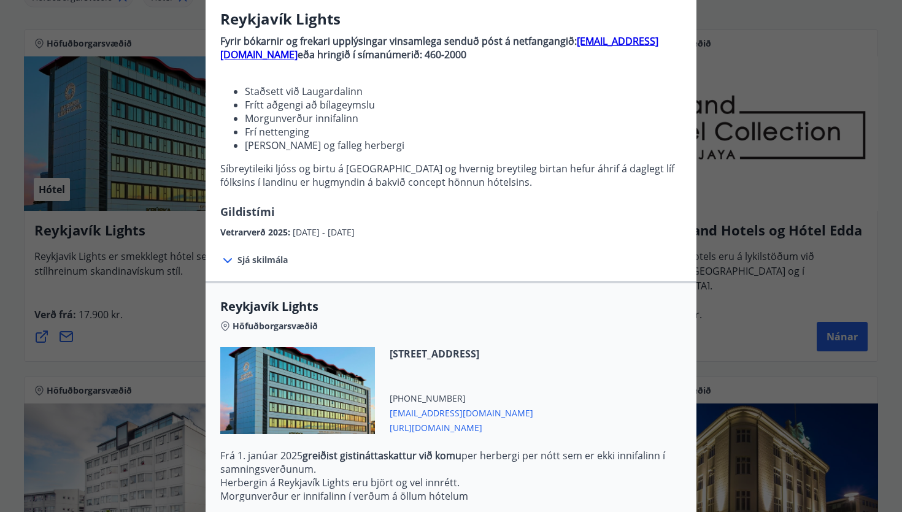
scroll to position [0, 0]
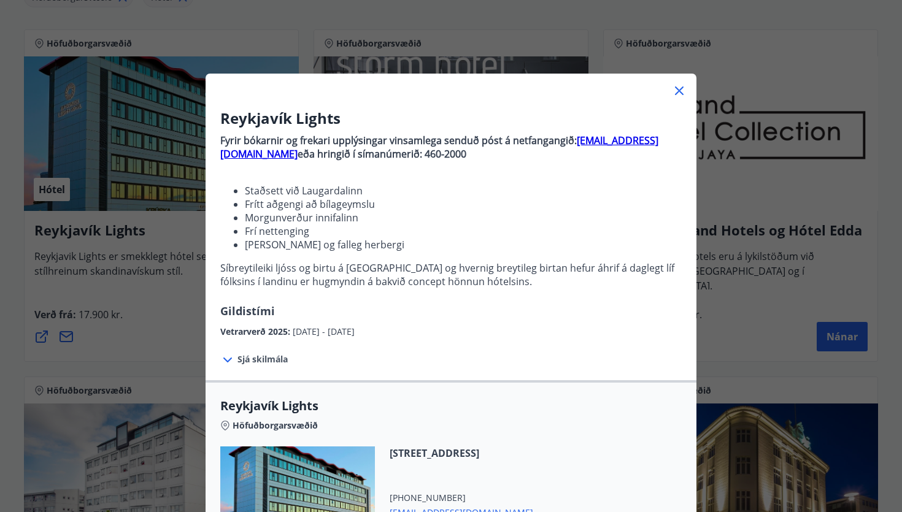
click at [748, 303] on div "Reykjavík Lights Fyrir bókarnir og frekari upplýsingar vinsamlega senduð póst á…" at bounding box center [451, 256] width 902 height 512
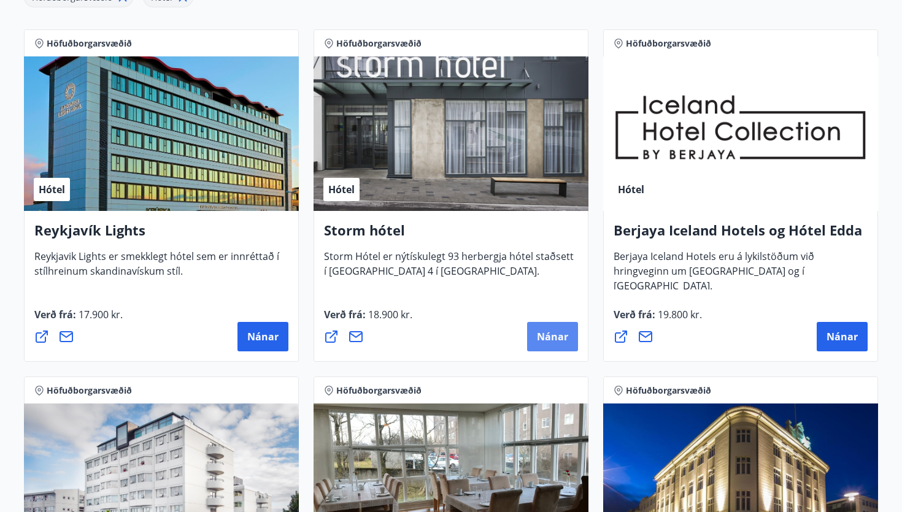
click at [551, 340] on span "Nánar" at bounding box center [552, 336] width 31 height 13
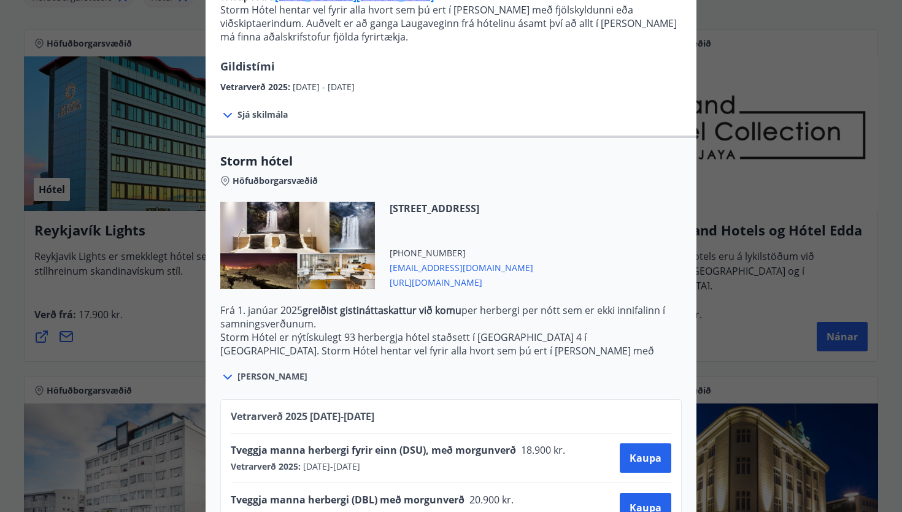
scroll to position [150, 0]
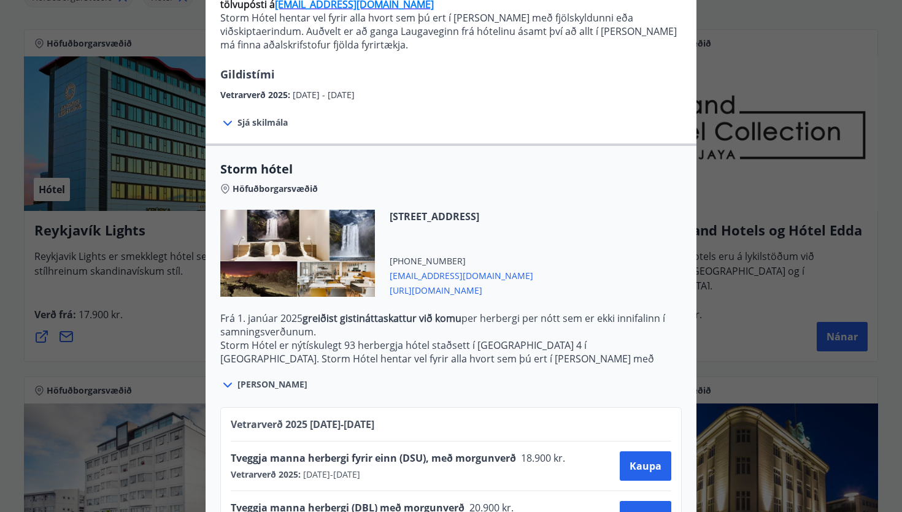
click at [478, 294] on span "[URL][DOMAIN_NAME]" at bounding box center [461, 289] width 144 height 15
click at [786, 58] on div "Storm hótel Aðeins er hægt að bóka stéttarfélagsverð með því að hafa samband í …" at bounding box center [451, 106] width 902 height 512
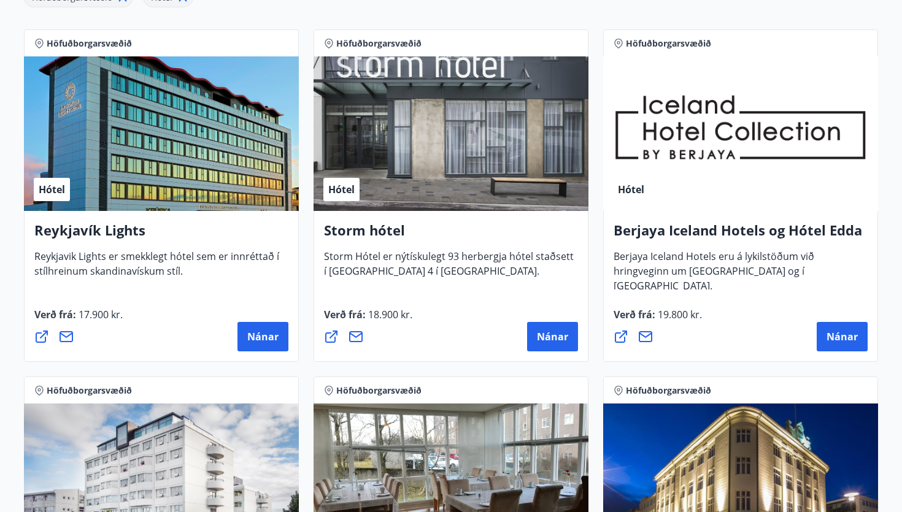
click at [786, 58] on div "Hótel" at bounding box center [740, 133] width 275 height 155
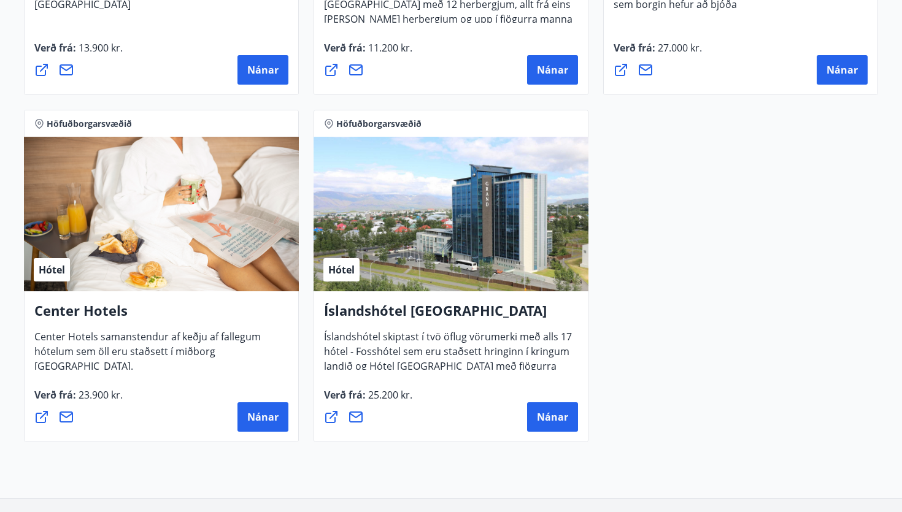
scroll to position [890, 0]
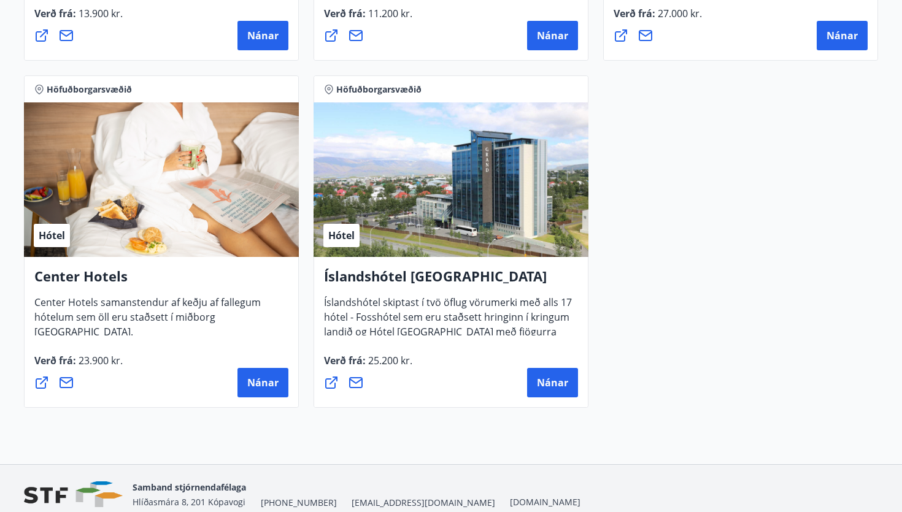
click at [114, 280] on h4 "Center Hotels" at bounding box center [161, 281] width 254 height 28
click at [252, 377] on span "Nánar" at bounding box center [262, 382] width 31 height 13
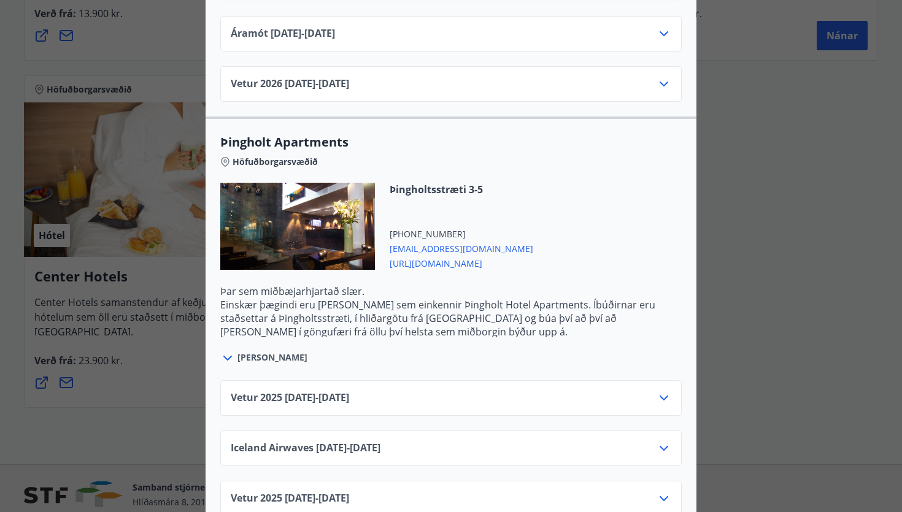
scroll to position [2106, 0]
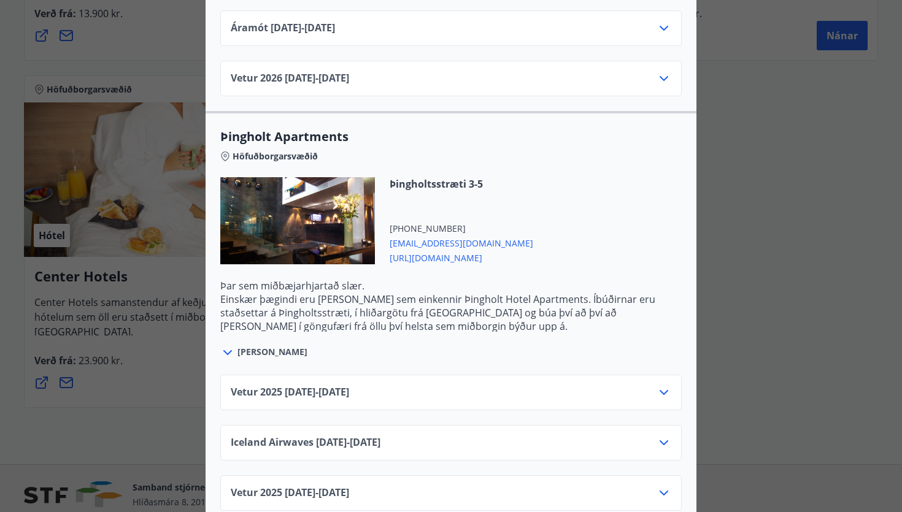
click at [380, 385] on div "Vetur [PHONE_NUMBER][DATE] - [DATE]" at bounding box center [451, 397] width 440 height 25
click at [259, 346] on span "[PERSON_NAME]" at bounding box center [272, 352] width 70 height 12
click at [258, 360] on div "Vetur [PHONE_NUMBER][DATE] - [DATE] Iceland Airwaves [DATE] - [DATE] Vetur [PHO…" at bounding box center [450, 485] width 491 height 251
click at [257, 346] on span "[PERSON_NAME]" at bounding box center [272, 352] width 70 height 12
click at [427, 250] on span "[URL][DOMAIN_NAME]" at bounding box center [461, 257] width 144 height 15
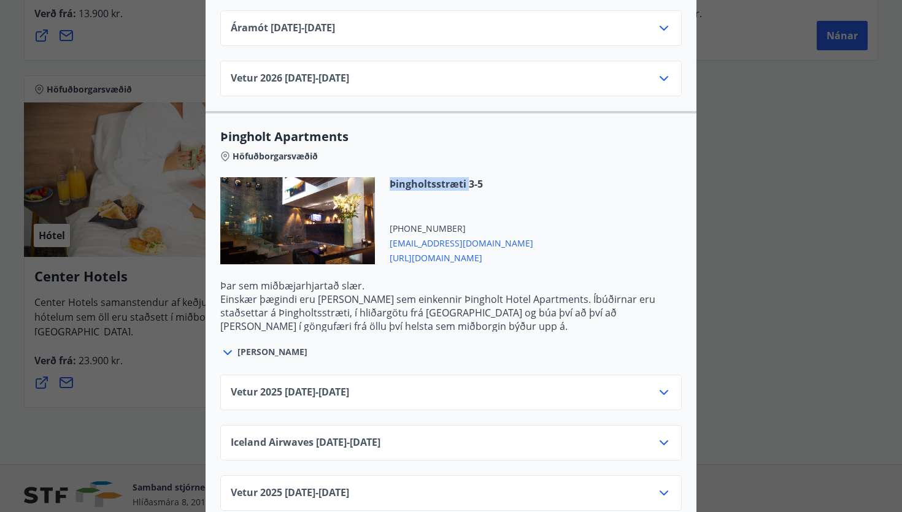
drag, startPoint x: 391, startPoint y: 173, endPoint x: 467, endPoint y: 167, distance: 76.9
click at [467, 177] on span "Þingholtsstræti 3-5" at bounding box center [461, 183] width 144 height 13
copy span "Þingholtsstræti"
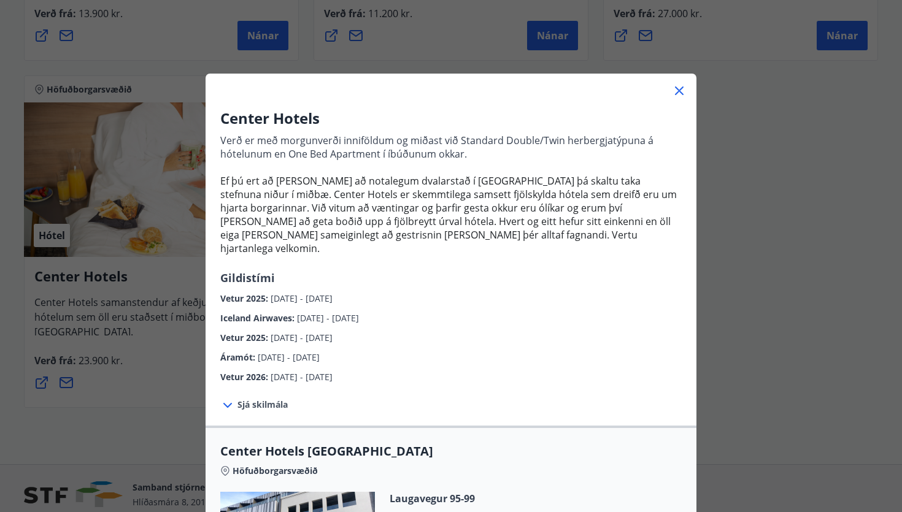
click at [744, 163] on div "Center Hotels Verð er með morgunverði inniföldum og miðast við Standard Double/…" at bounding box center [451, 256] width 902 height 512
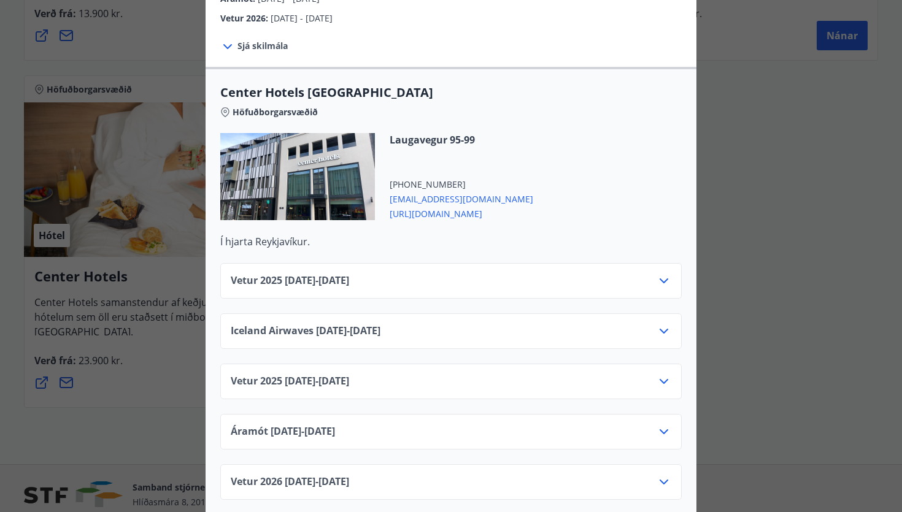
scroll to position [364, 0]
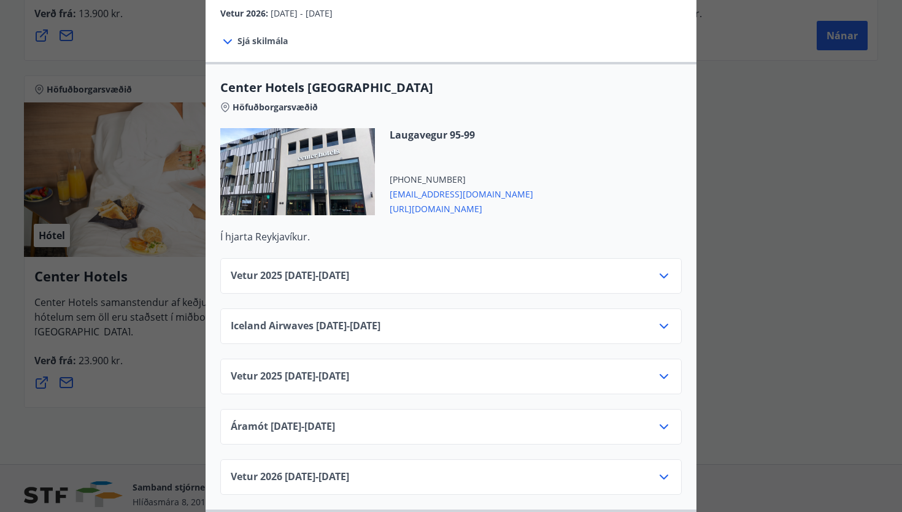
click at [731, 207] on div "Center Hotels Verð er með morgunverði inniföldum og miðast við Standard Double/…" at bounding box center [451, 256] width 902 height 512
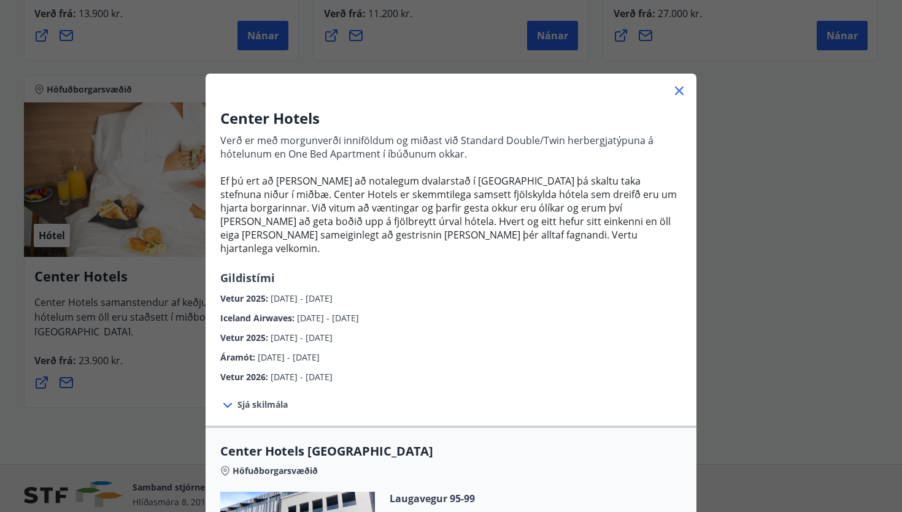
click at [731, 207] on div "Center Hotels Verð er með morgunverði inniföldum og miðast við Standard Double/…" at bounding box center [451, 256] width 902 height 512
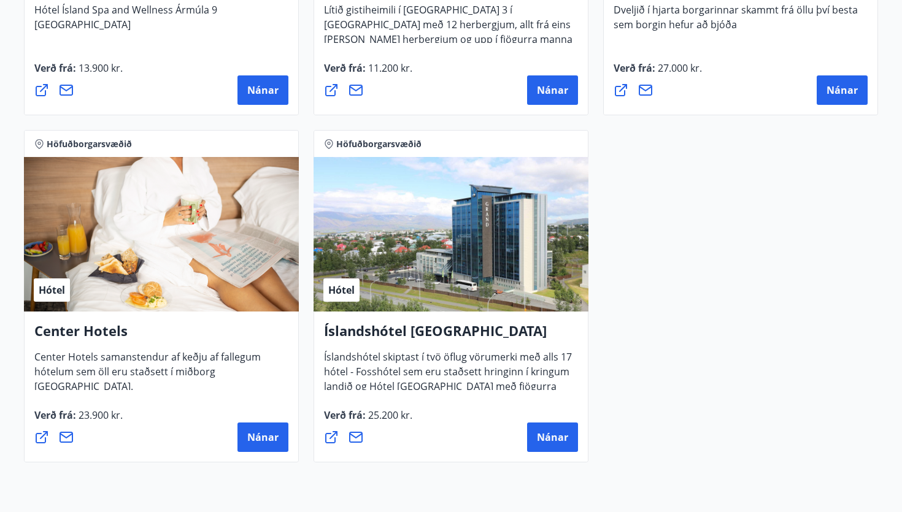
scroll to position [838, 0]
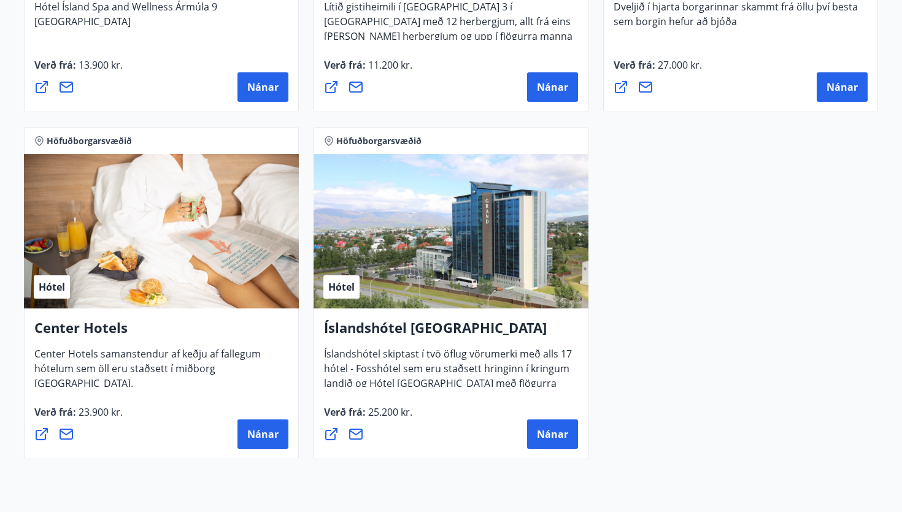
click at [115, 331] on h4 "Center Hotels" at bounding box center [161, 332] width 254 height 28
click at [262, 426] on button "Nánar" at bounding box center [262, 434] width 51 height 29
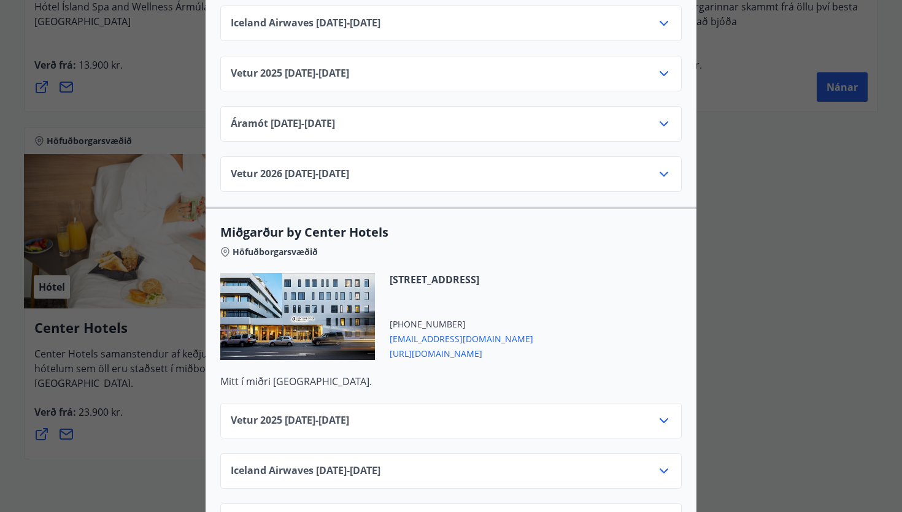
scroll to position [0, 0]
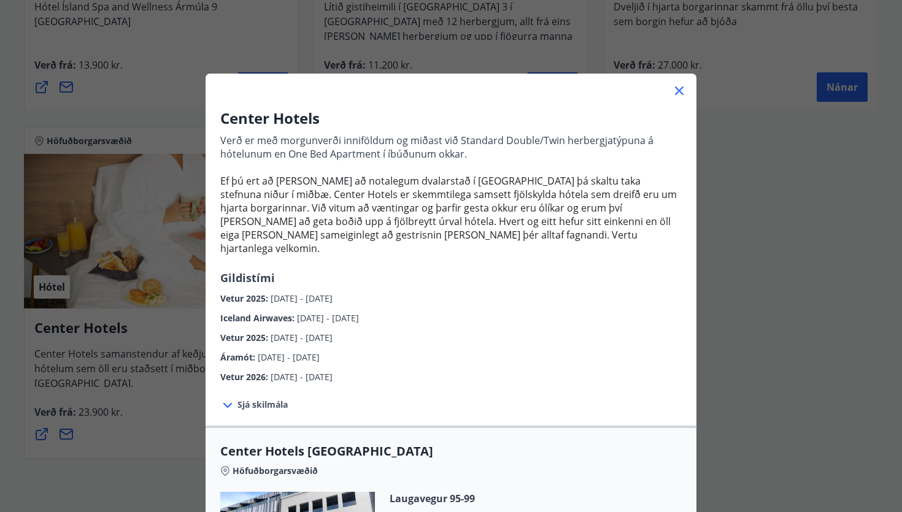
click at [754, 301] on div "Center Hotels Verð er með morgunverði inniföldum og miðast við Standard Double/…" at bounding box center [451, 256] width 902 height 512
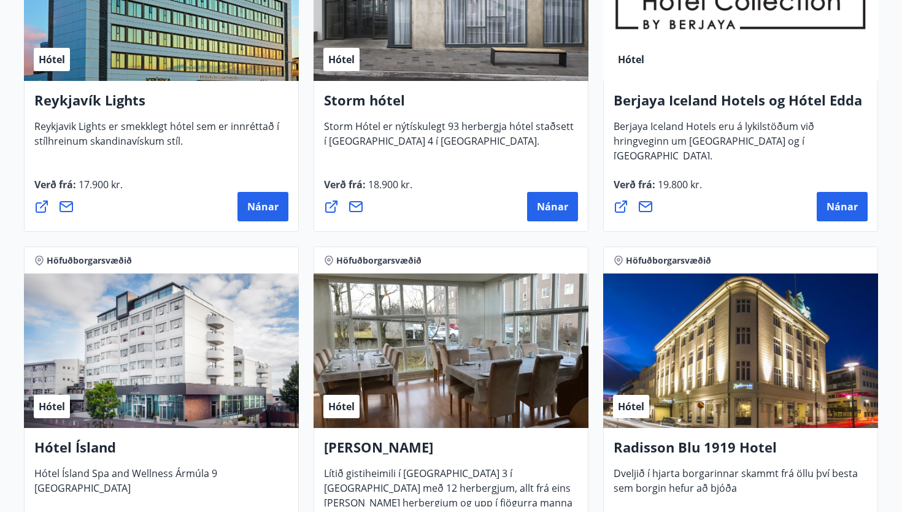
scroll to position [155, 0]
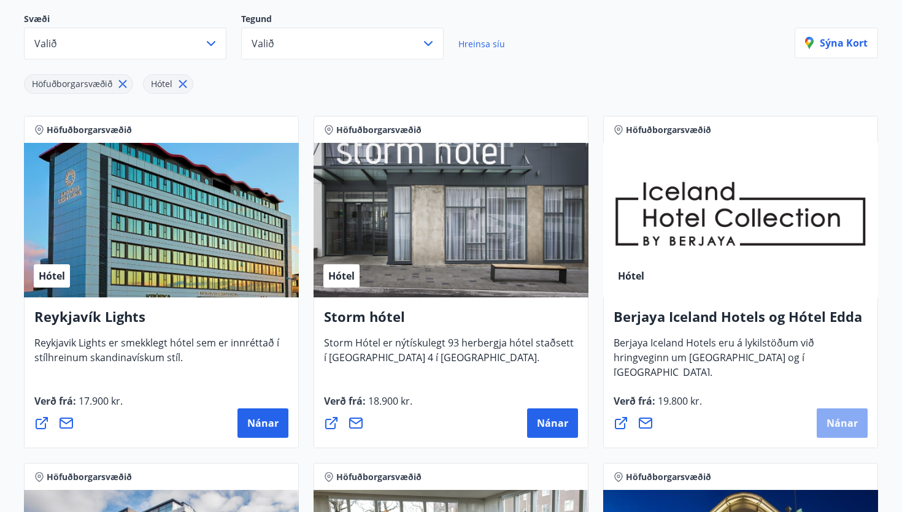
click at [838, 420] on span "Nánar" at bounding box center [841, 422] width 31 height 13
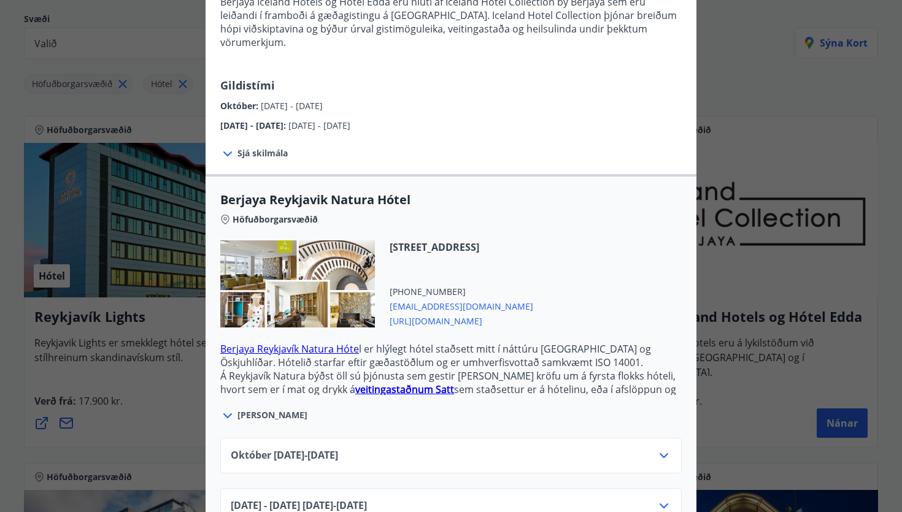
scroll to position [151, 0]
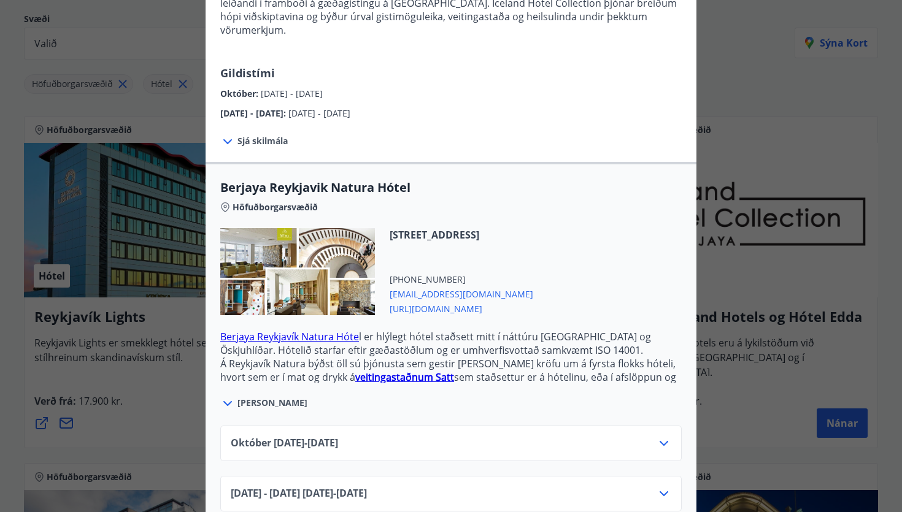
click at [262, 397] on span "[PERSON_NAME]" at bounding box center [272, 403] width 70 height 12
click at [229, 396] on icon at bounding box center [227, 403] width 15 height 15
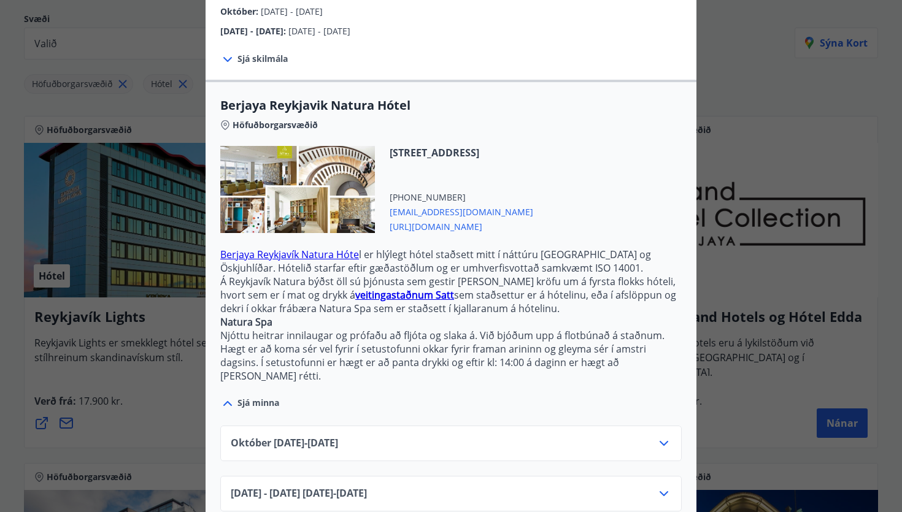
scroll to position [220, 0]
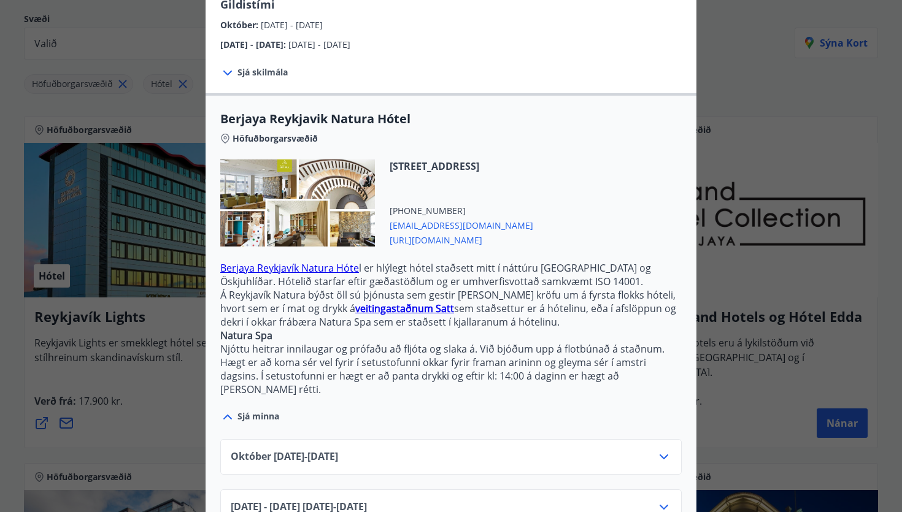
click at [488, 365] on p "Njóttu heitrar innilaugar og prófaðu að fljóta og slaka á. Við bjóðum upp á flo…" at bounding box center [450, 369] width 461 height 54
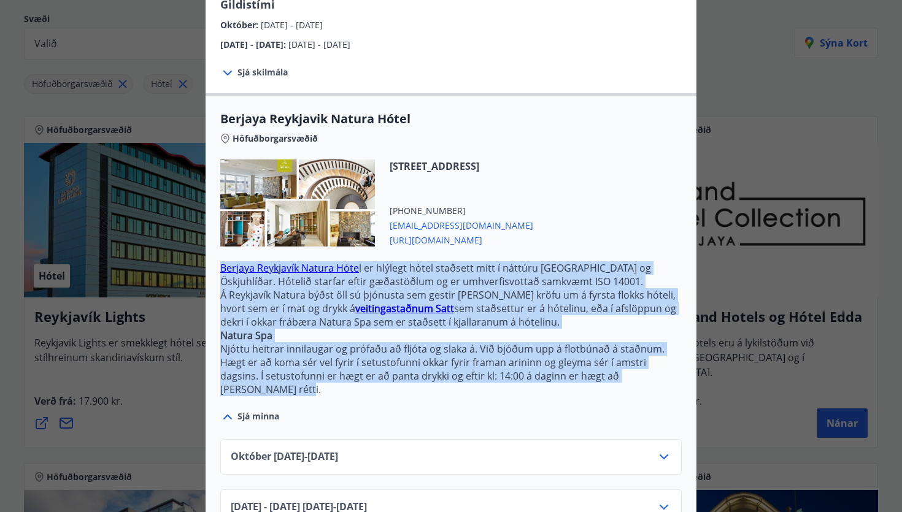
drag, startPoint x: 661, startPoint y: 360, endPoint x: 218, endPoint y: 254, distance: 455.4
click at [218, 254] on div "Berjaya Reykjavik Natura Hótel Höfuðborgarsvæðið [STREET_ADDRESS] [PHONE_NUMBER…" at bounding box center [450, 267] width 491 height 314
copy p "Berjaya Reykjavík Natura Hóte l er hlýlegt hótel staðsett mitt í náttúru [GEOGR…"
